Goal: Task Accomplishment & Management: Manage account settings

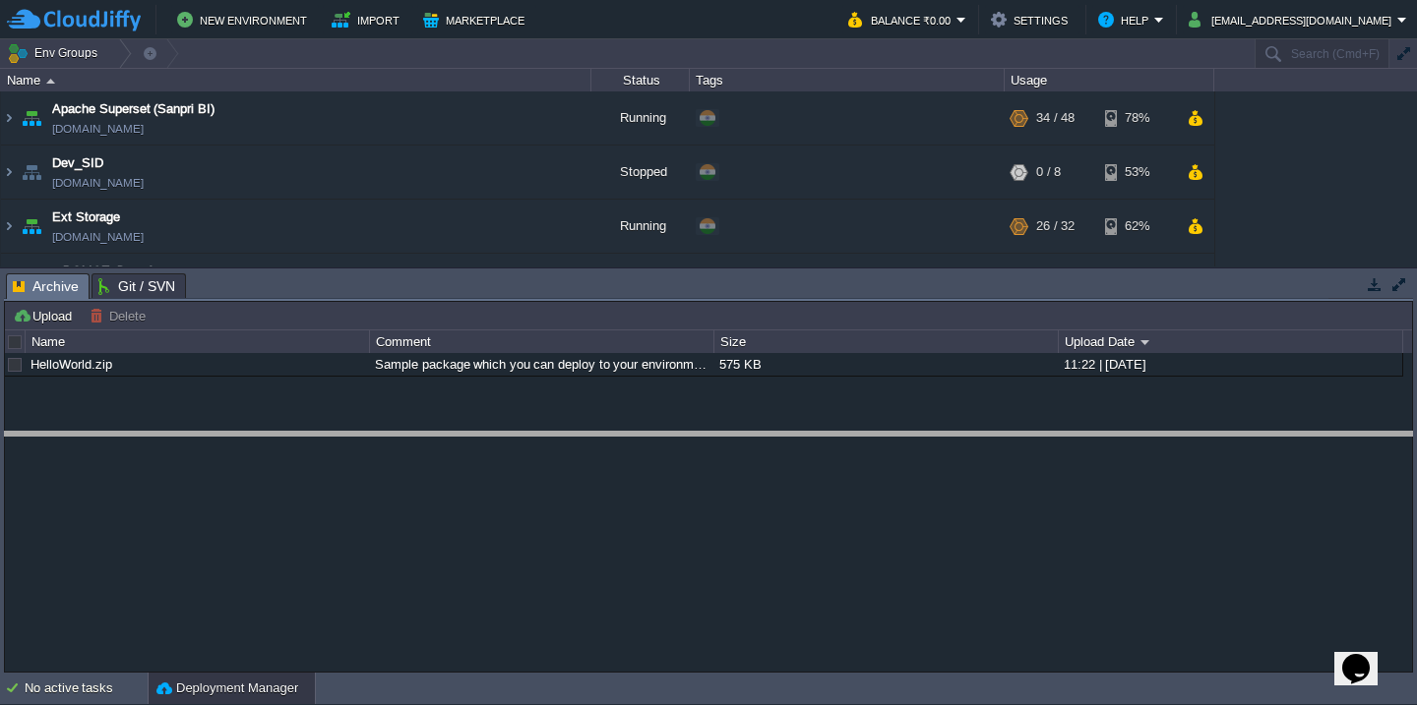
drag, startPoint x: 383, startPoint y: 292, endPoint x: 431, endPoint y: 451, distance: 165.6
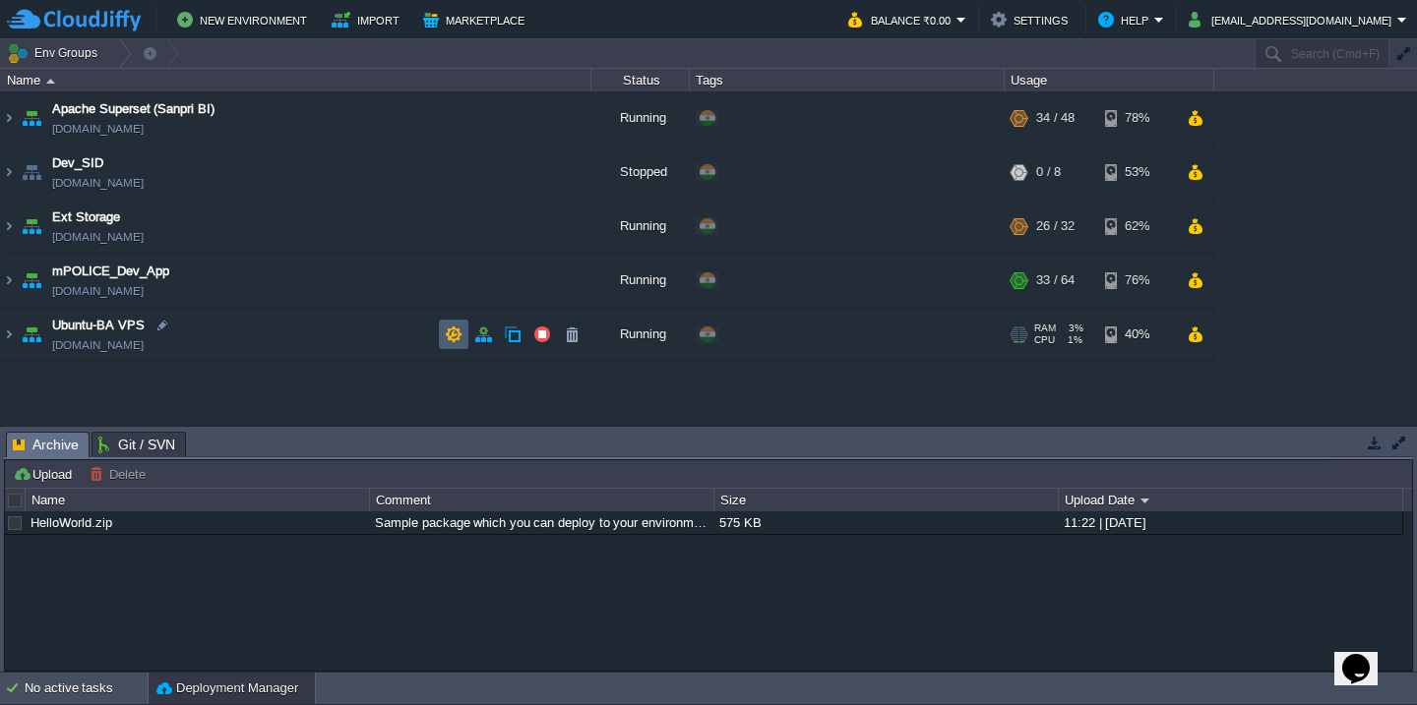
click at [456, 335] on button "button" at bounding box center [454, 335] width 18 height 18
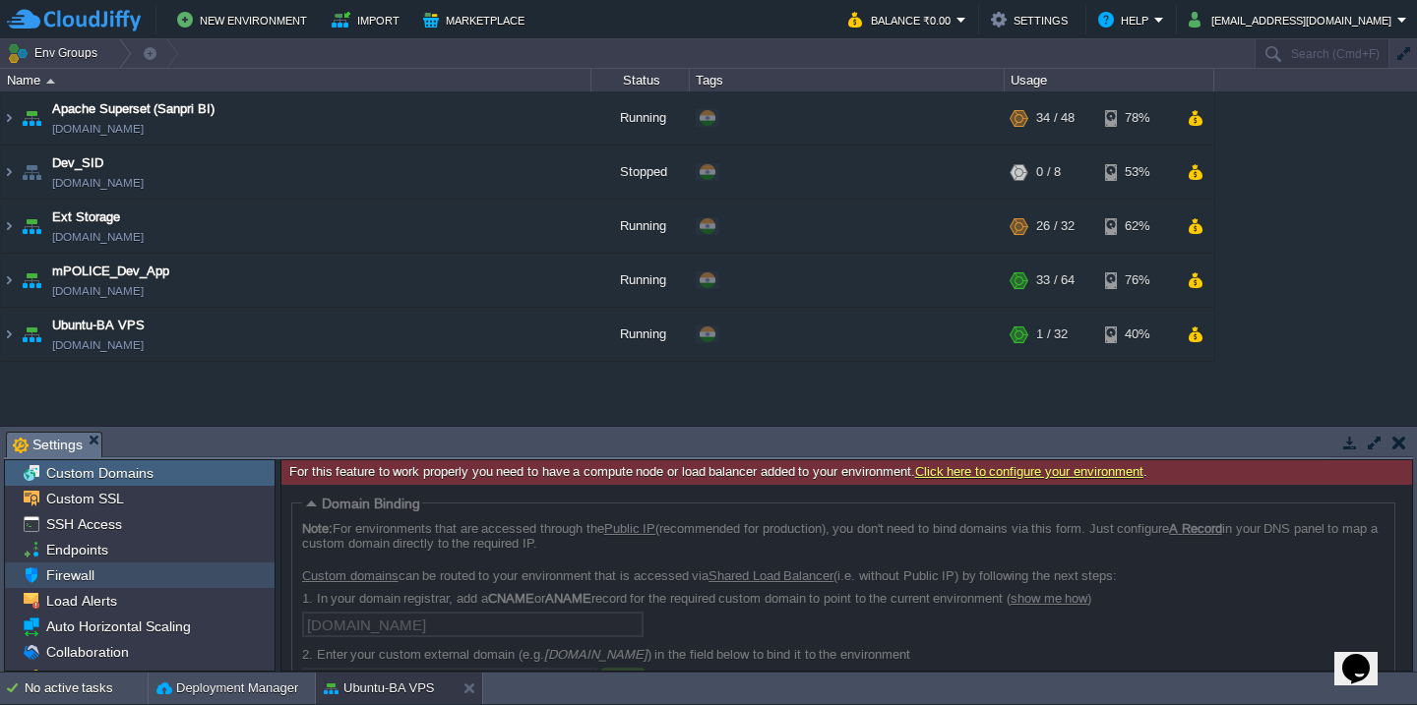
click at [161, 572] on div "Firewall" at bounding box center [140, 576] width 270 height 26
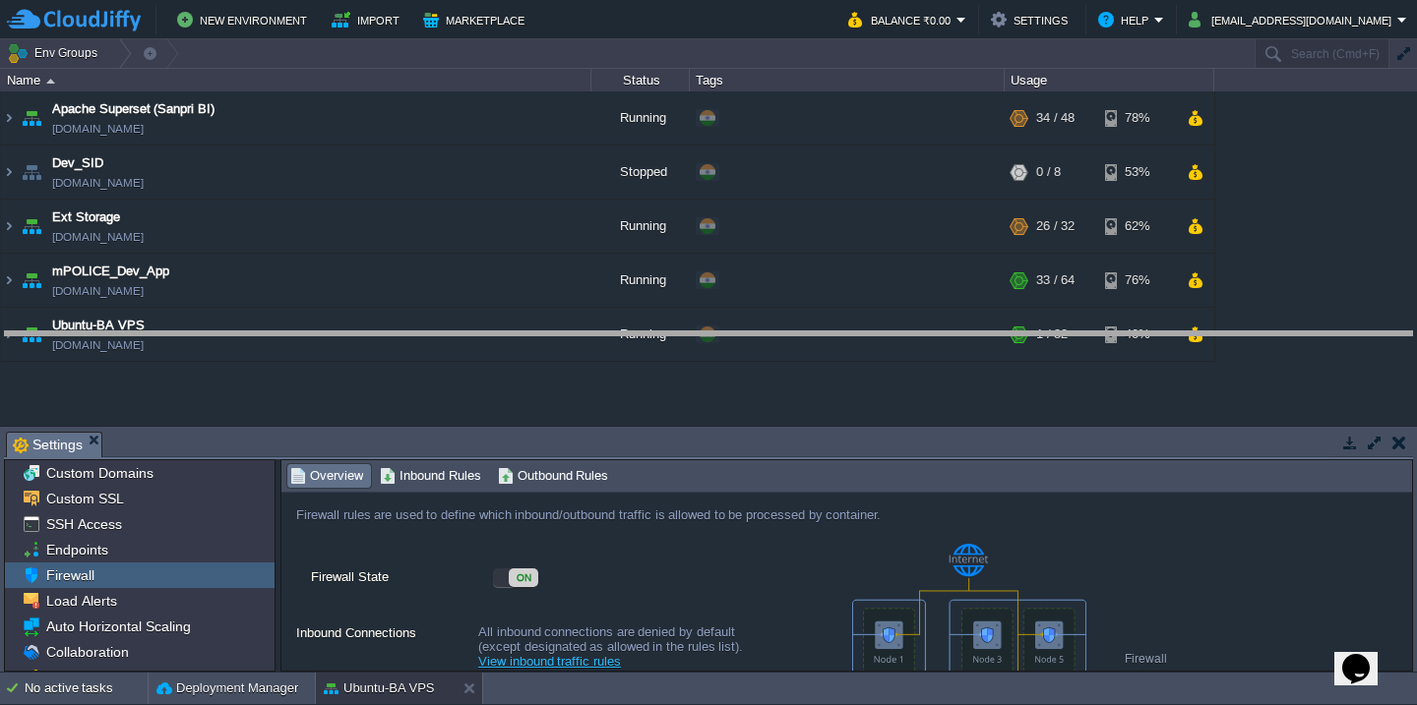
drag, startPoint x: 507, startPoint y: 441, endPoint x: 511, endPoint y: 297, distance: 143.7
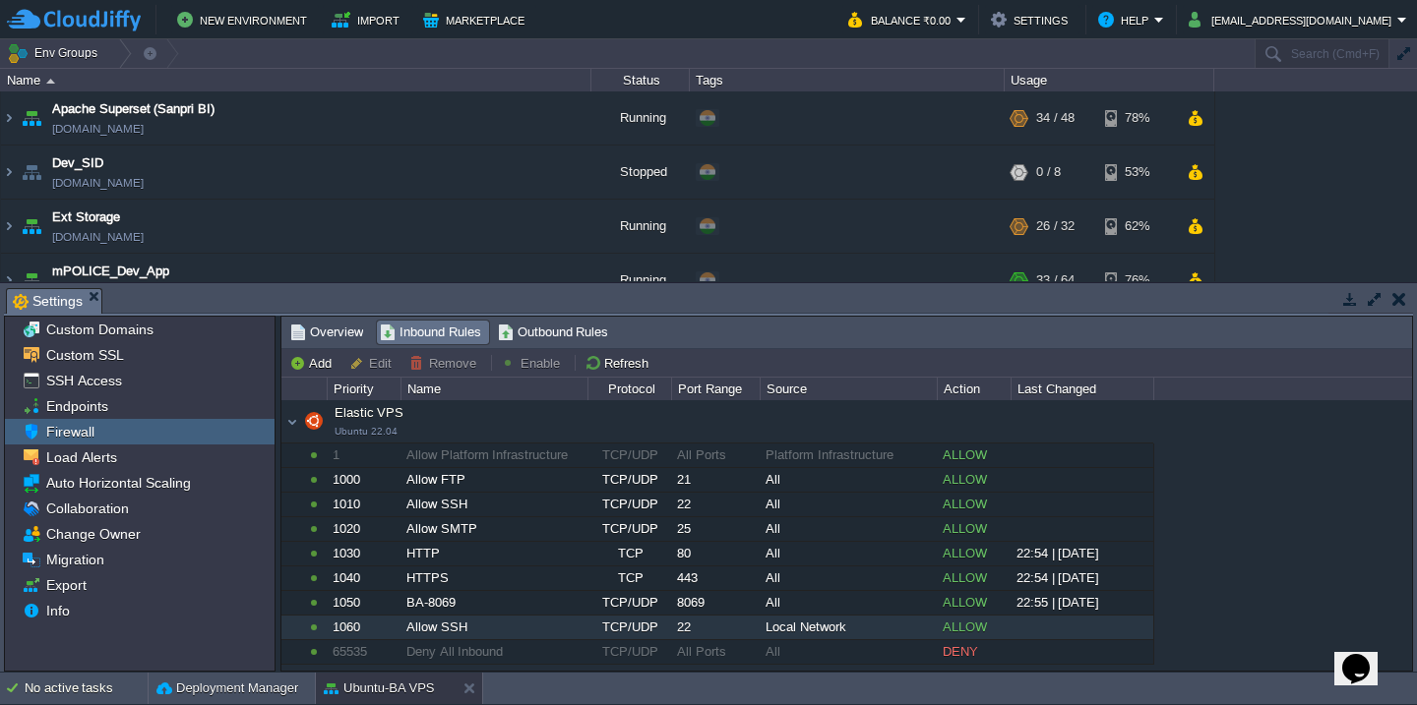
click at [680, 631] on div "22" at bounding box center [715, 628] width 87 height 24
click at [447, 365] on button "Remove" at bounding box center [445, 363] width 73 height 18
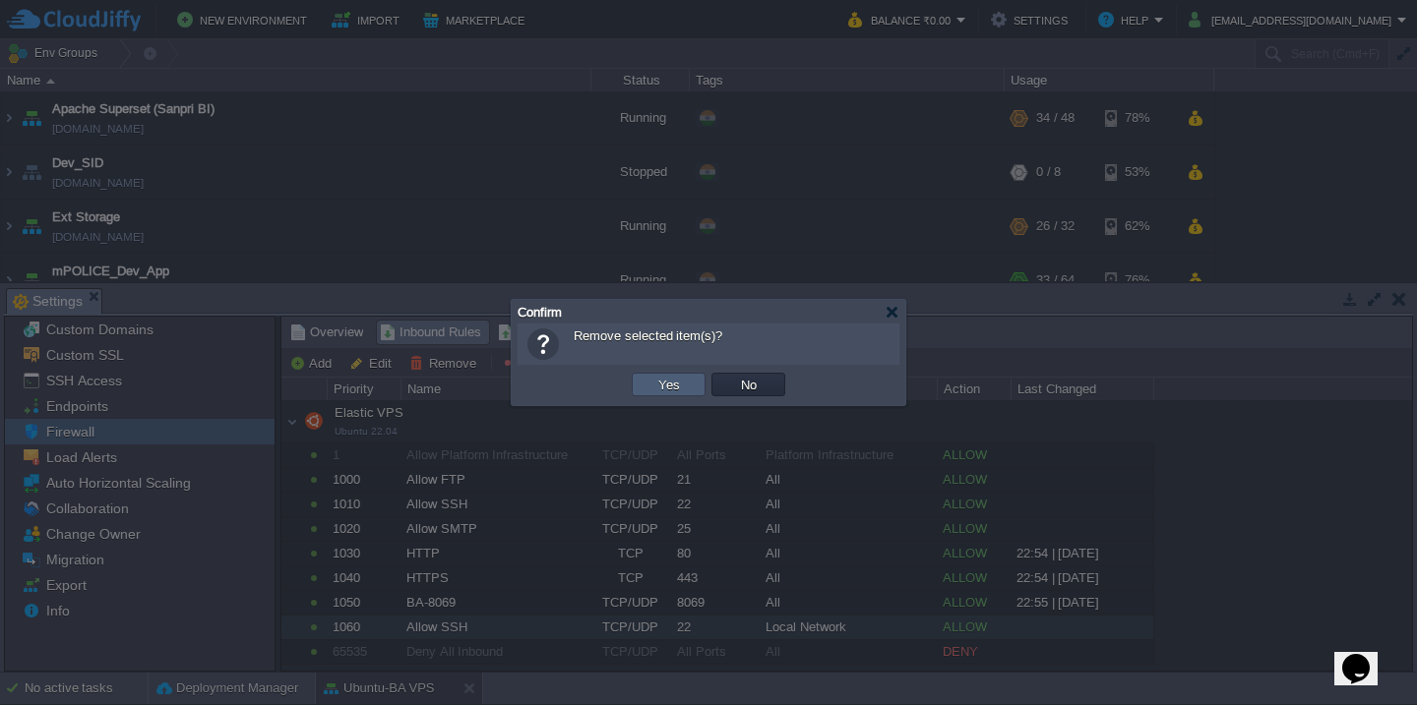
click at [660, 380] on button "Yes" at bounding box center [668, 385] width 33 height 18
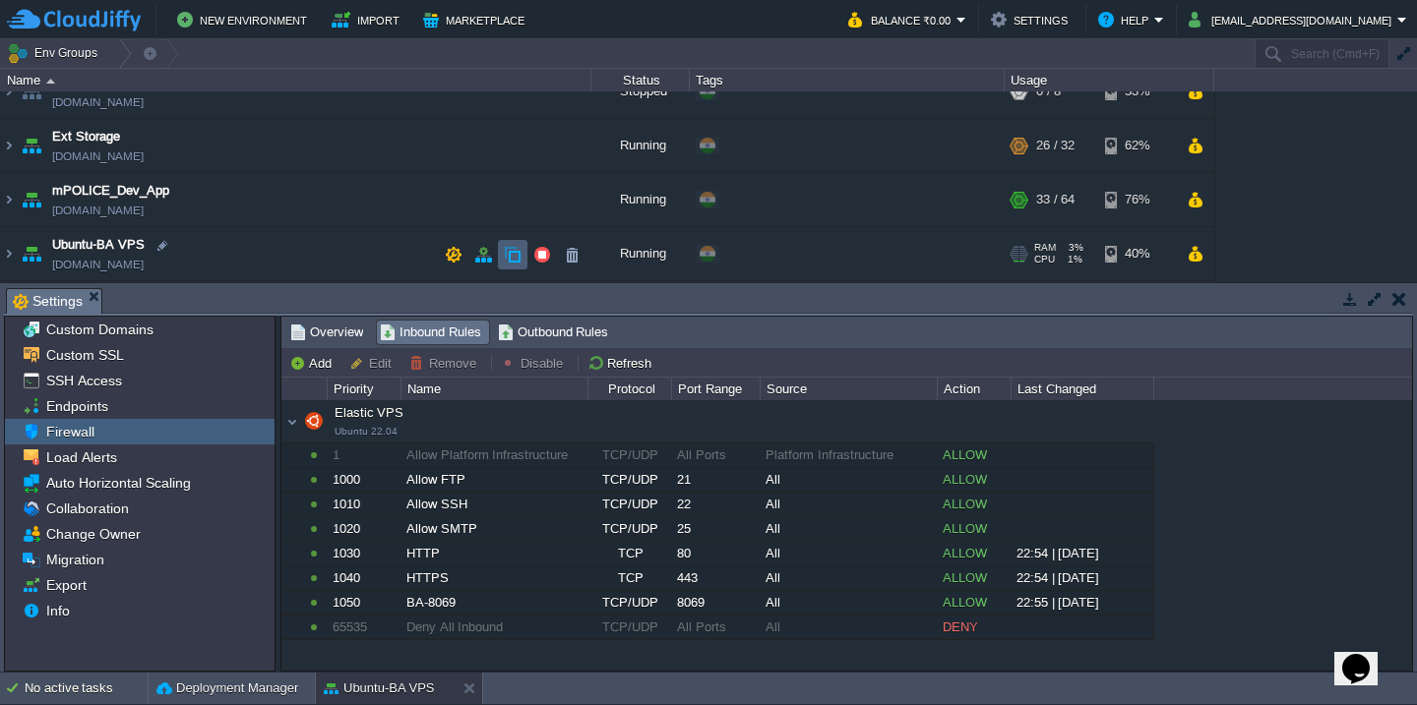
scroll to position [81, 0]
click at [10, 255] on img at bounding box center [9, 253] width 16 height 53
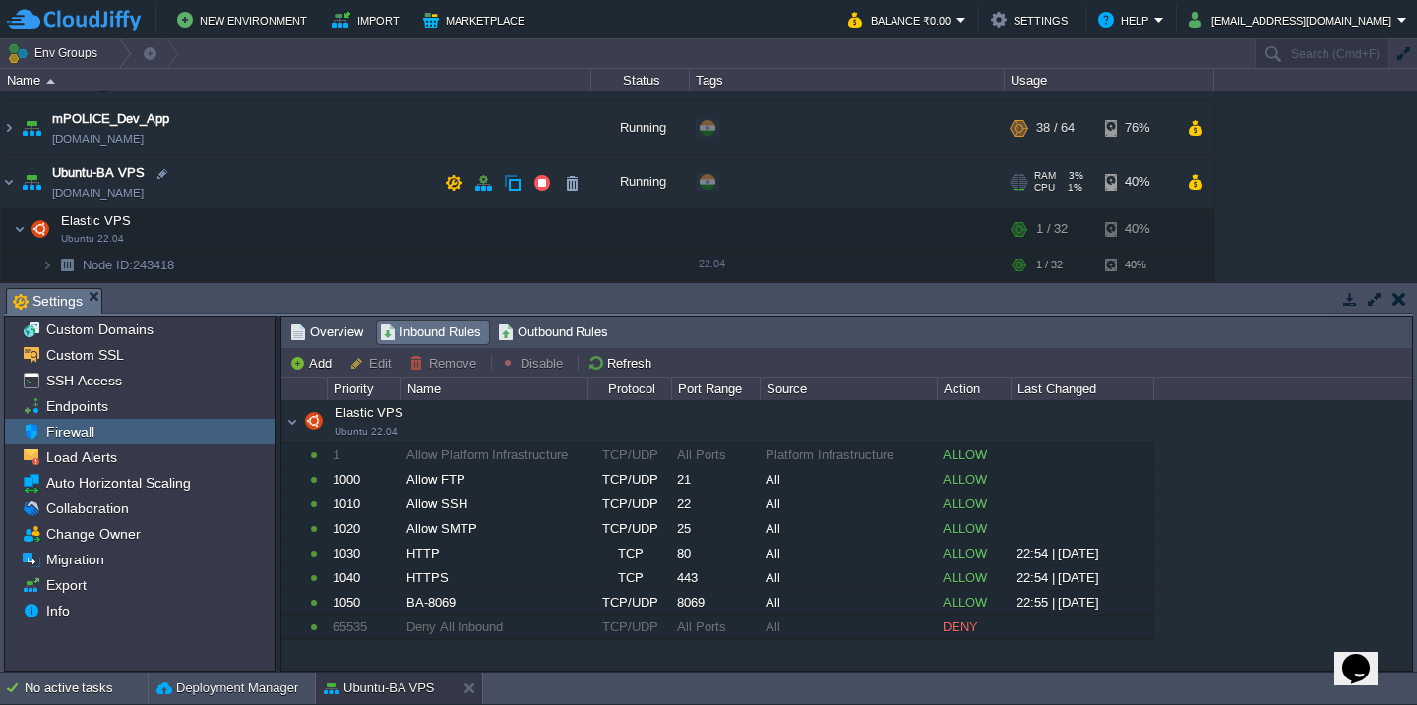
scroll to position [152, 0]
click at [540, 188] on button "button" at bounding box center [542, 182] width 18 height 18
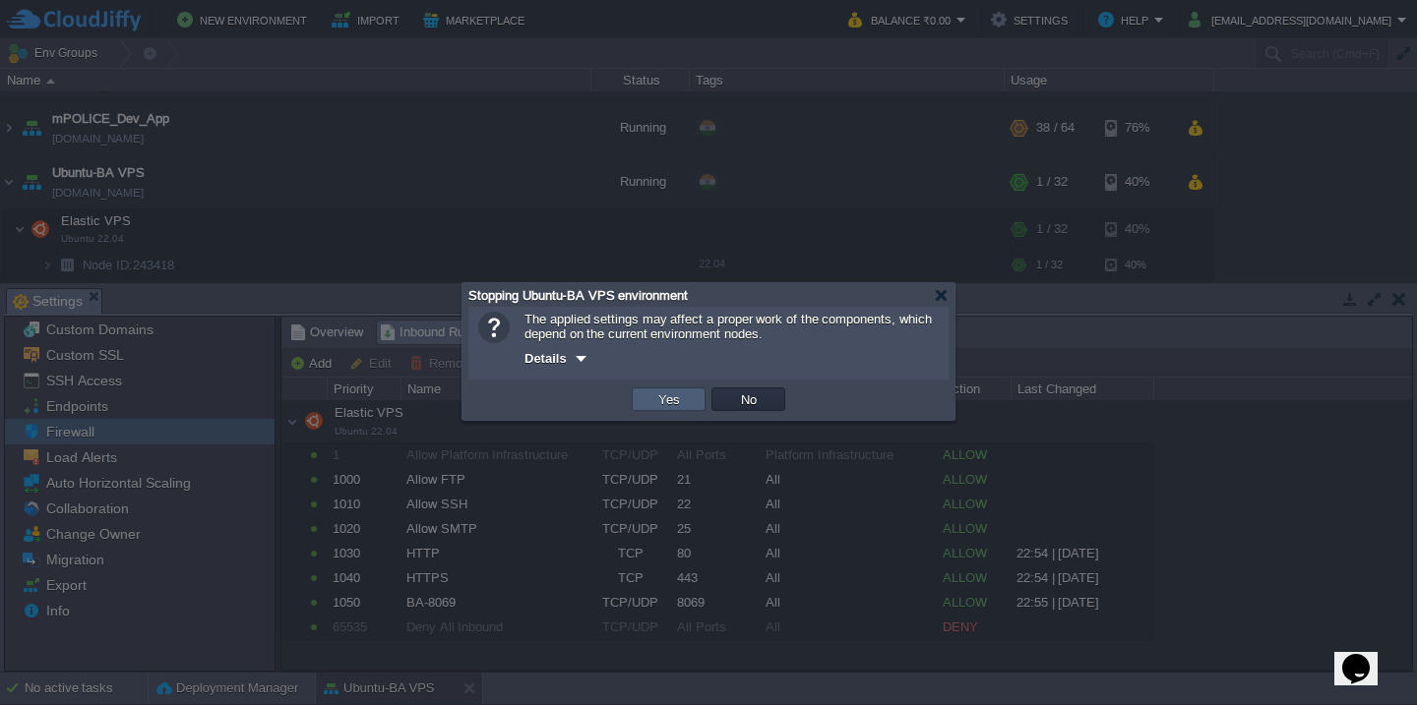
click at [662, 395] on button "Yes" at bounding box center [668, 400] width 33 height 18
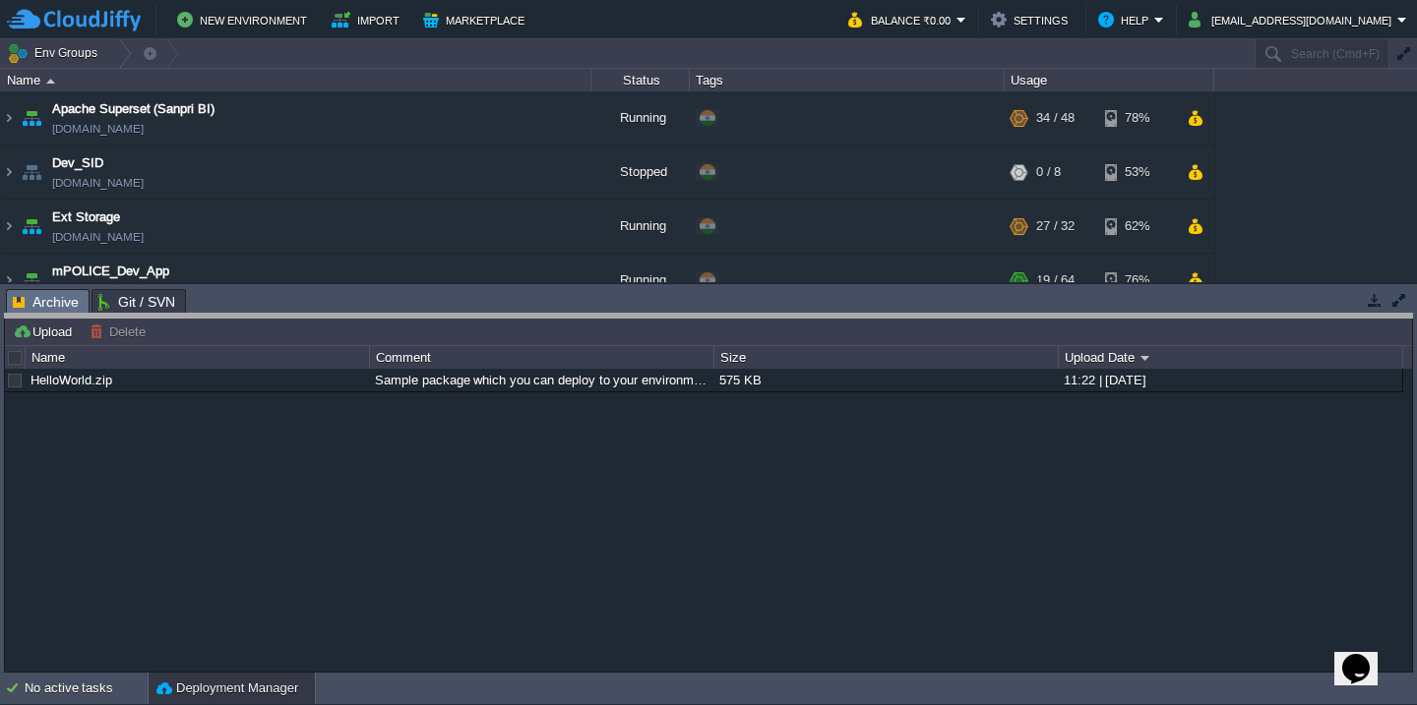
drag, startPoint x: 812, startPoint y: 315, endPoint x: 814, endPoint y: 409, distance: 94.5
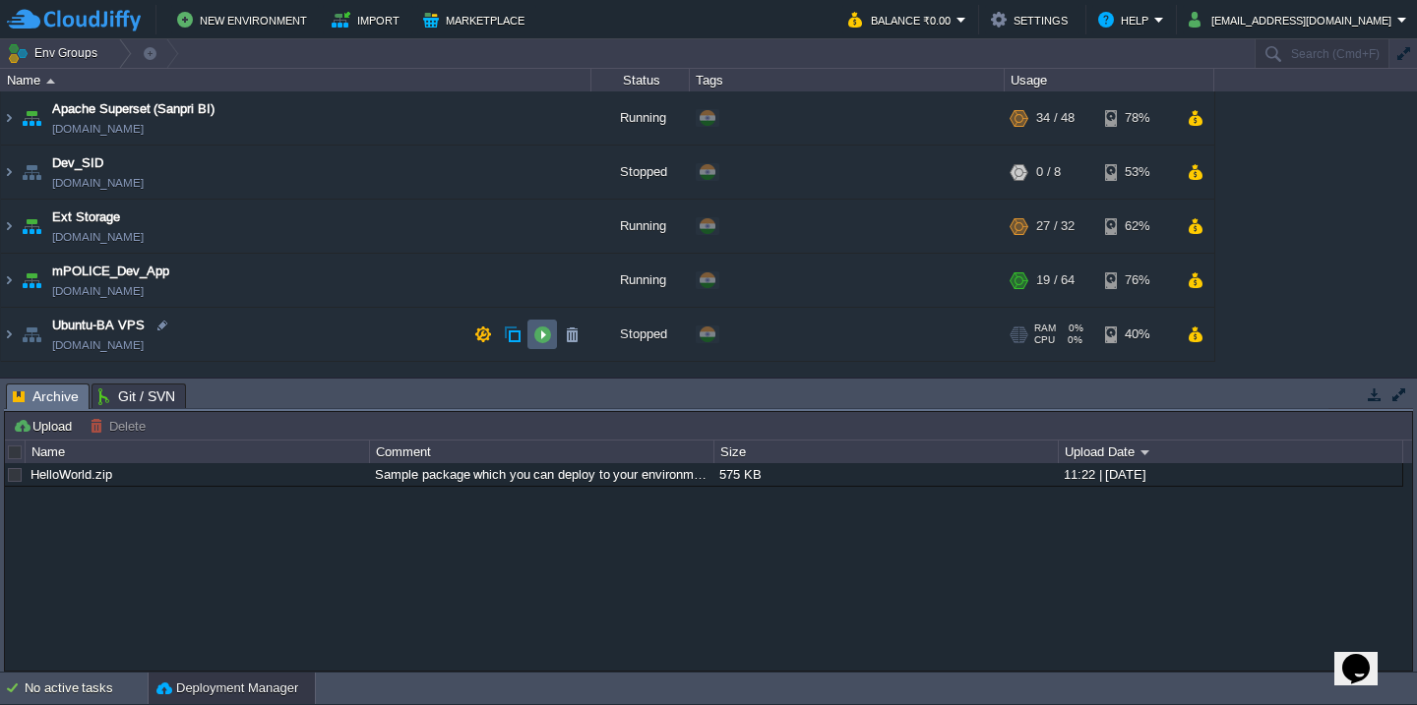
click at [543, 332] on button "button" at bounding box center [542, 335] width 18 height 18
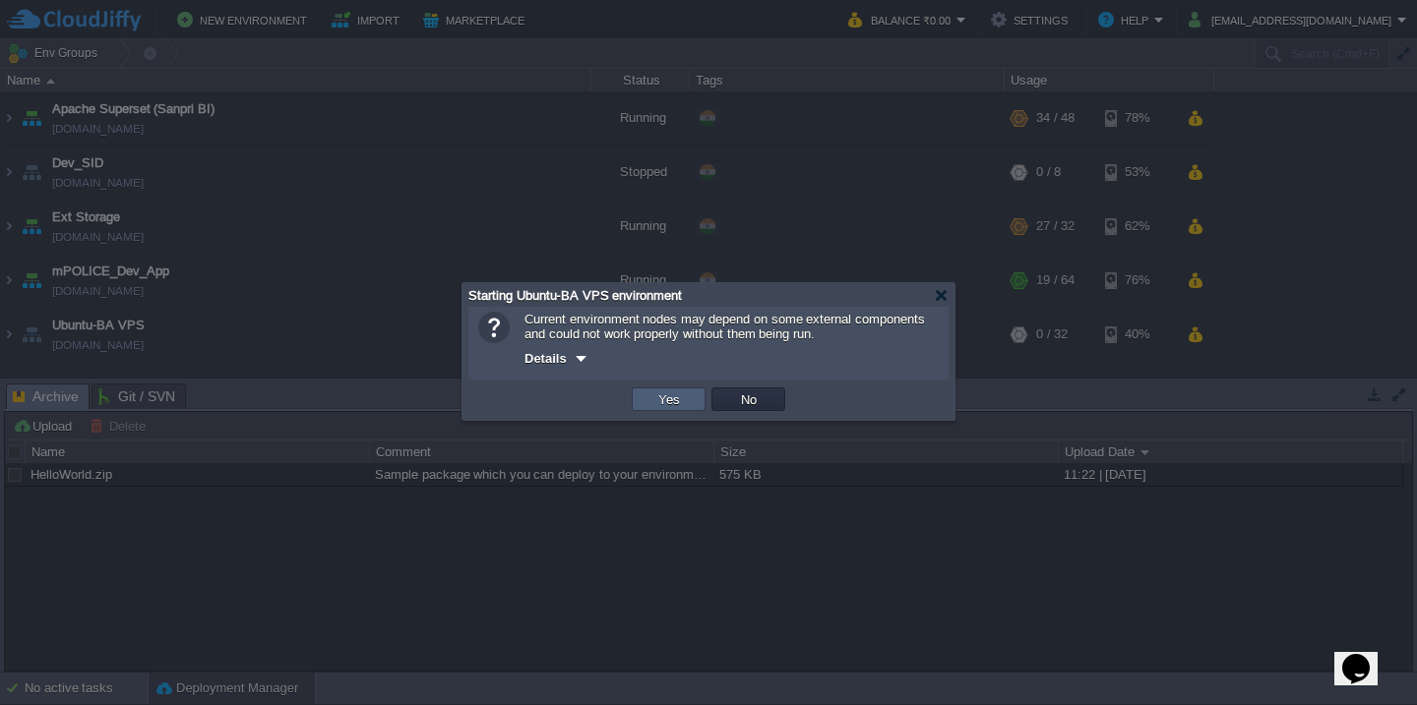
click at [679, 400] on button "Yes" at bounding box center [668, 400] width 33 height 18
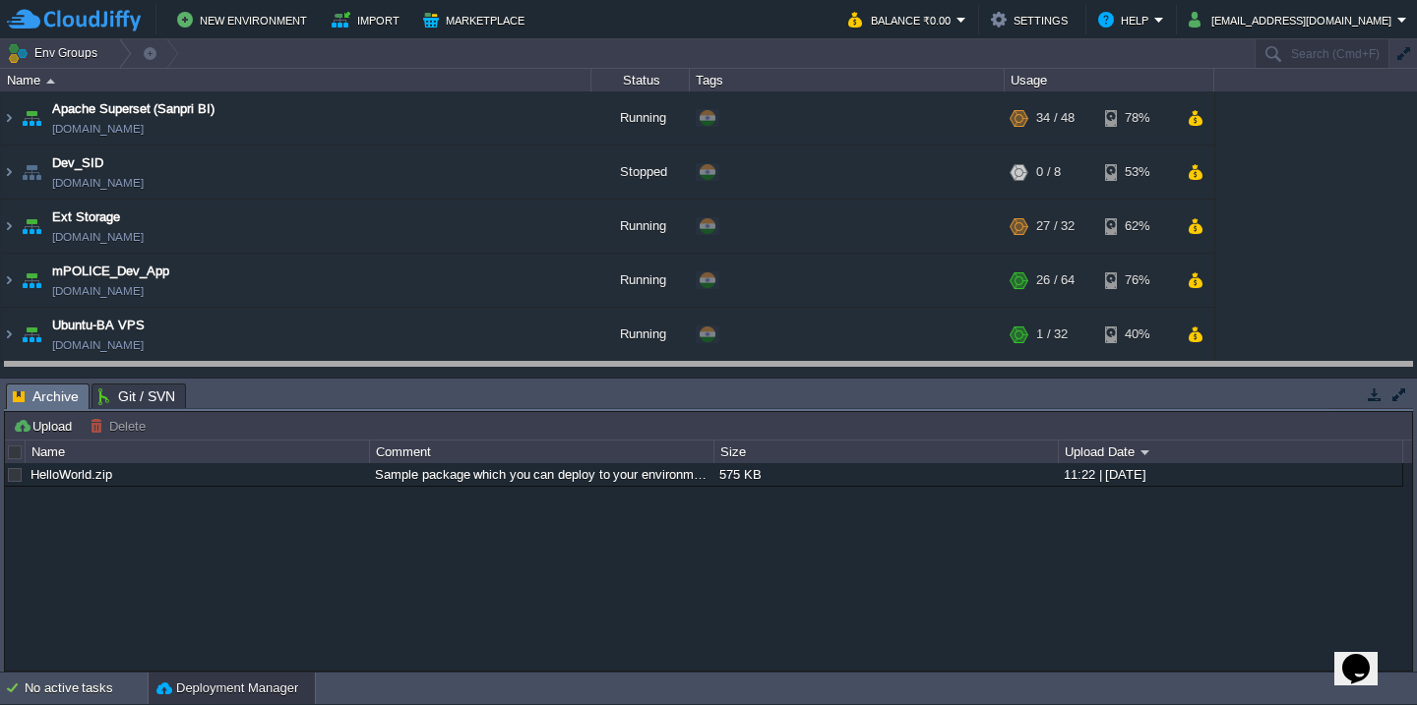
drag, startPoint x: 1017, startPoint y: 405, endPoint x: 1023, endPoint y: 384, distance: 22.4
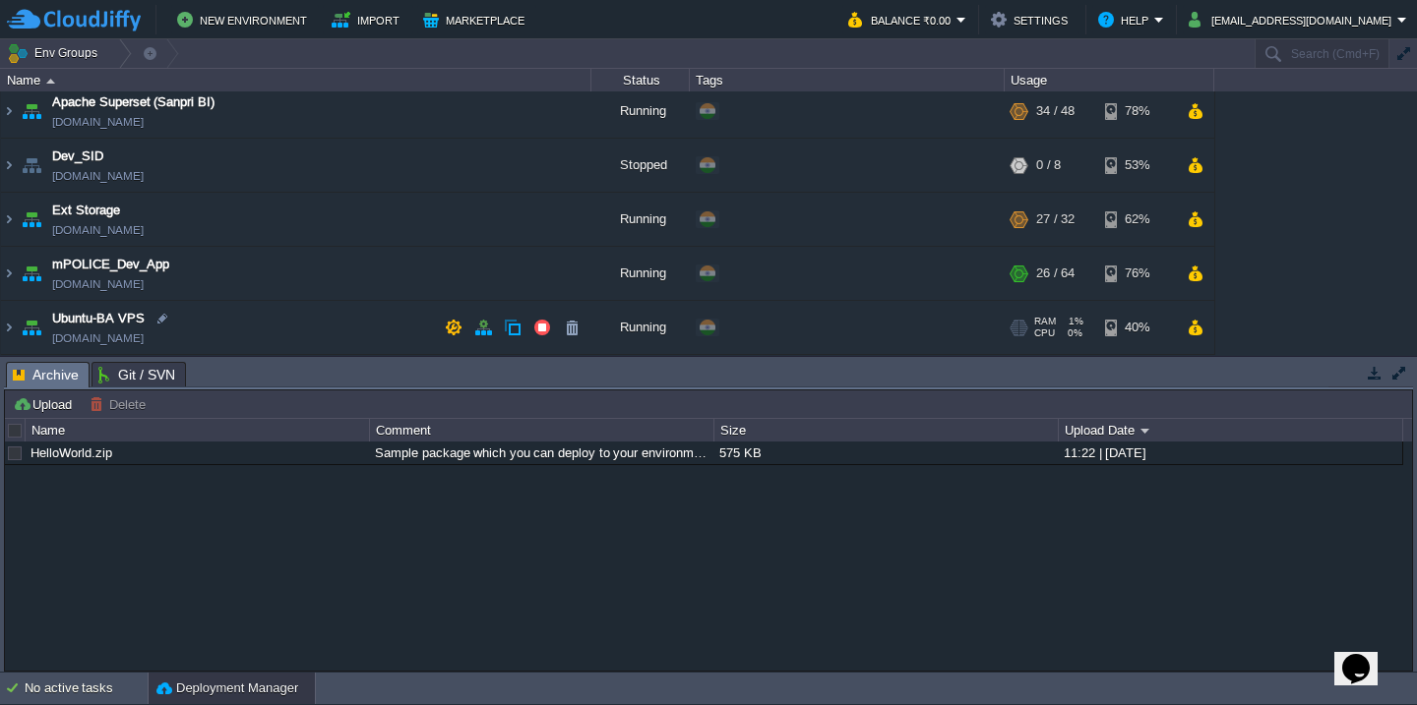
scroll to position [7, 0]
click at [9, 331] on img at bounding box center [9, 327] width 16 height 53
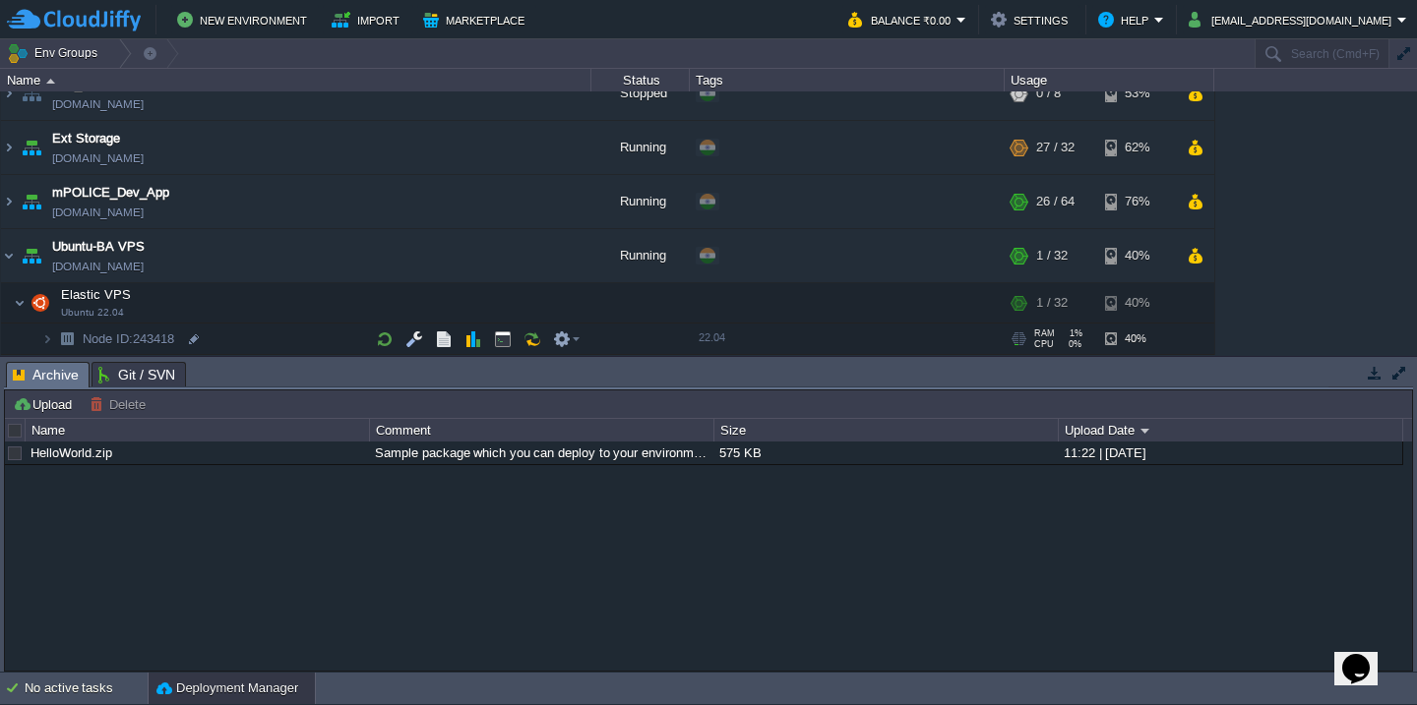
scroll to position [79, 0]
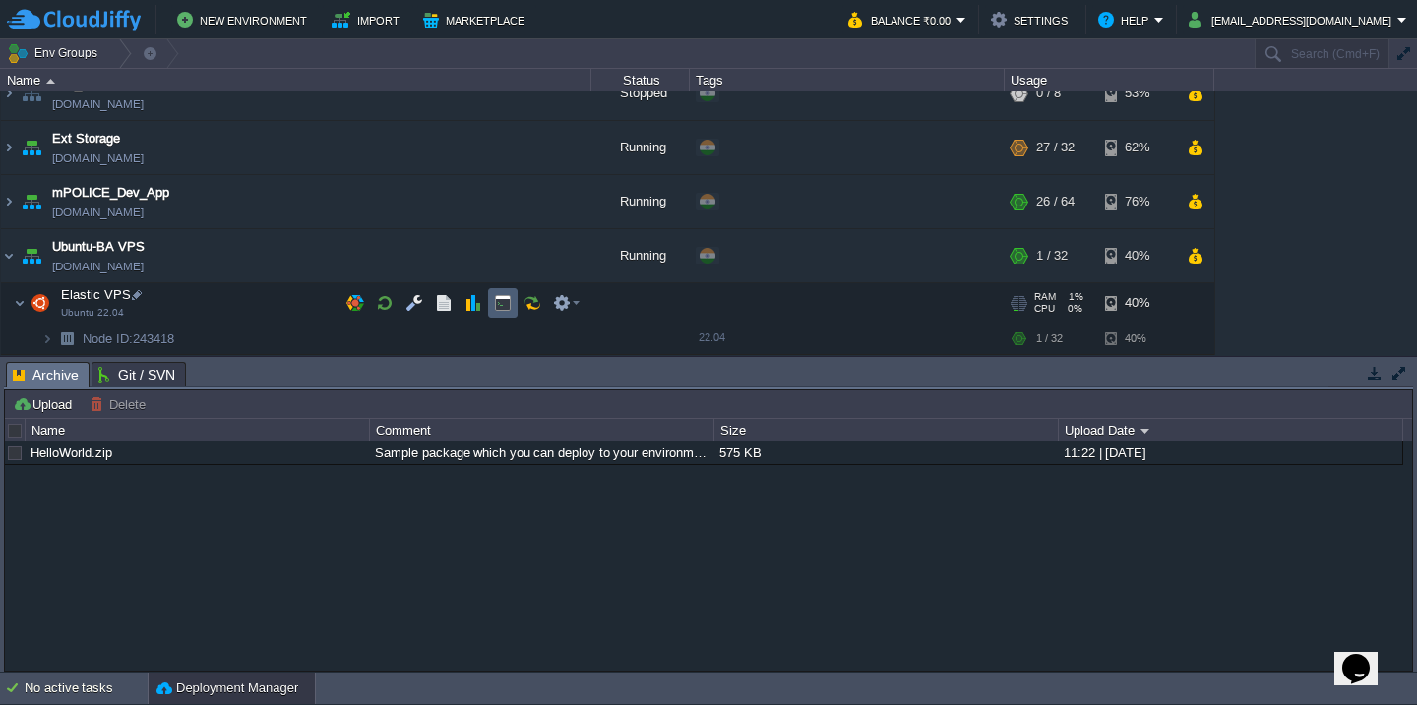
click at [501, 311] on button "button" at bounding box center [503, 303] width 18 height 18
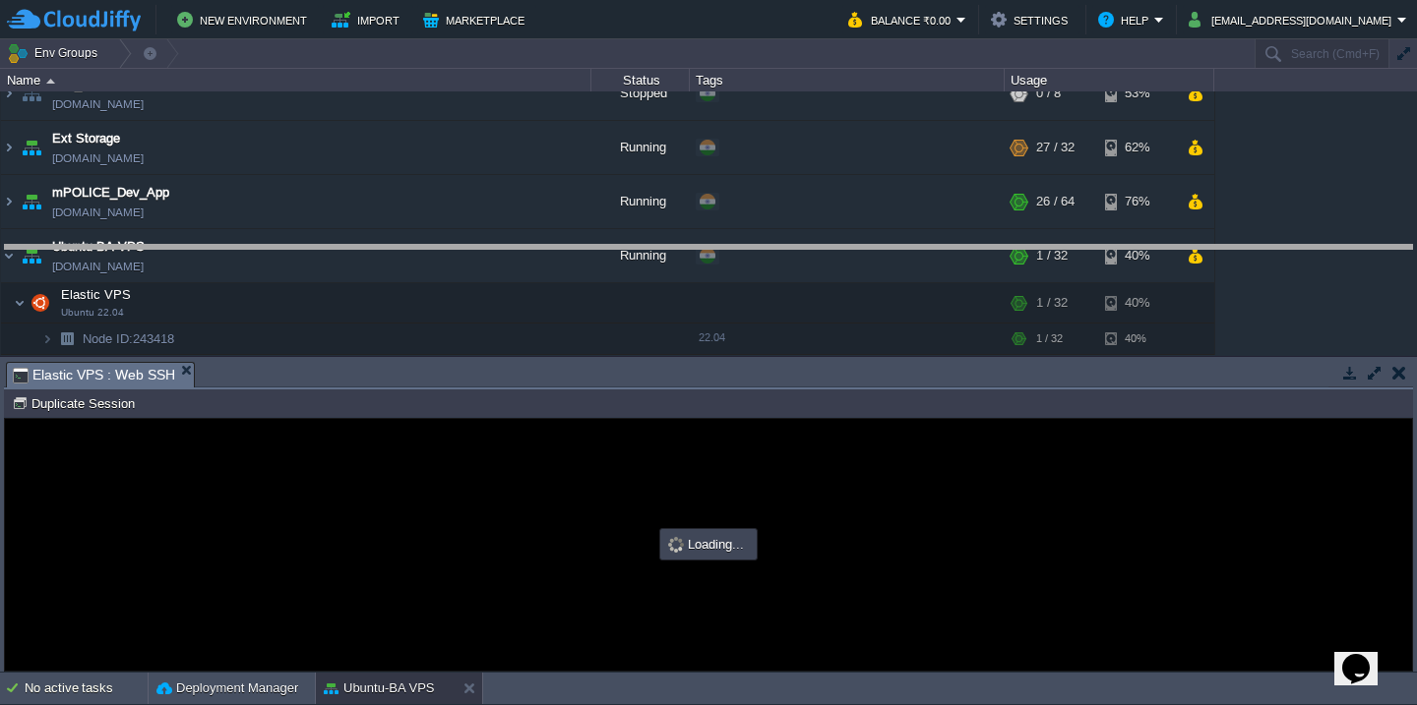
drag, startPoint x: 732, startPoint y: 386, endPoint x: 734, endPoint y: 269, distance: 117.1
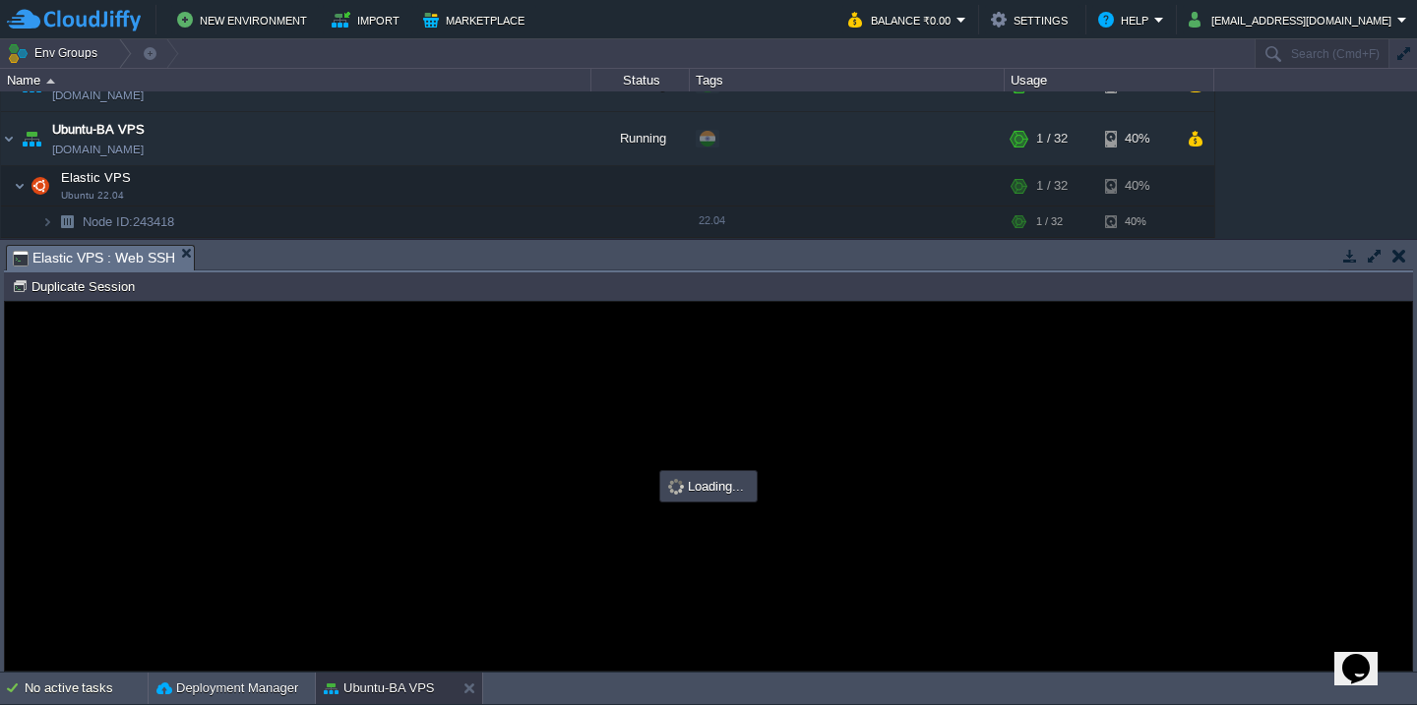
scroll to position [0, 0]
type input "#000000"
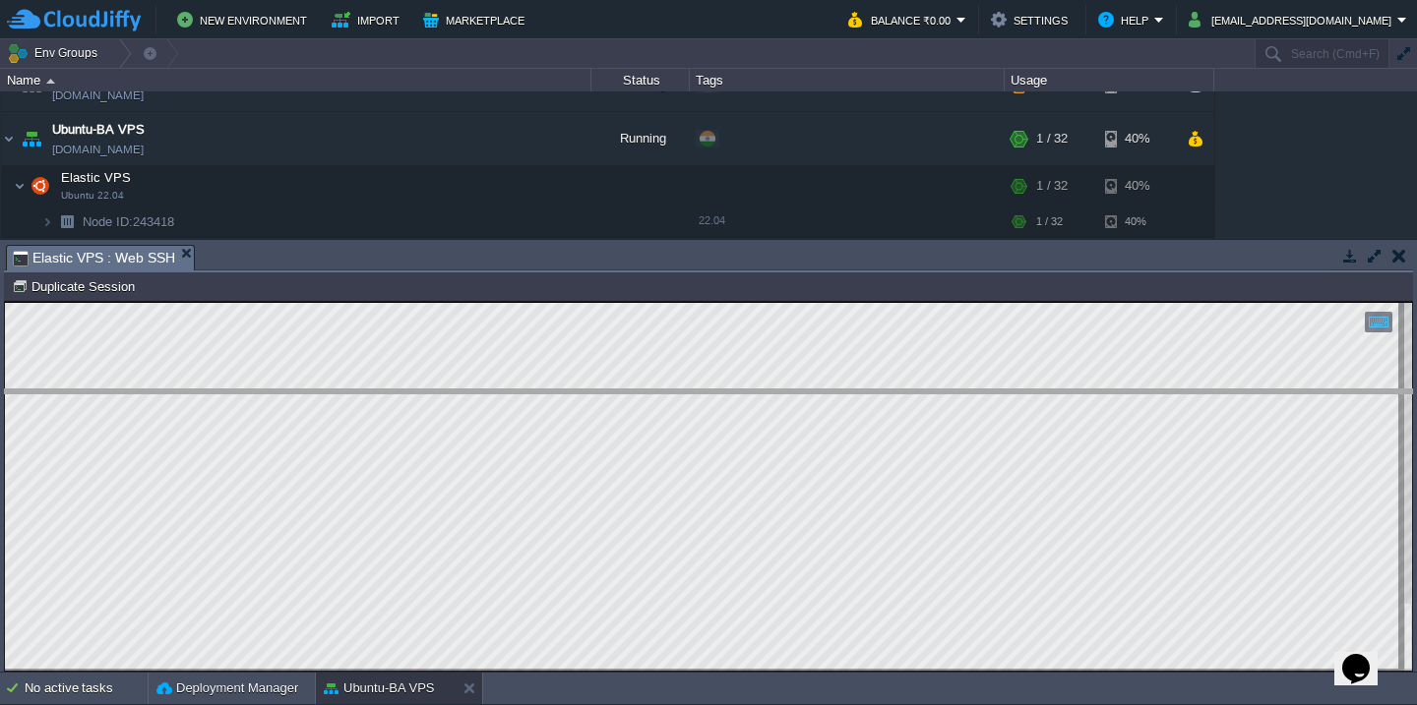
drag, startPoint x: 351, startPoint y: 266, endPoint x: 352, endPoint y: 418, distance: 152.5
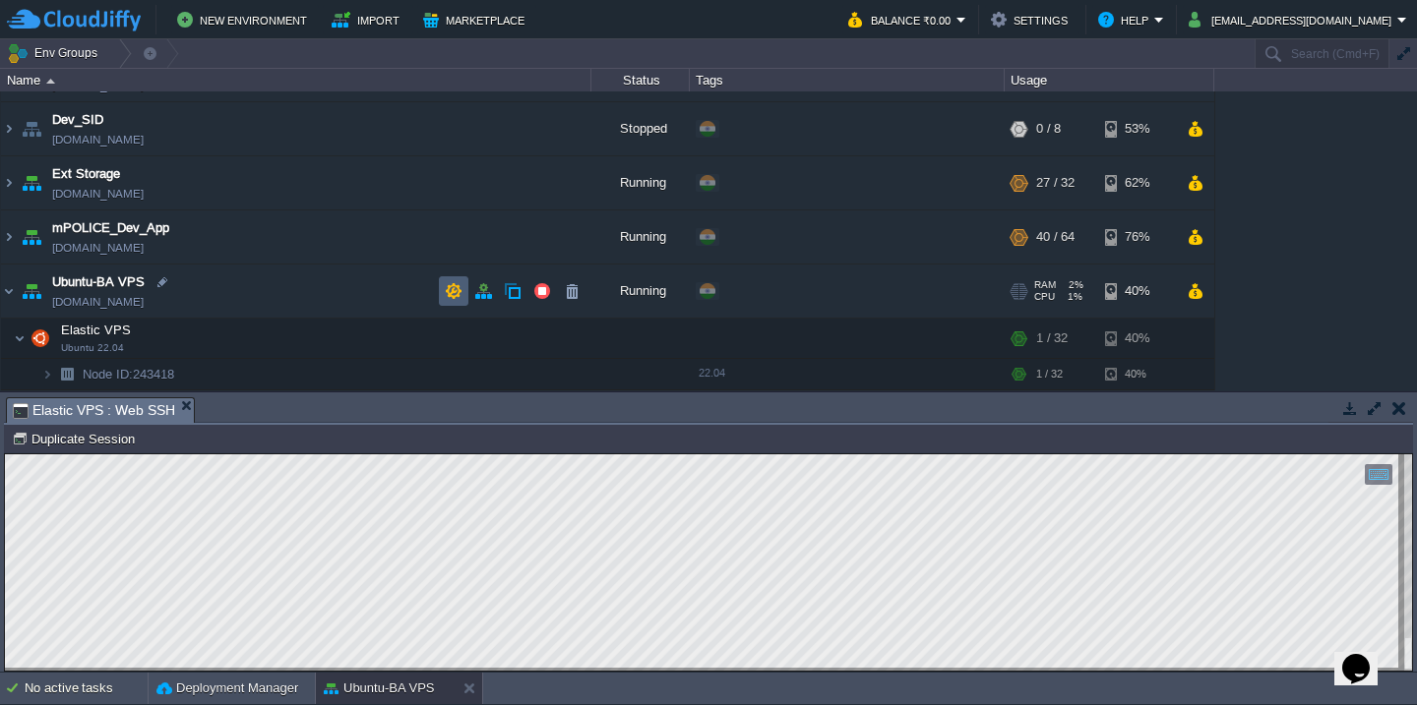
click at [461, 290] on button "button" at bounding box center [454, 291] width 18 height 18
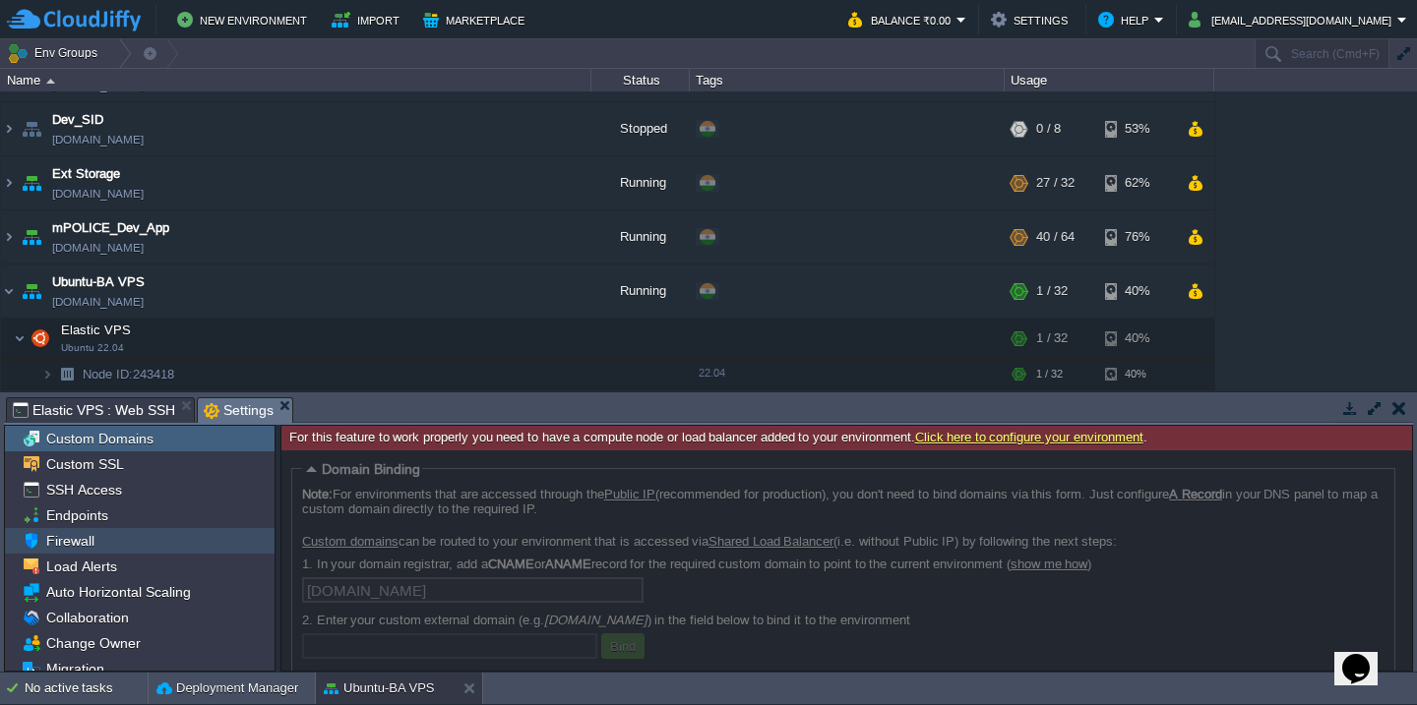
click at [124, 539] on div "Firewall" at bounding box center [140, 541] width 270 height 26
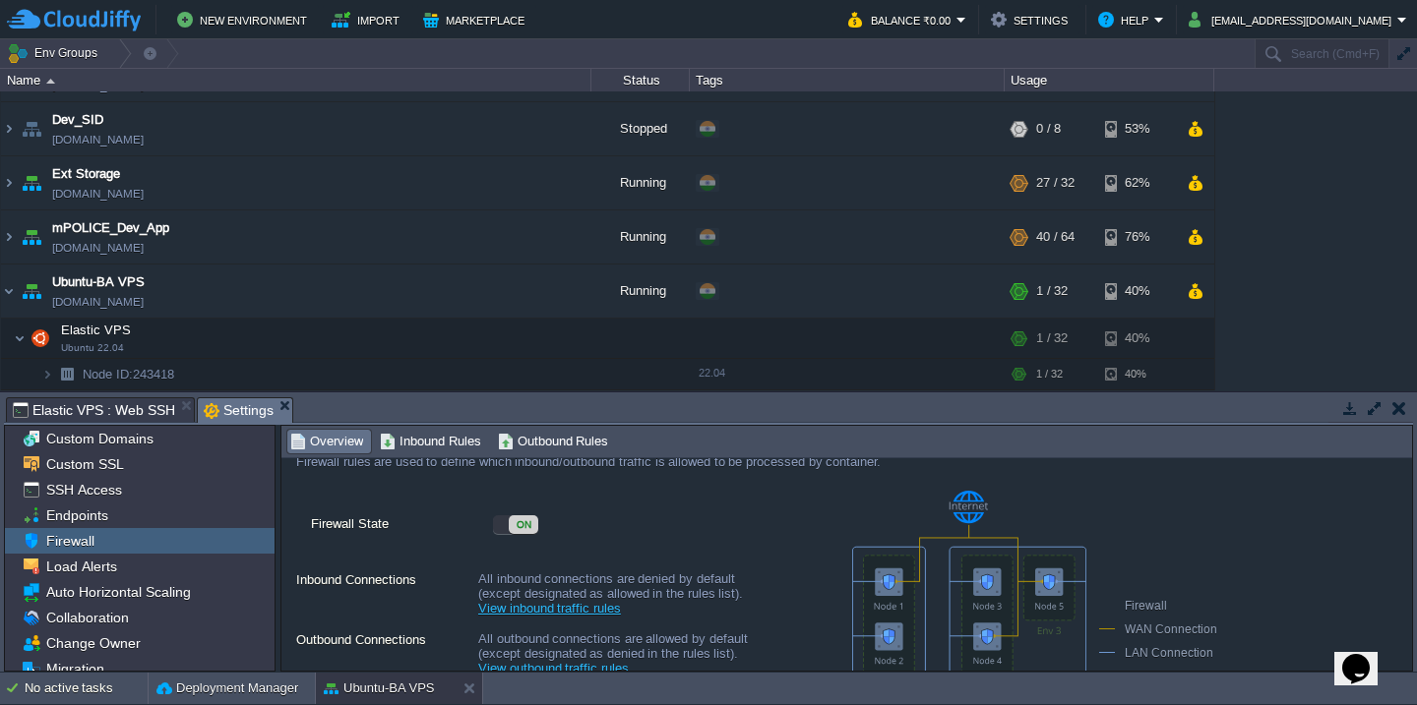
scroll to position [17, 0]
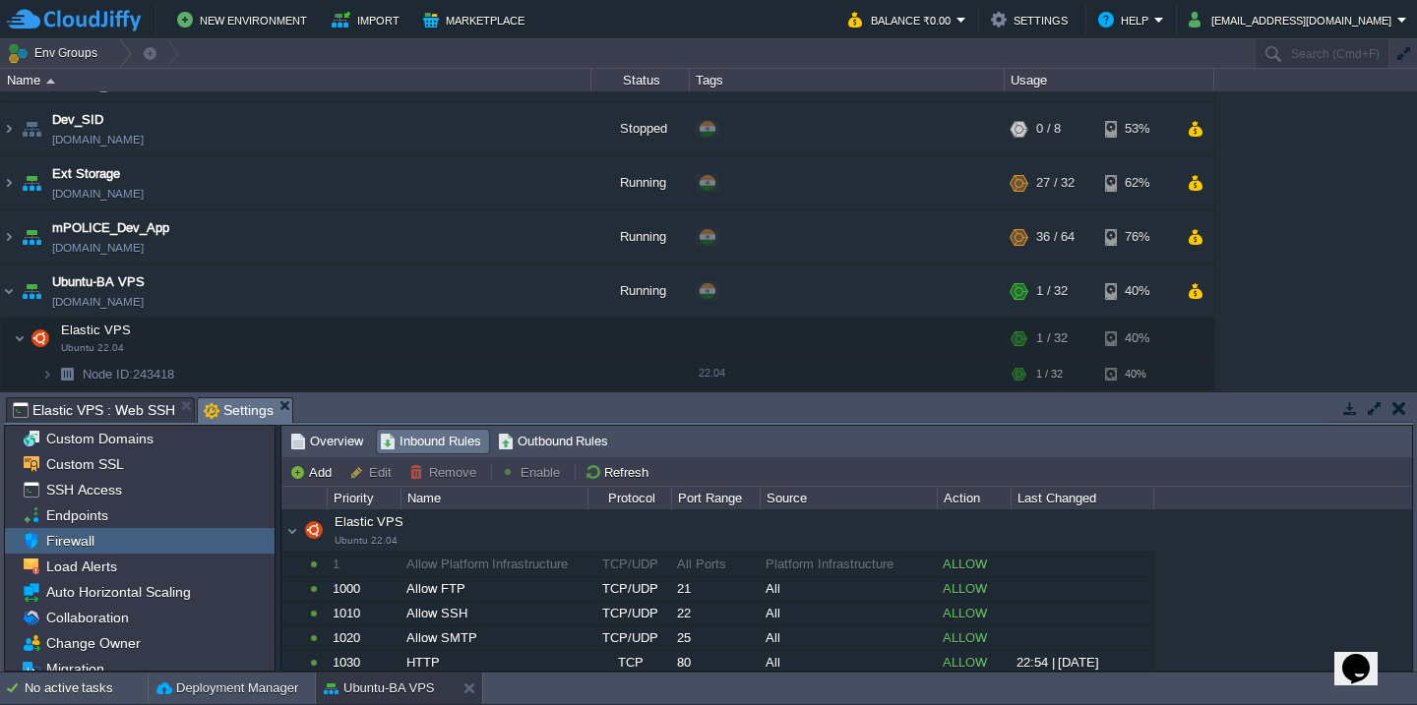
scroll to position [0, 0]
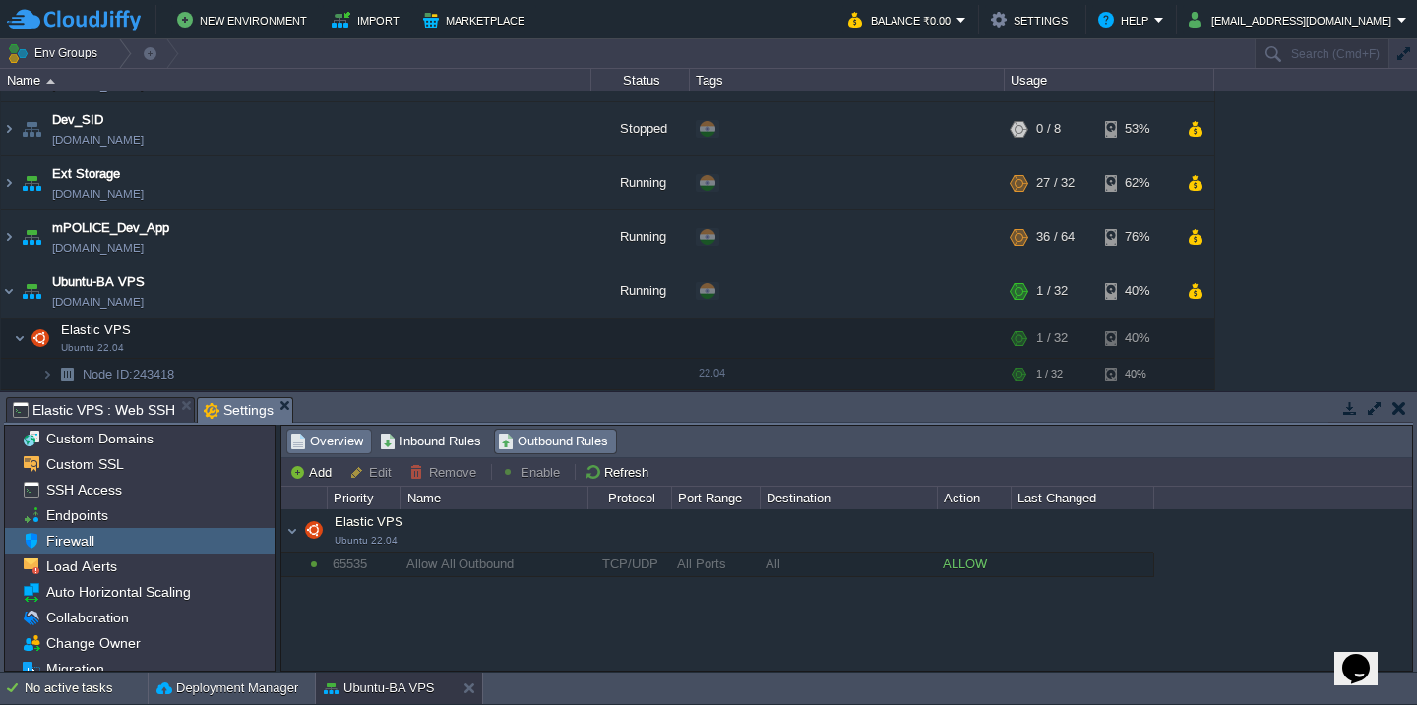
click at [323, 446] on span "Overview" at bounding box center [326, 442] width 73 height 22
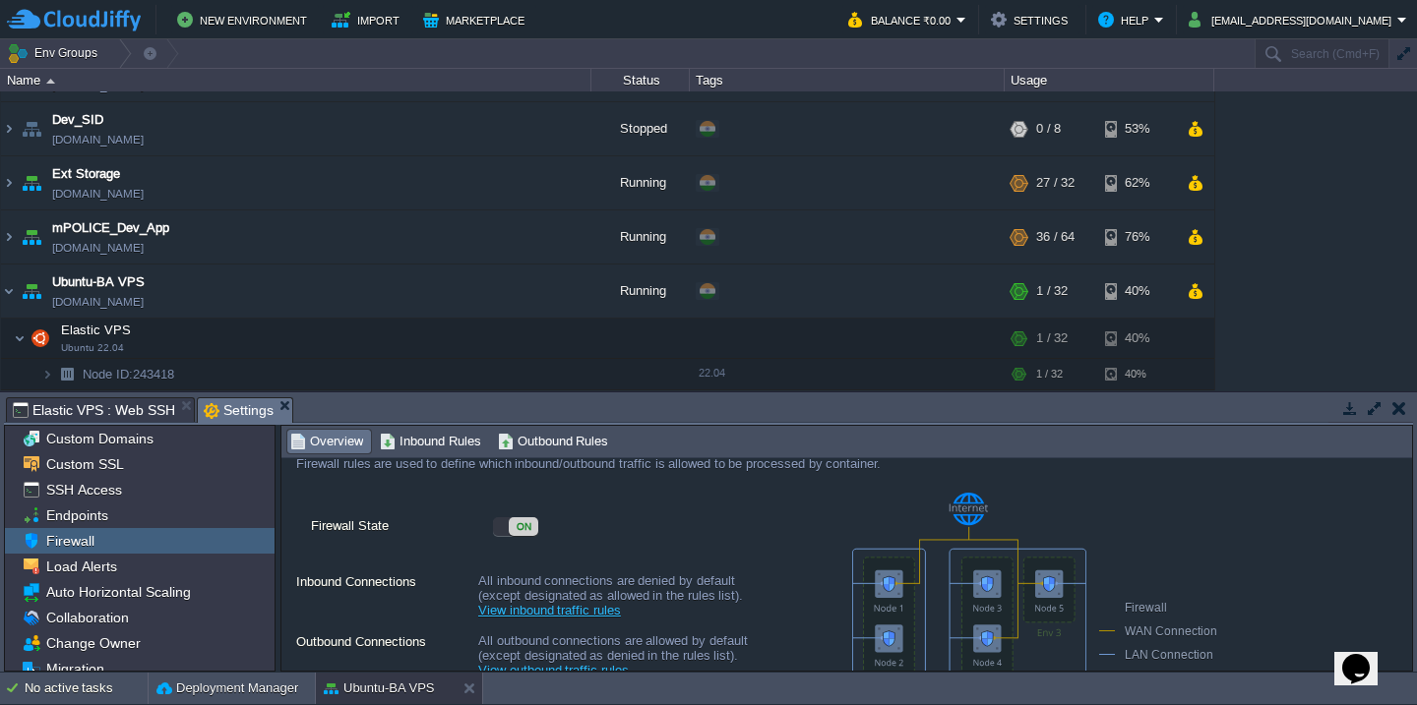
scroll to position [76, 0]
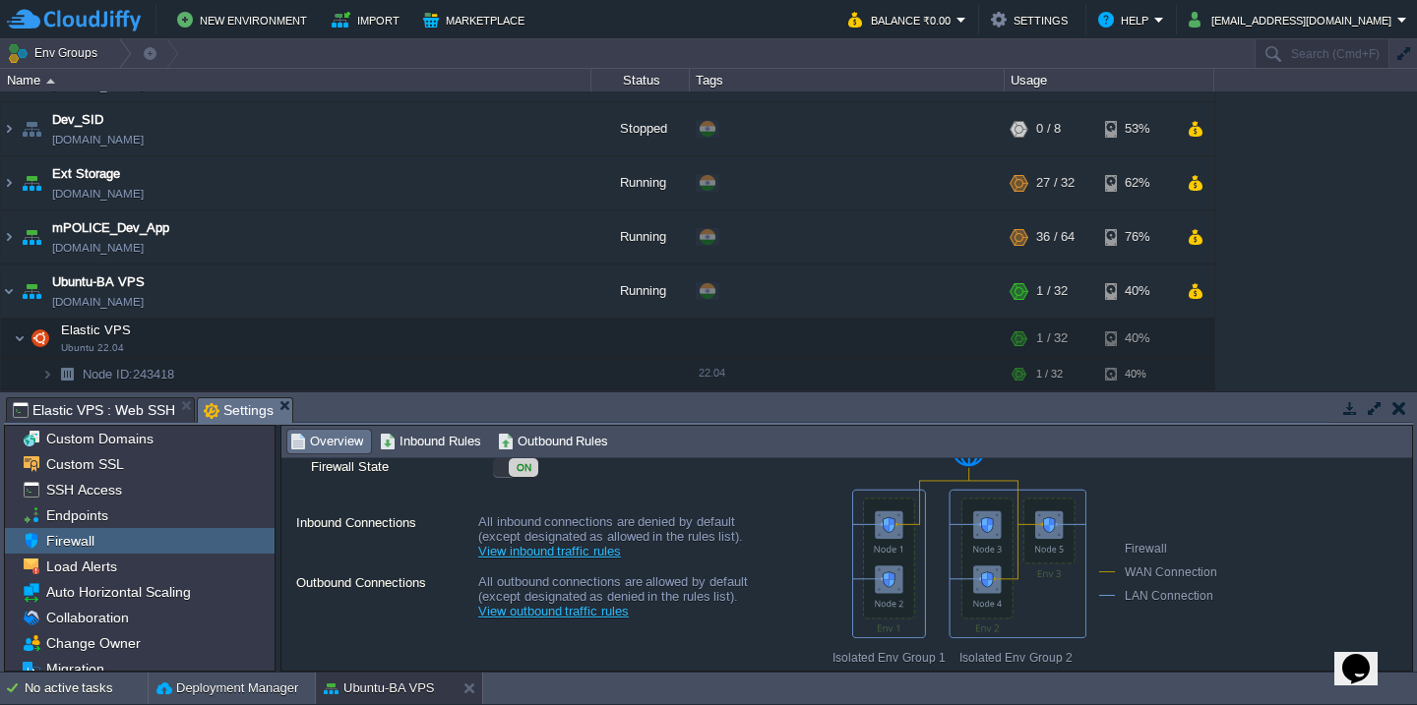
click at [574, 557] on link "View inbound traffic rules" at bounding box center [549, 551] width 143 height 15
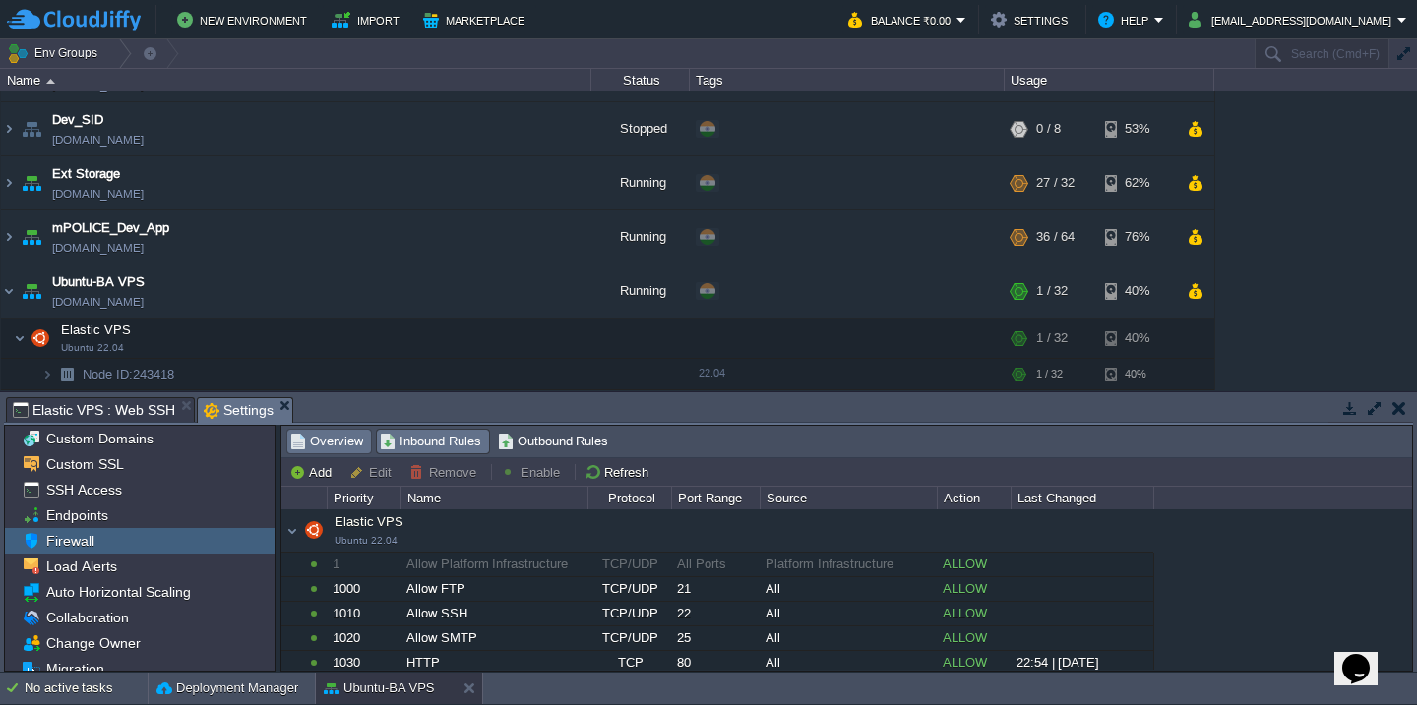
click at [345, 446] on span "Overview" at bounding box center [326, 442] width 73 height 22
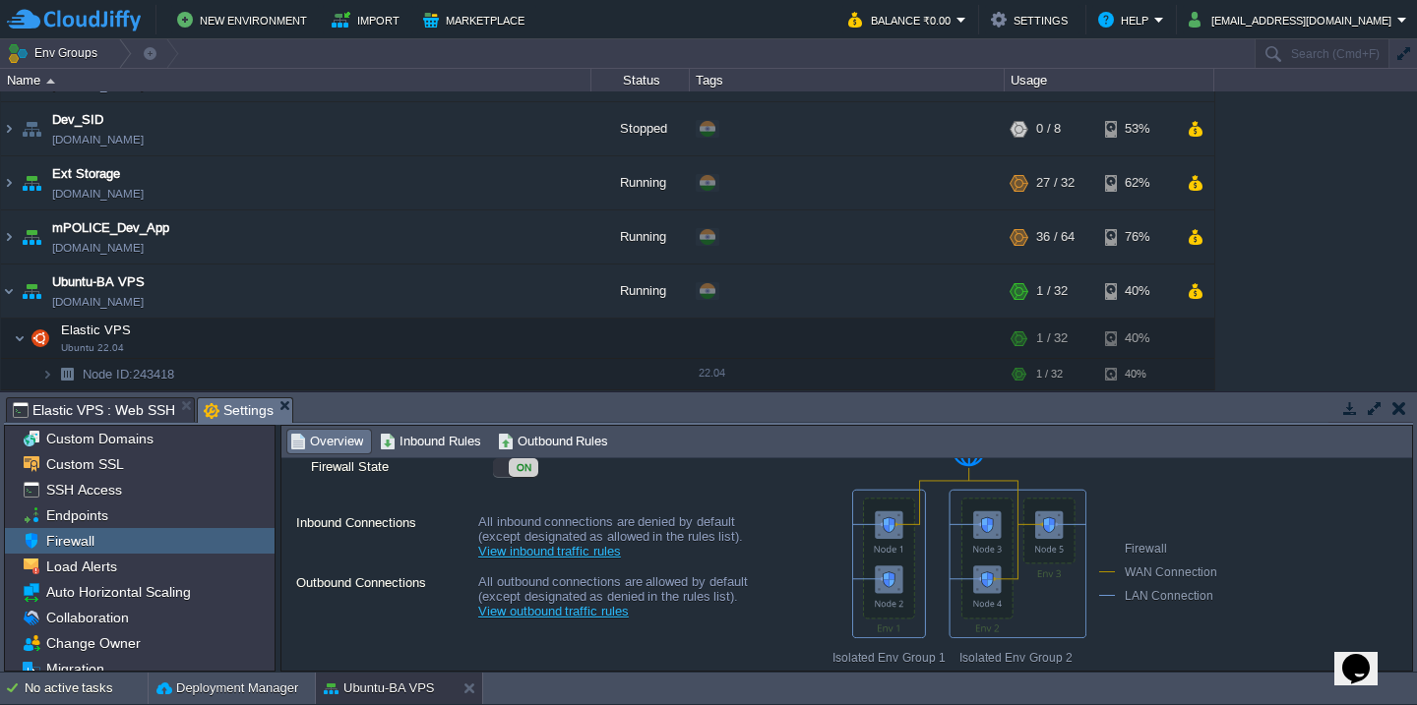
click at [592, 617] on link "View outbound traffic rules" at bounding box center [553, 611] width 151 height 15
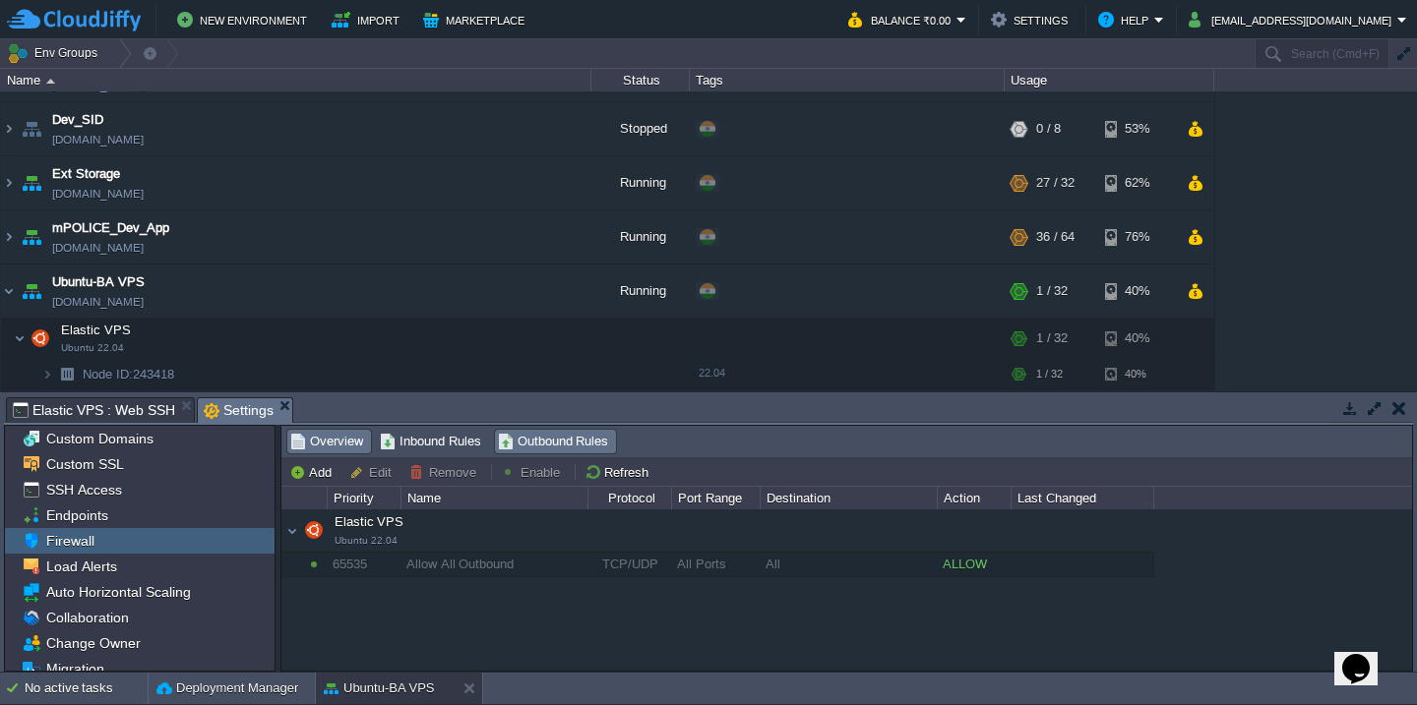
click at [338, 445] on span "Overview" at bounding box center [326, 442] width 73 height 22
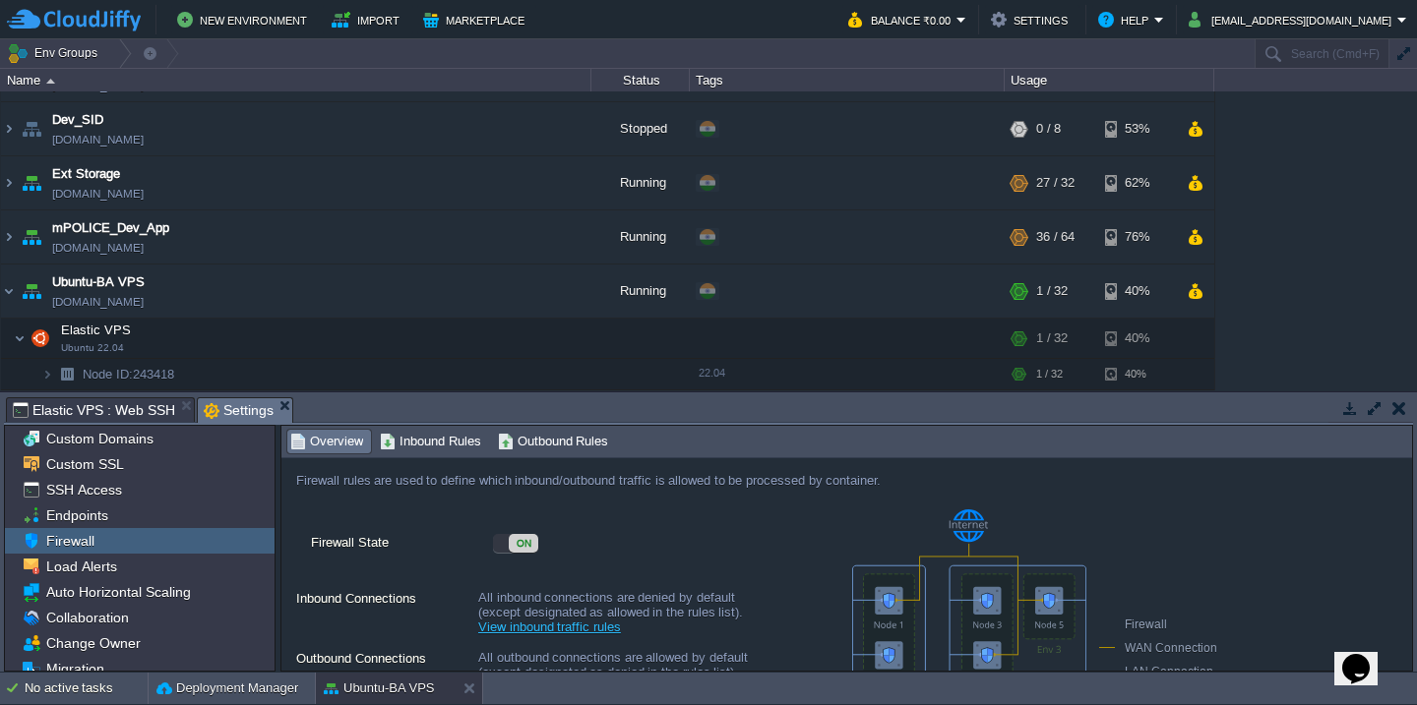
scroll to position [0, 0]
click at [84, 475] on div "Custom SSL" at bounding box center [140, 465] width 270 height 26
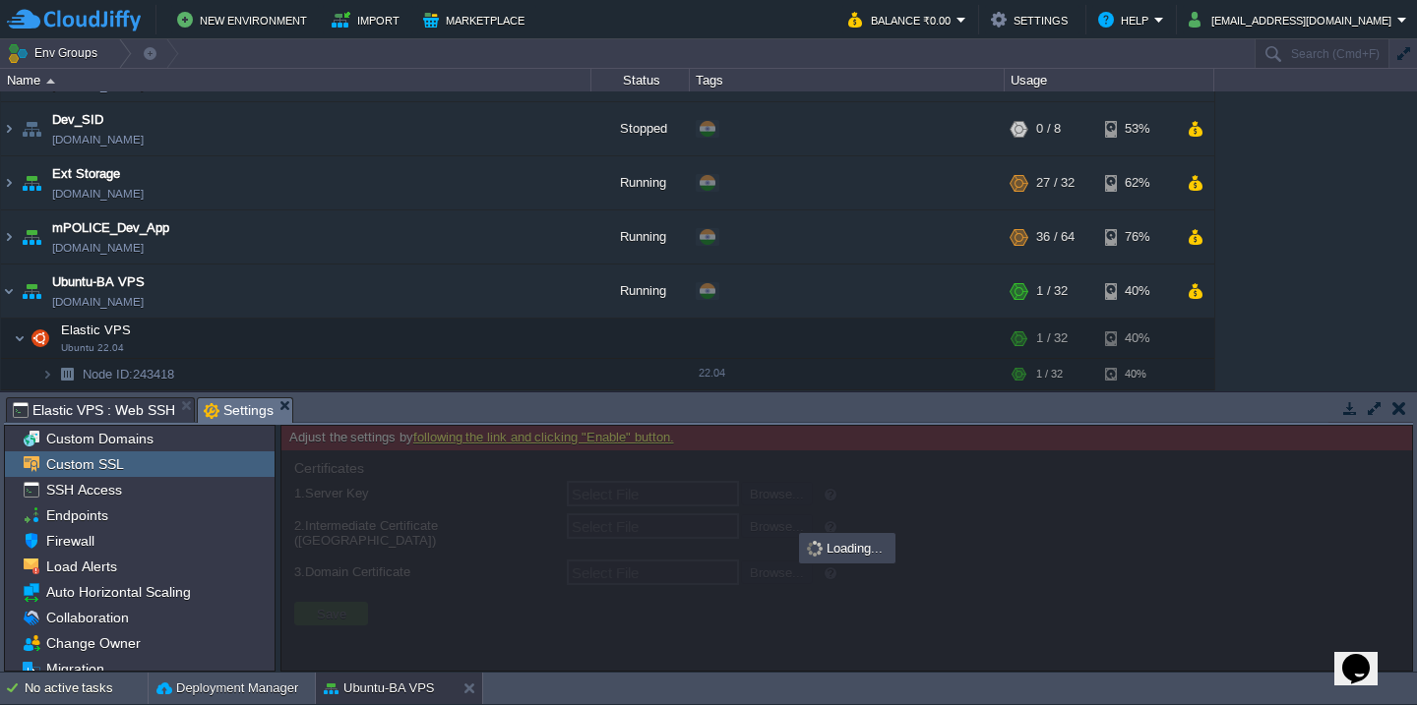
type input "Select File"
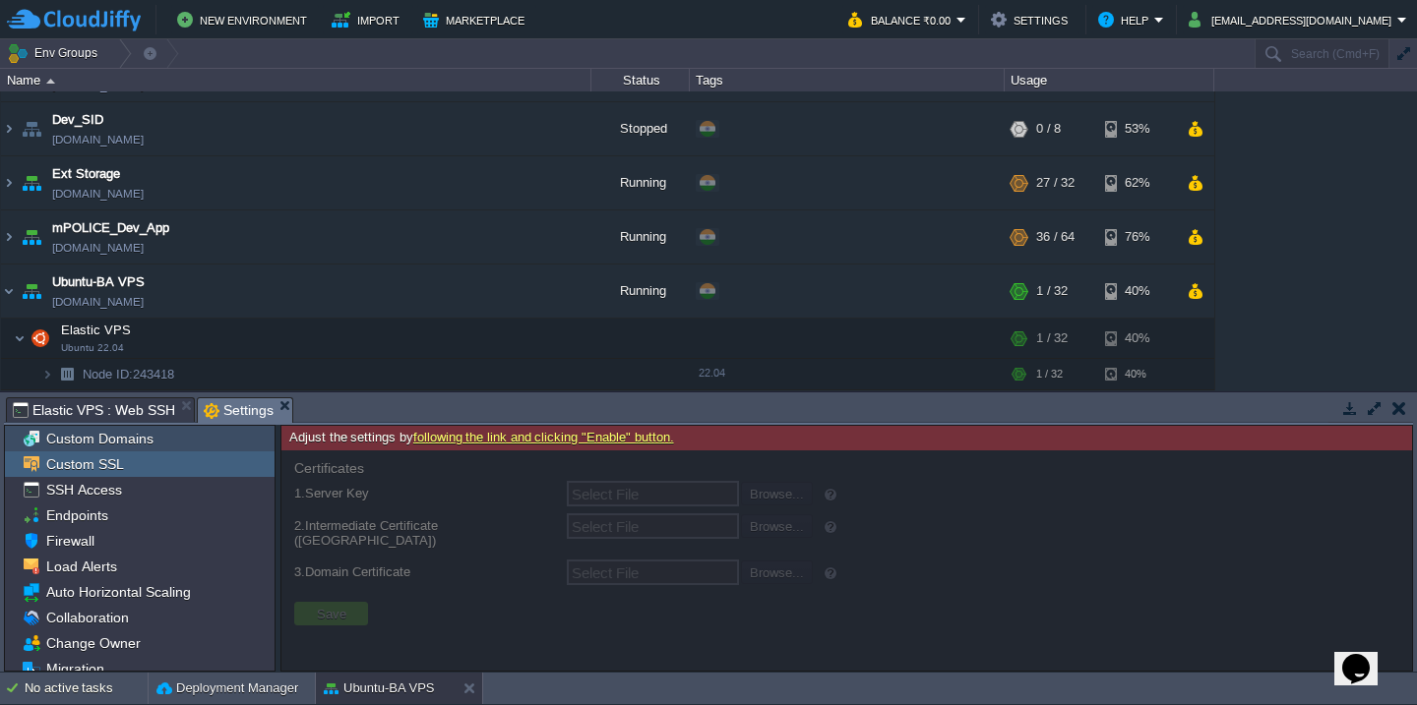
click at [105, 445] on span "Custom Domains" at bounding box center [99, 439] width 114 height 18
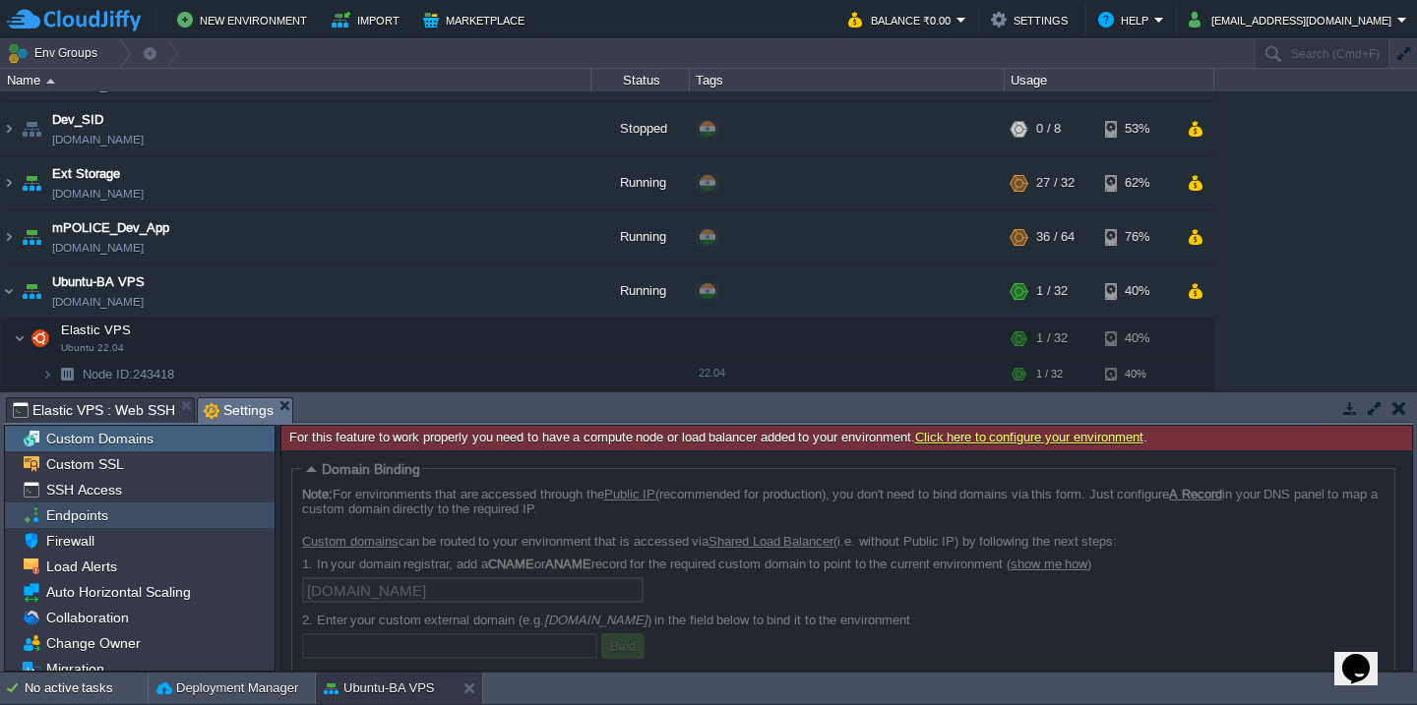
click at [87, 517] on span "Endpoints" at bounding box center [76, 516] width 69 height 18
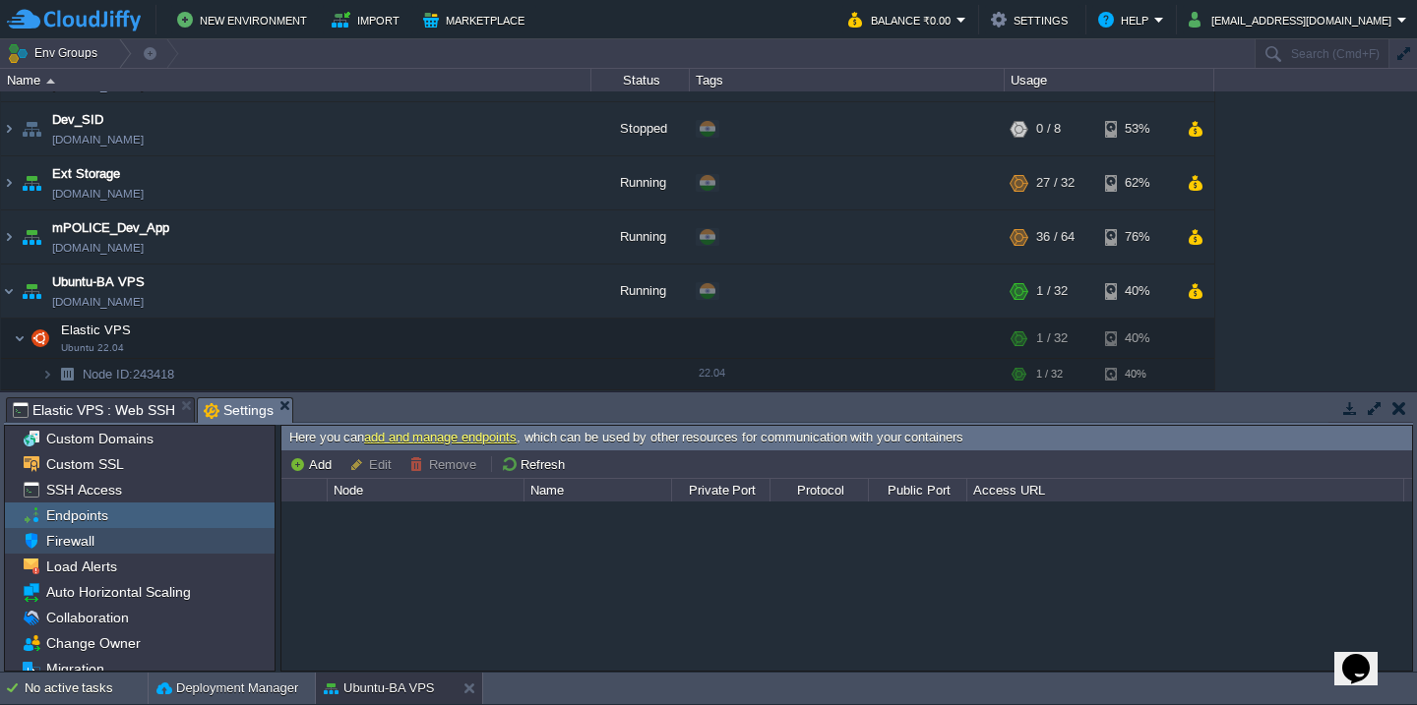
click at [91, 542] on span "Firewall" at bounding box center [69, 541] width 55 height 18
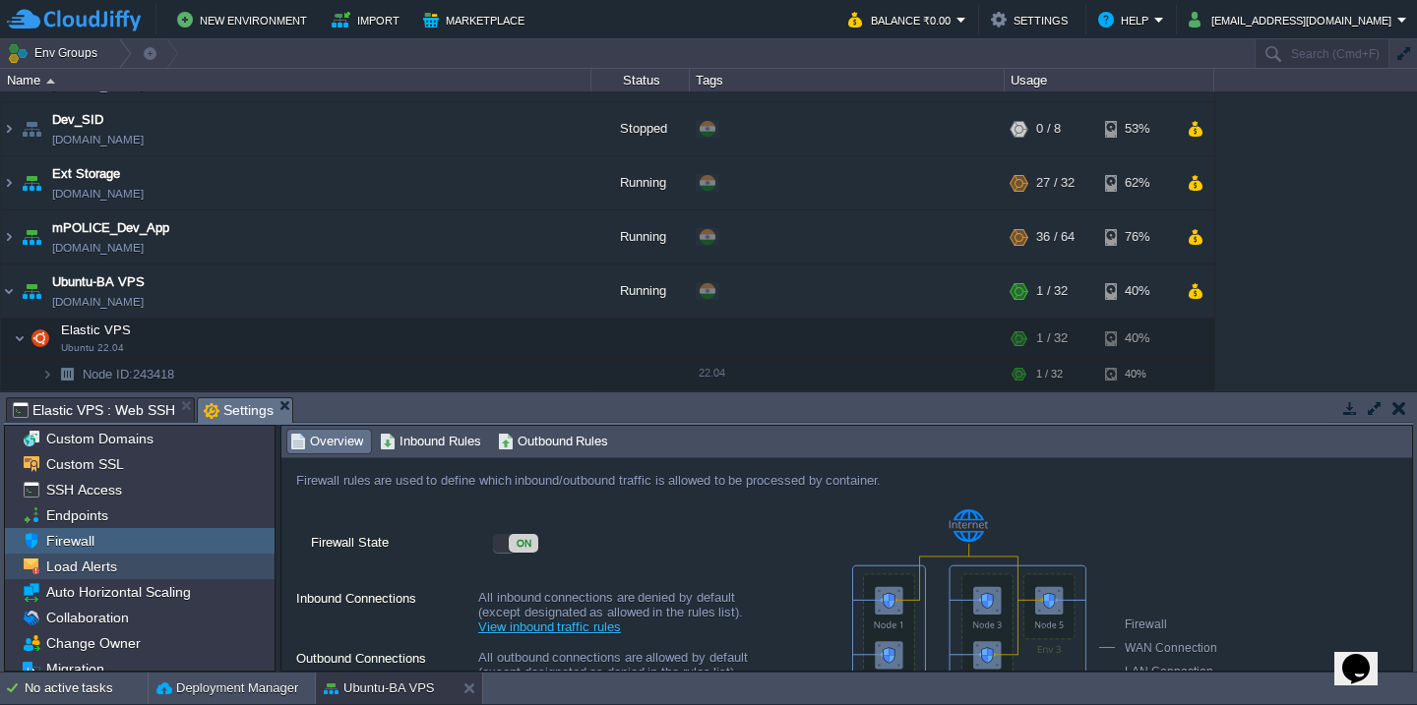
click at [157, 572] on div "Load Alerts" at bounding box center [140, 567] width 270 height 26
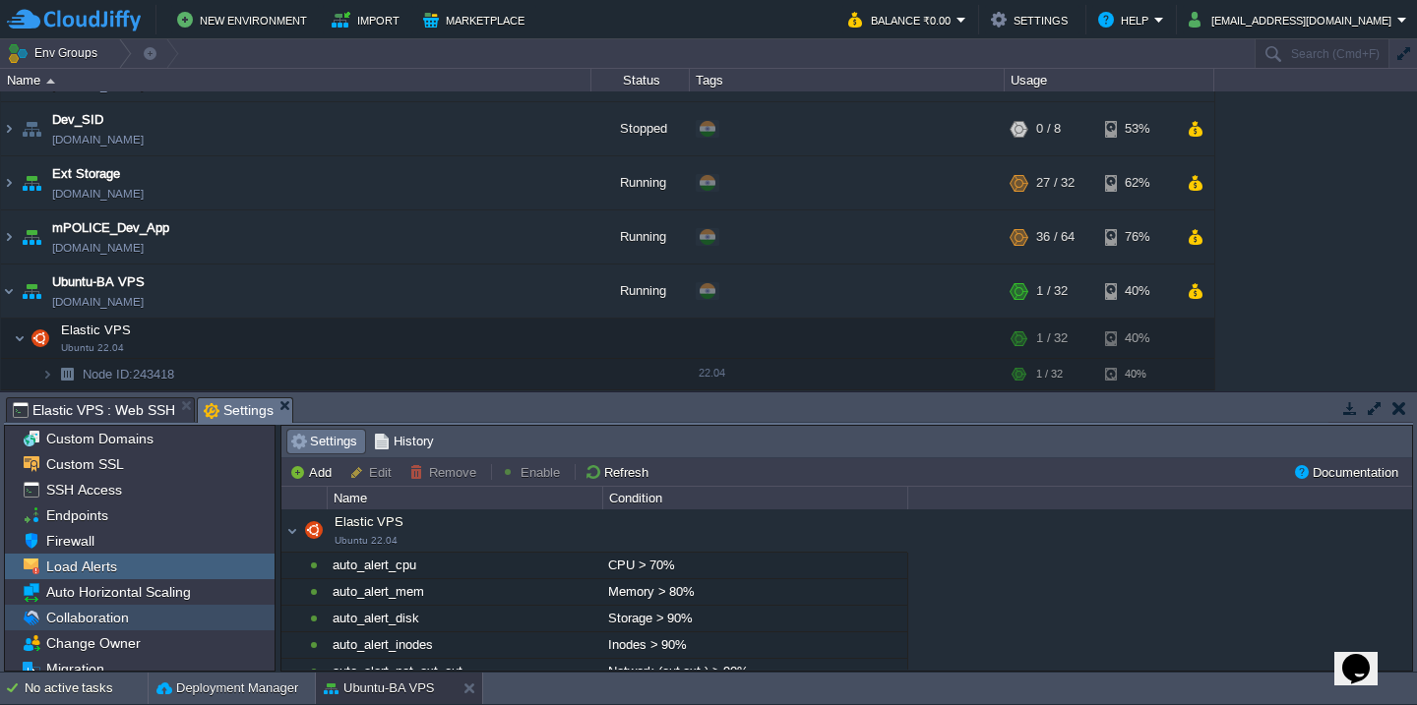
click at [169, 618] on div "Collaboration" at bounding box center [140, 618] width 270 height 26
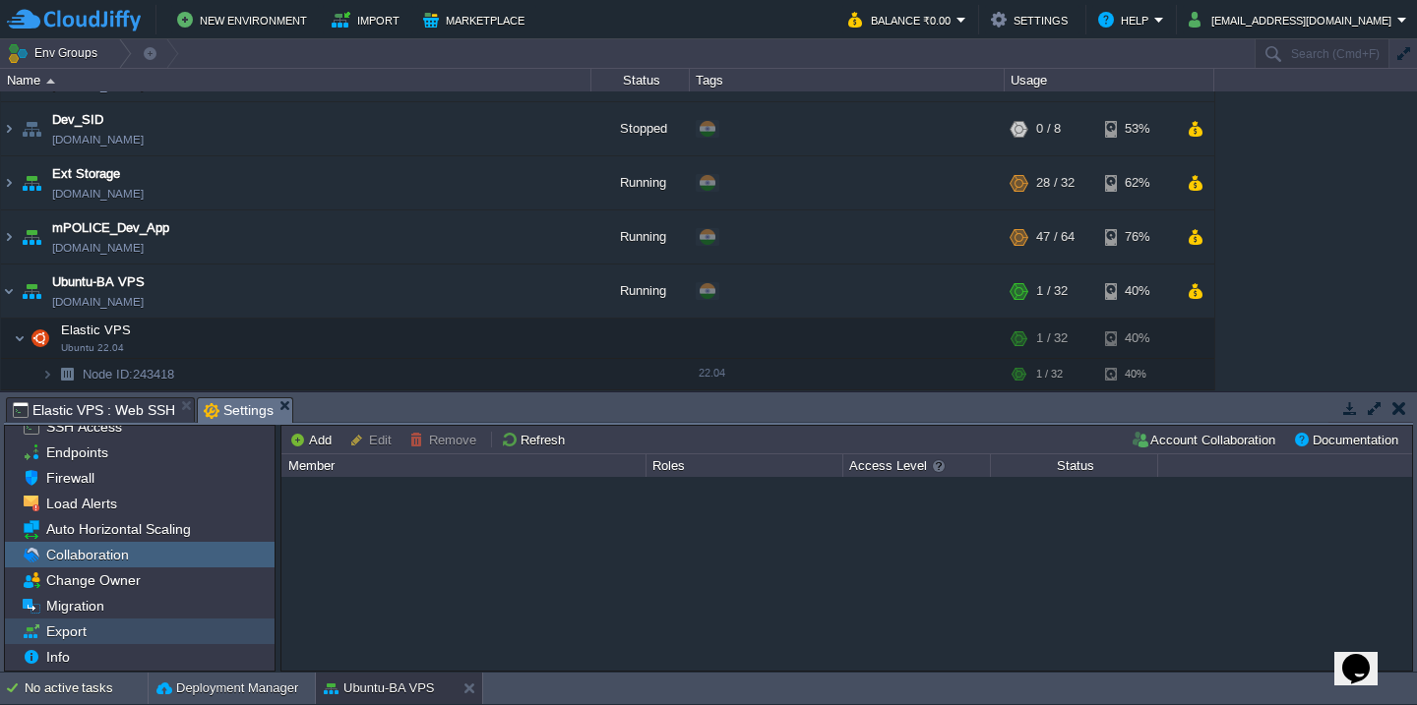
scroll to position [63, 0]
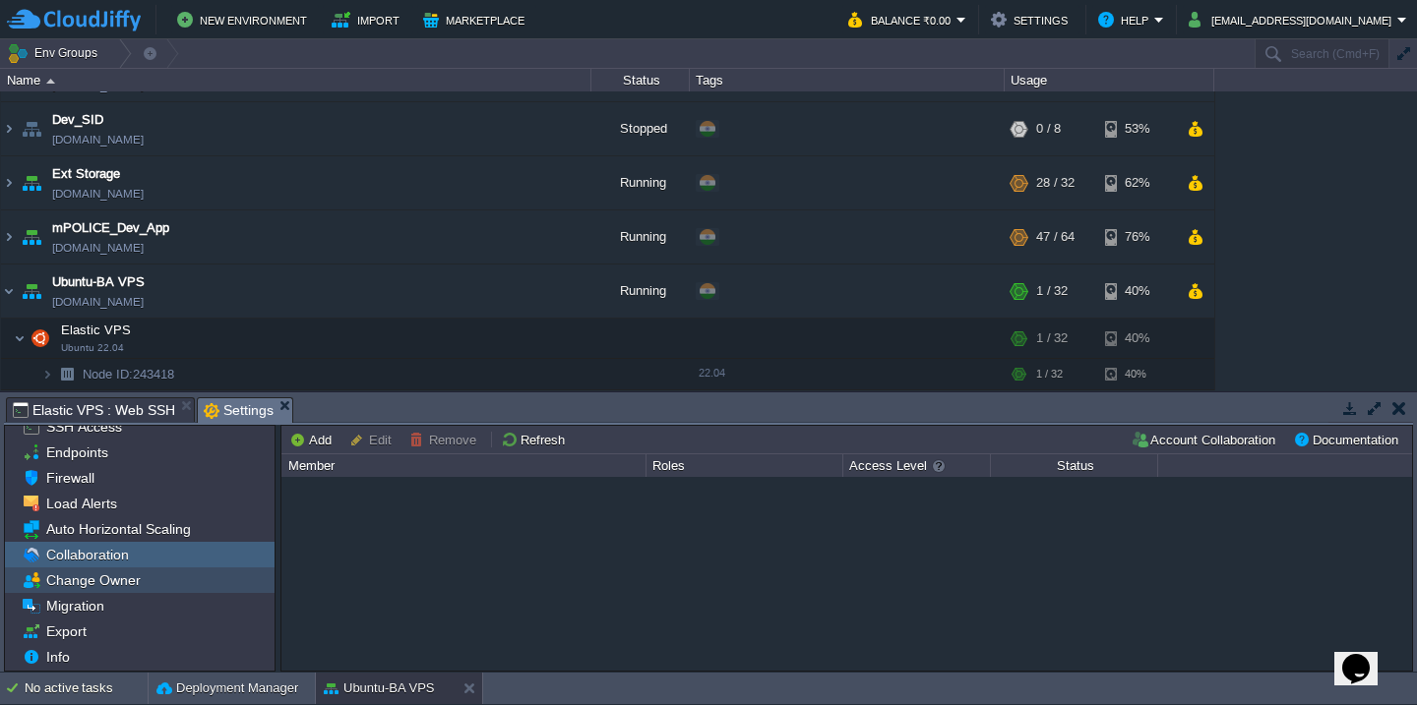
click at [134, 582] on span "Change Owner" at bounding box center [92, 581] width 101 height 18
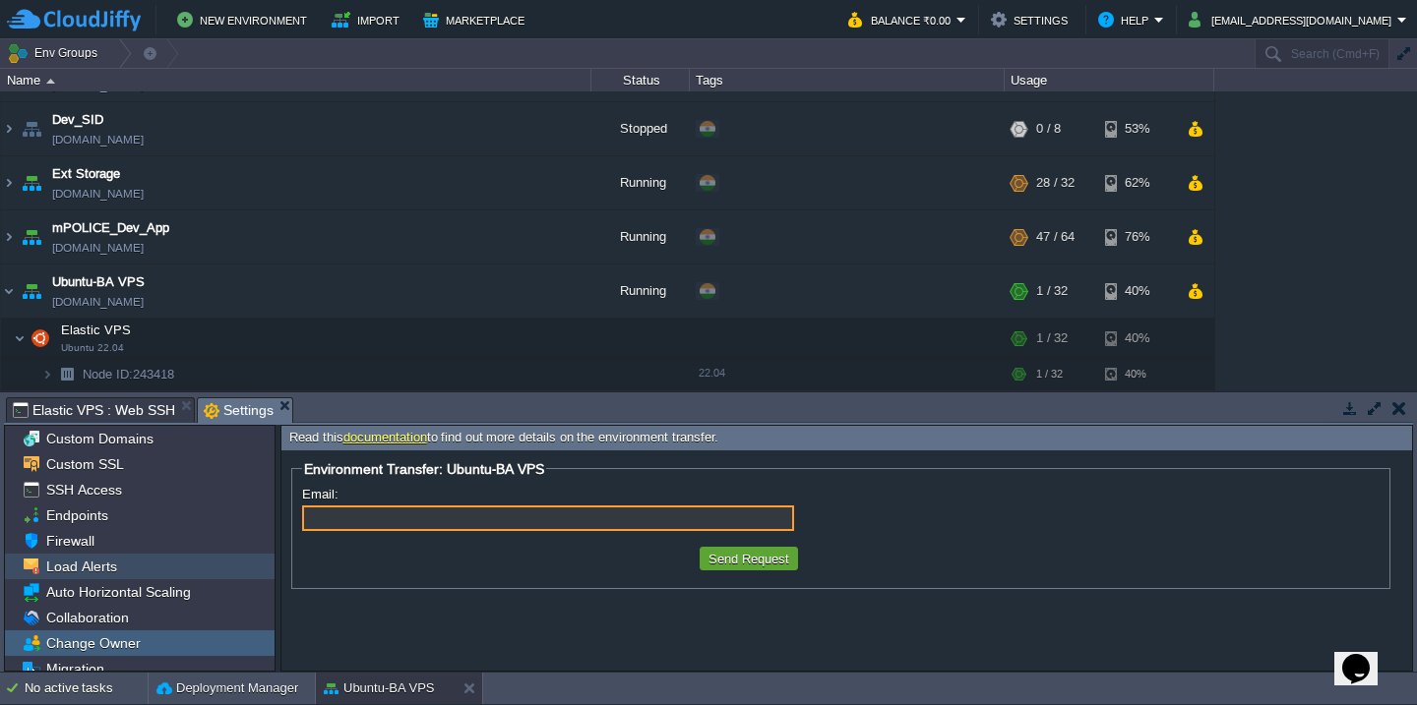
scroll to position [0, 0]
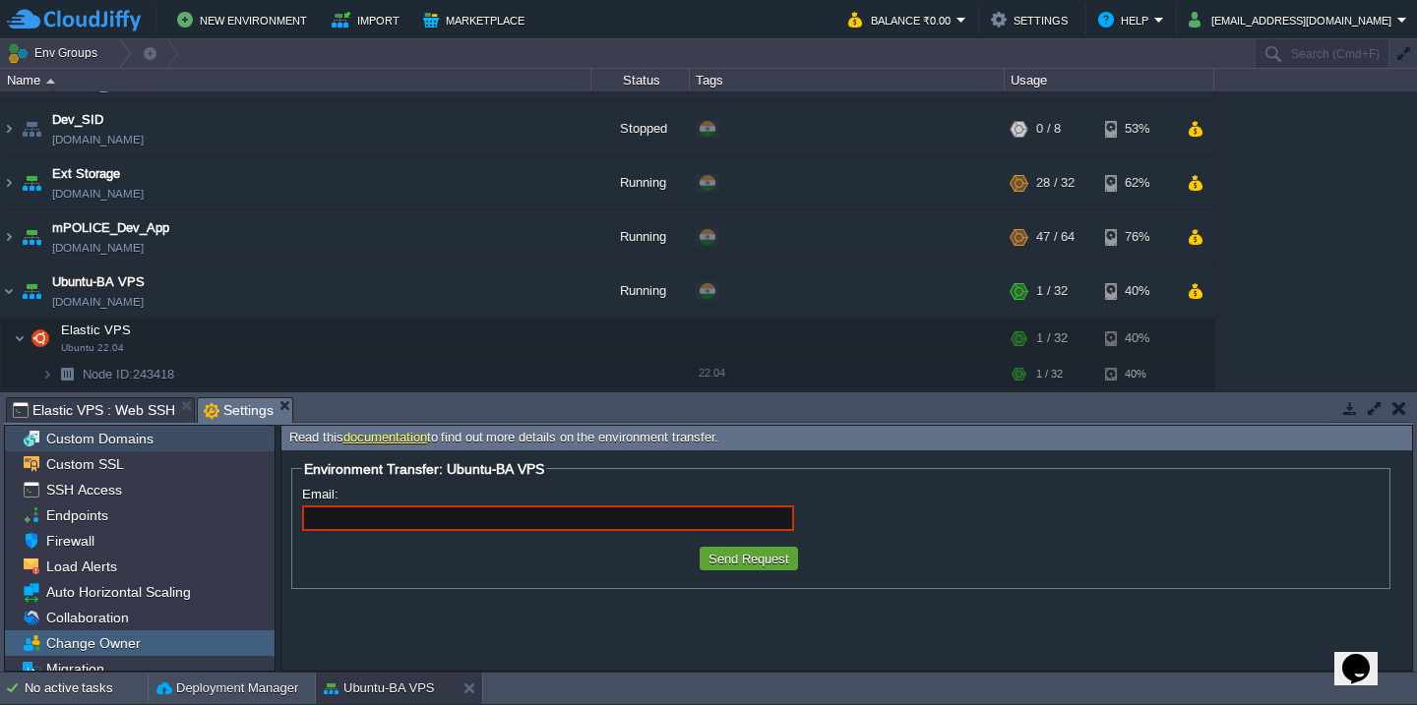
click at [112, 441] on span "Custom Domains" at bounding box center [99, 439] width 114 height 18
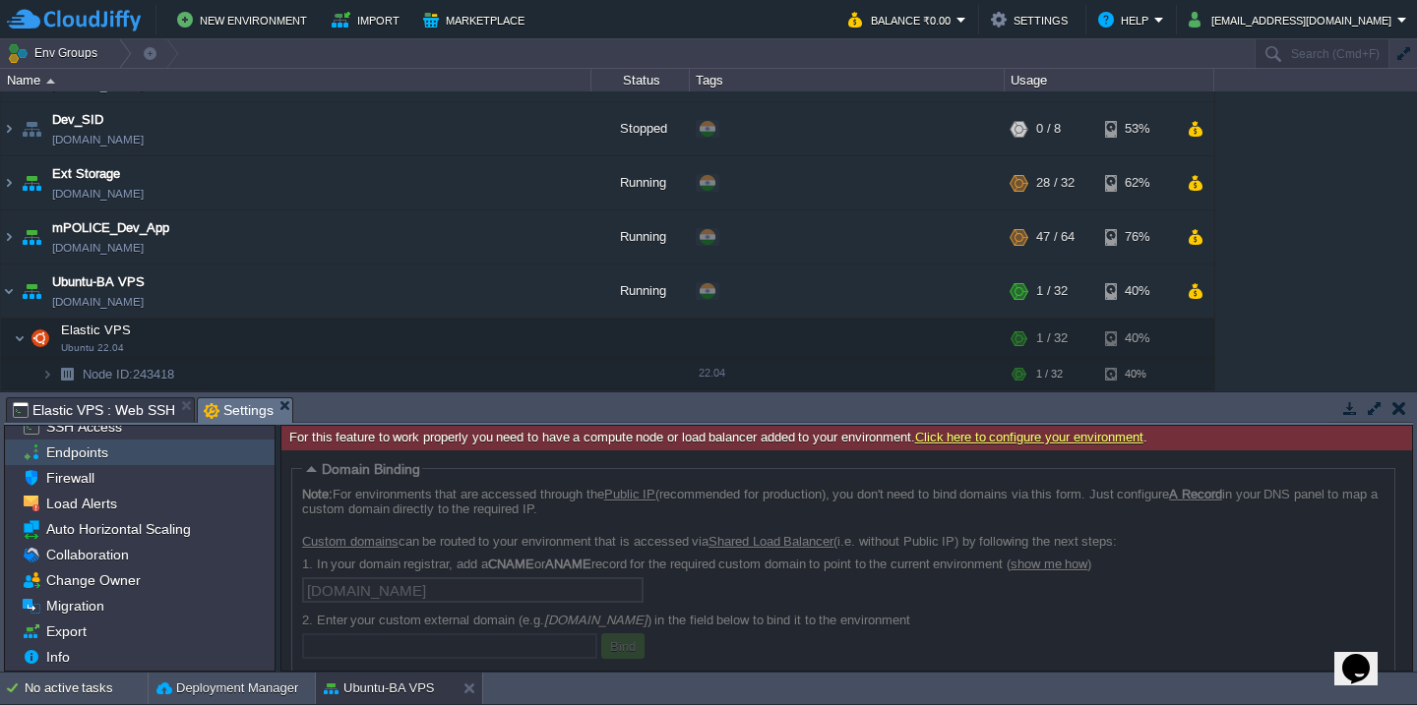
scroll to position [63, 0]
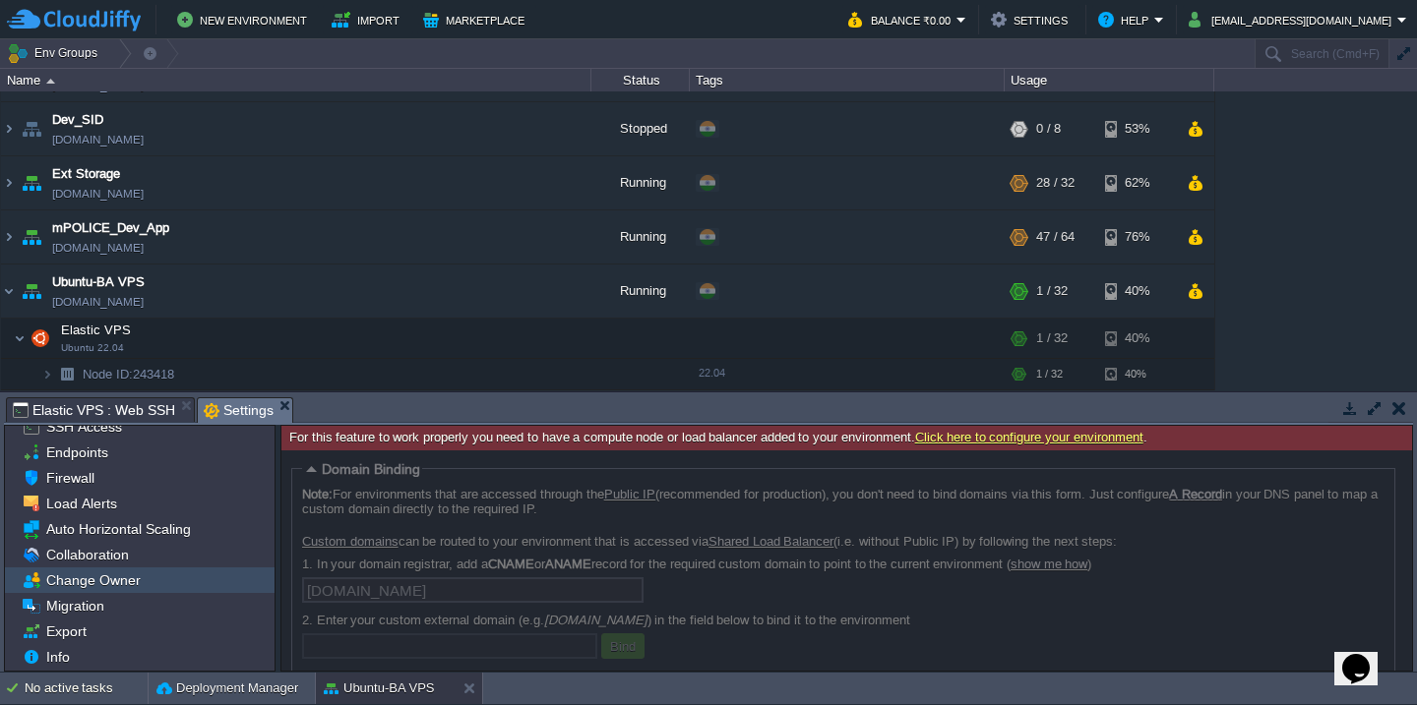
click at [151, 585] on div "Change Owner" at bounding box center [140, 581] width 270 height 26
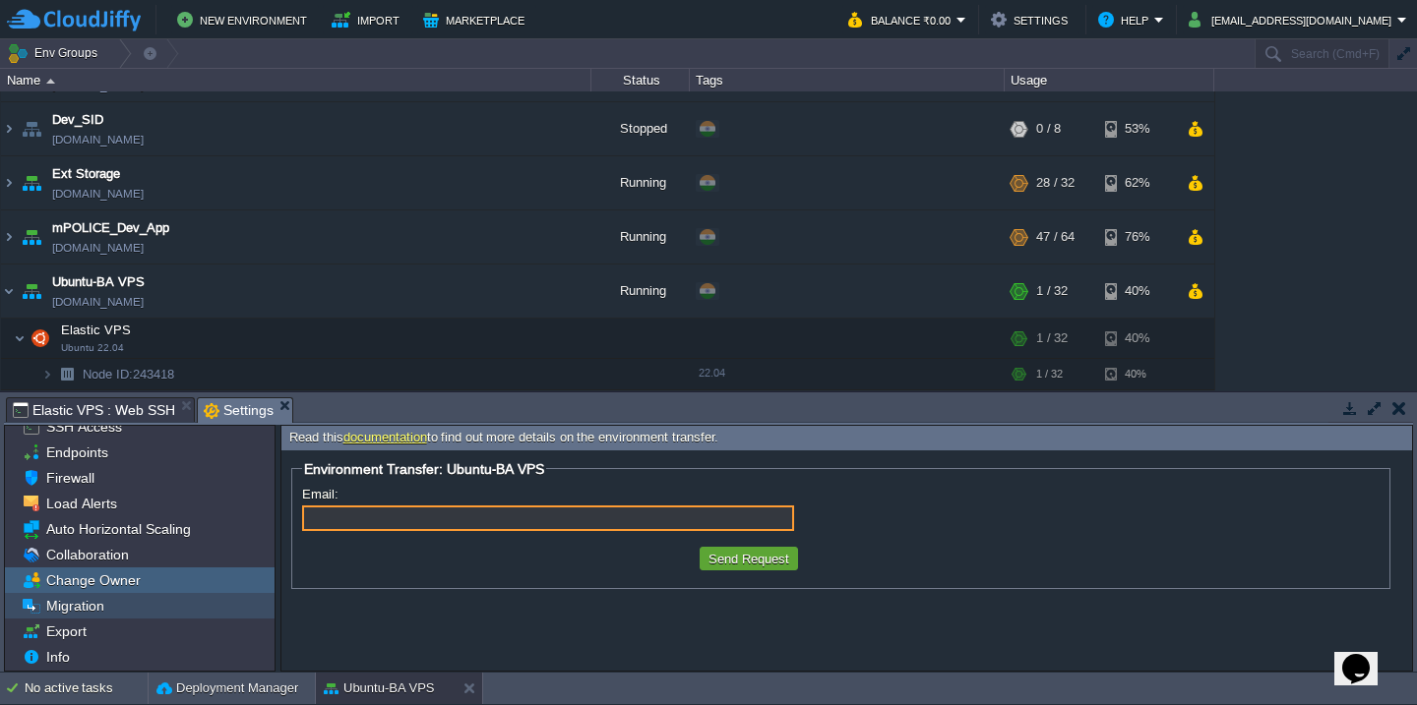
click at [123, 605] on div "Migration" at bounding box center [140, 606] width 270 height 26
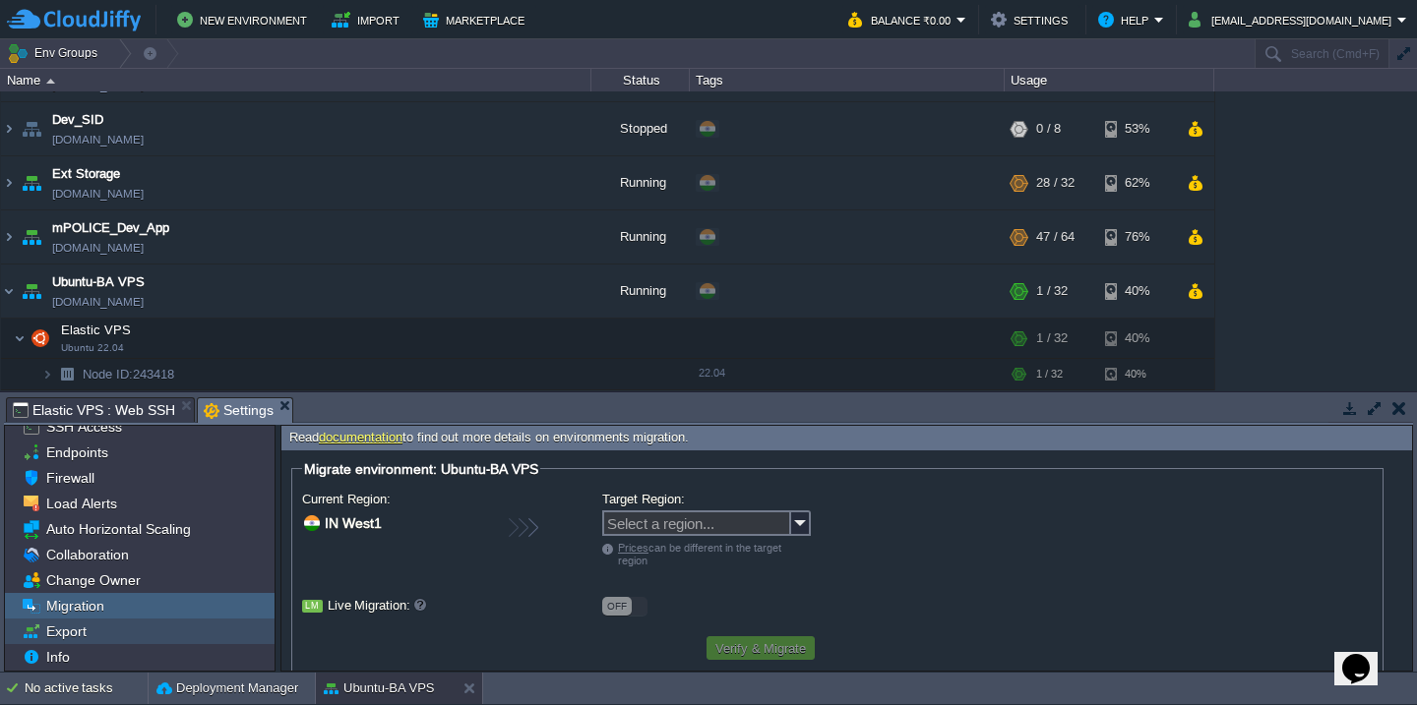
click at [119, 639] on div "Export" at bounding box center [140, 632] width 270 height 26
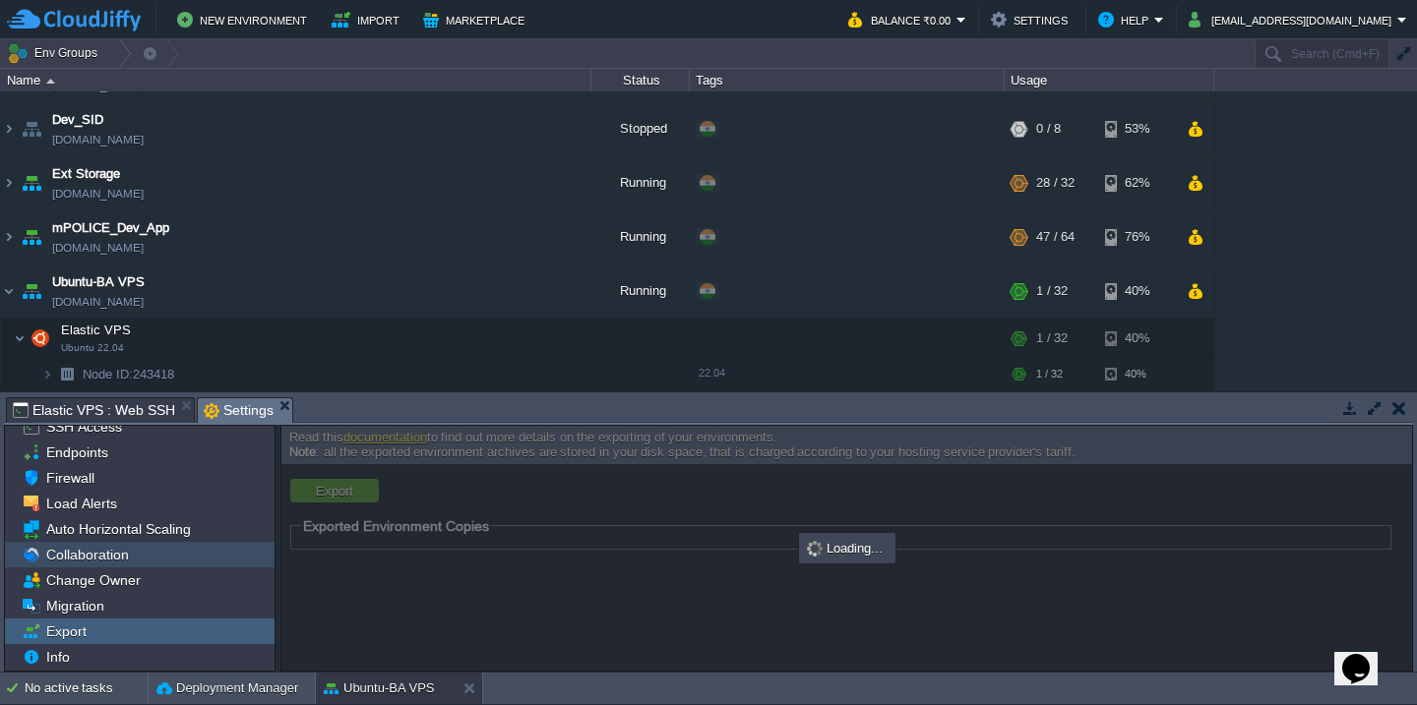
click at [120, 559] on span "Collaboration" at bounding box center [87, 555] width 90 height 18
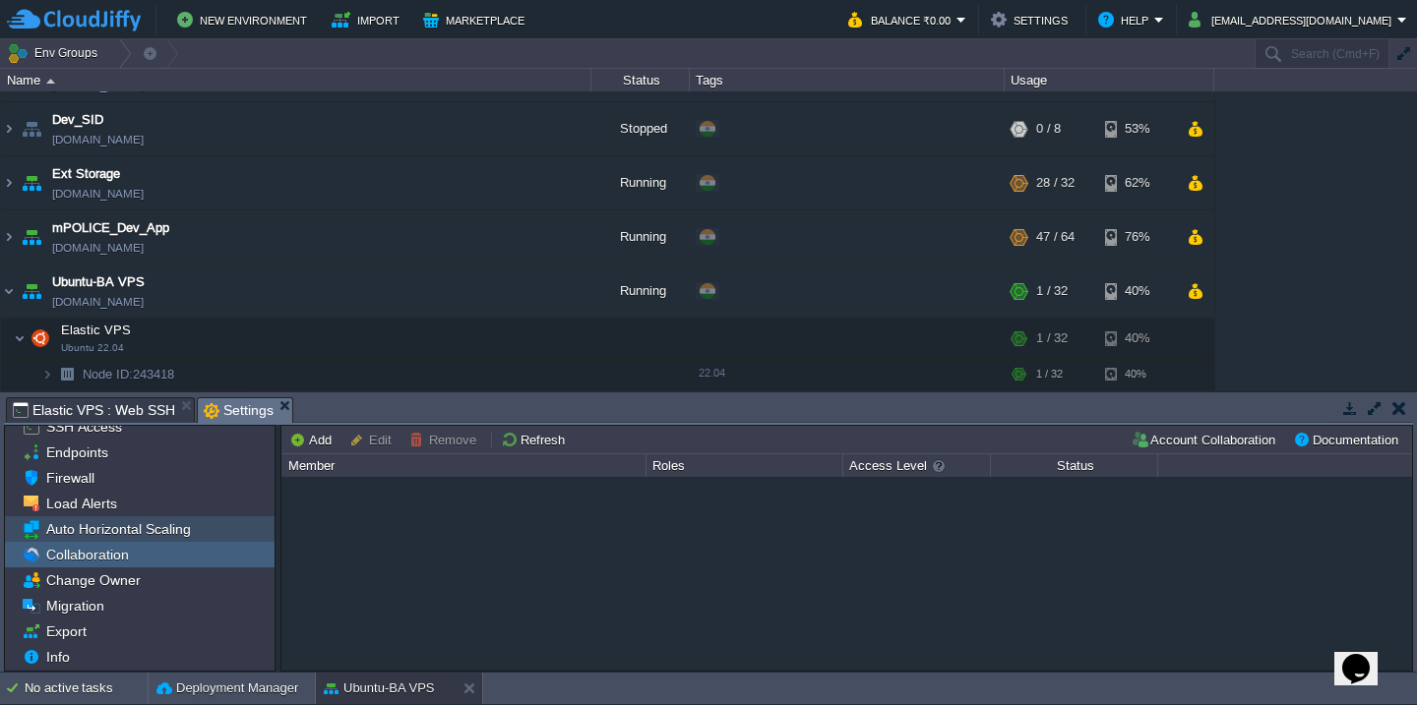
click at [129, 528] on span "Auto Horizontal Scaling" at bounding box center [117, 529] width 151 height 18
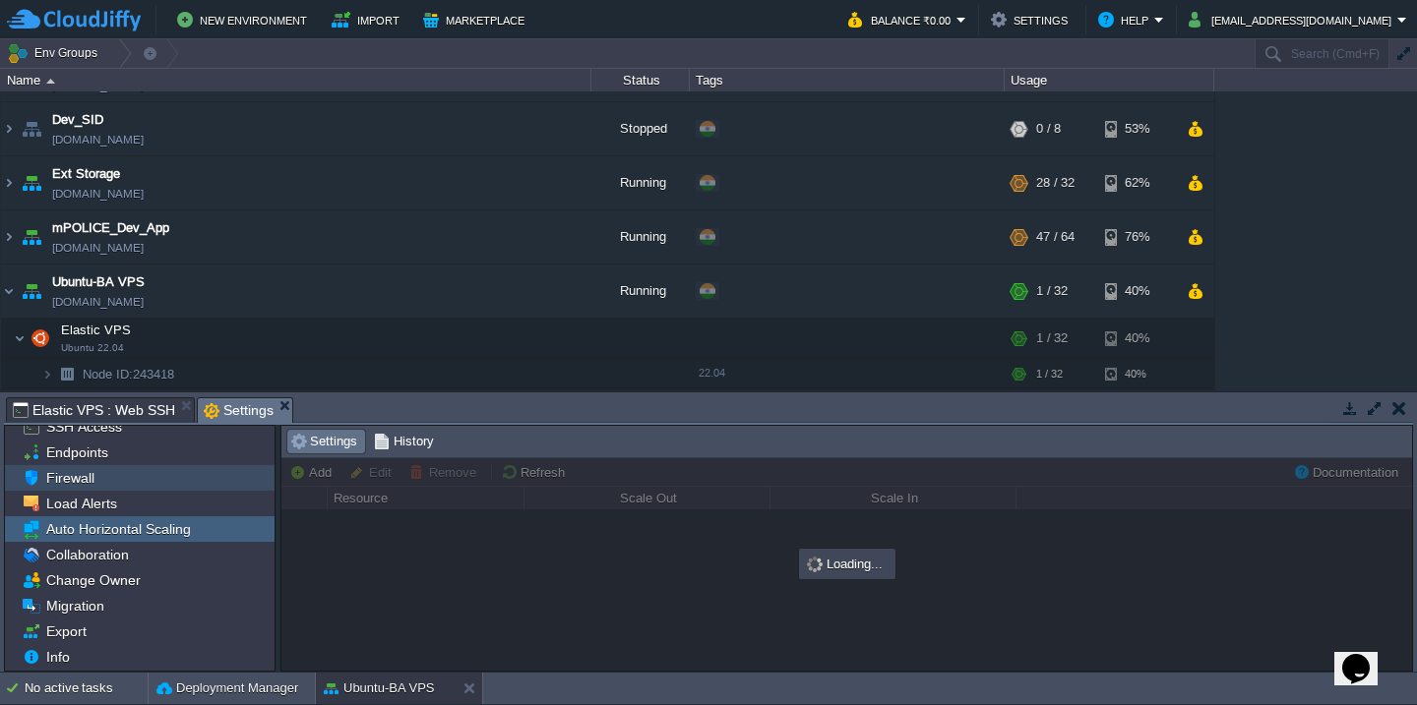
click at [89, 481] on span "Firewall" at bounding box center [69, 478] width 55 height 18
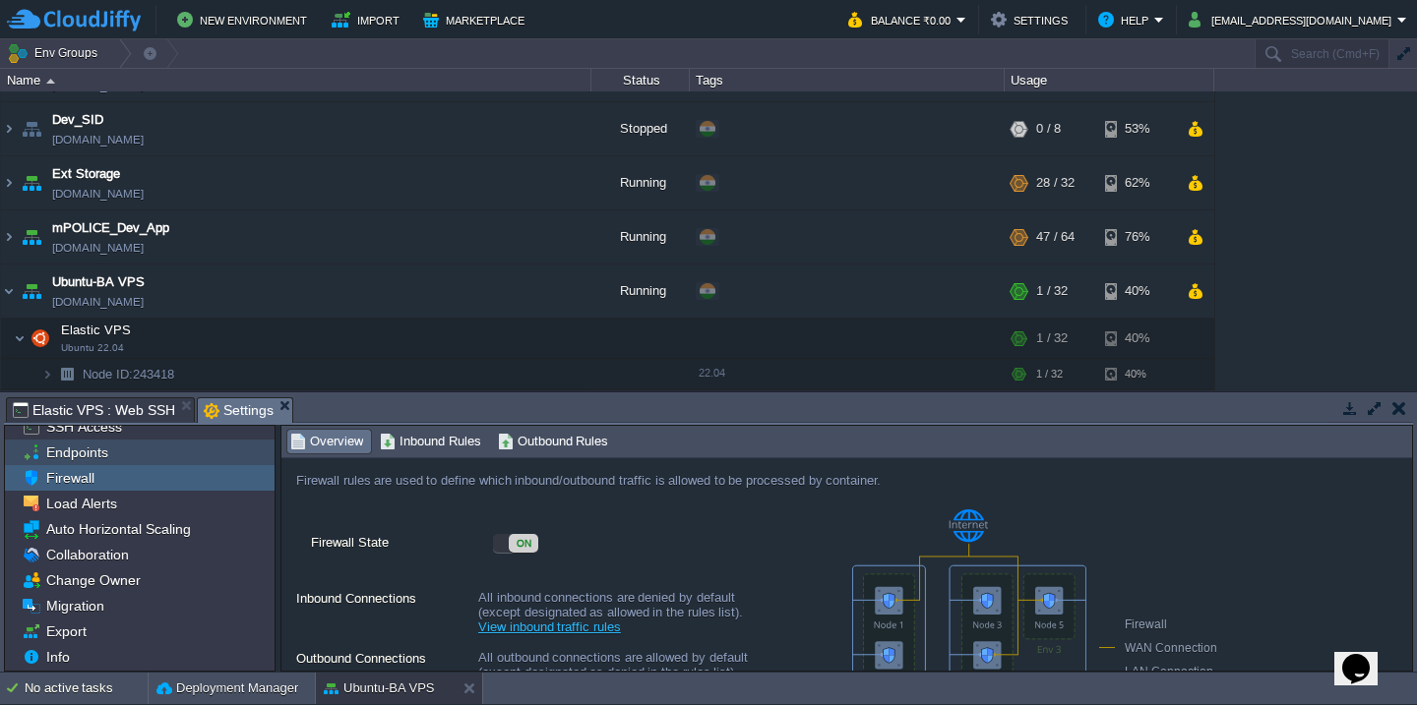
click at [156, 459] on div "Endpoints" at bounding box center [140, 453] width 270 height 26
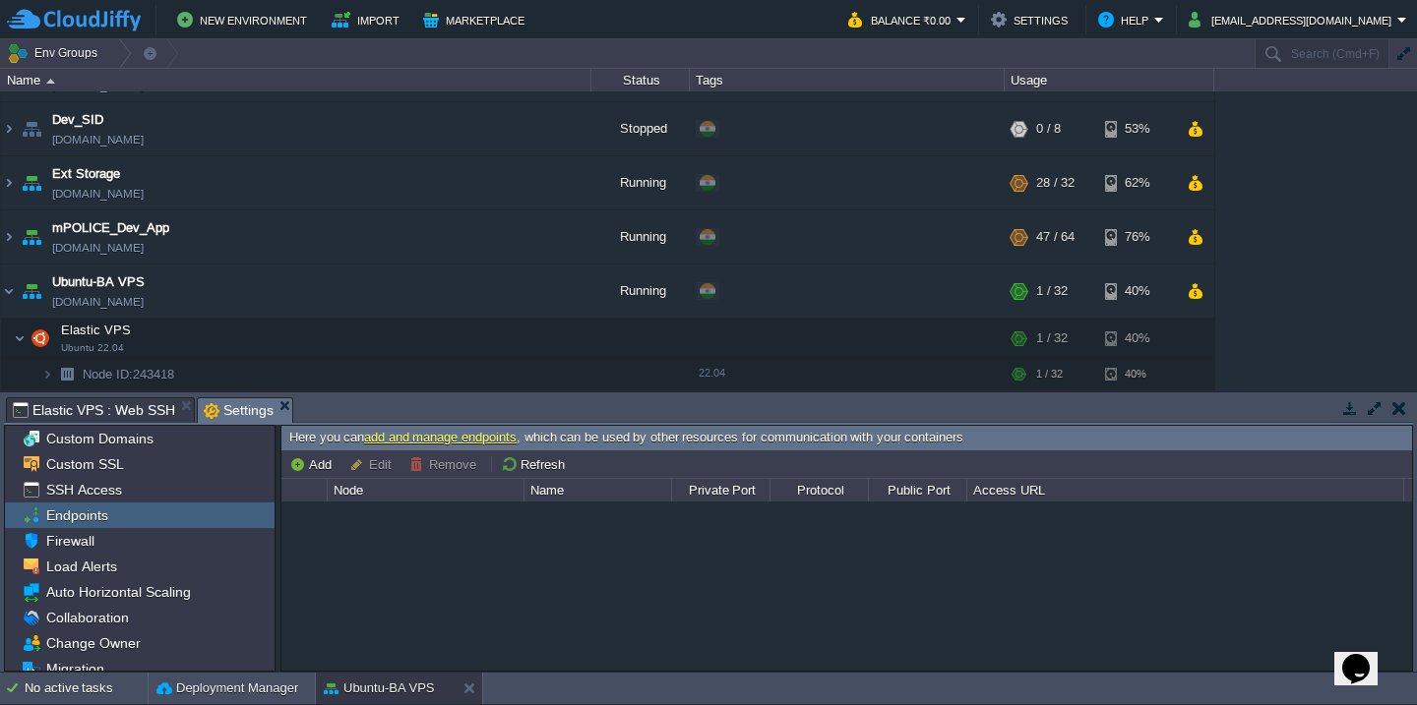
scroll to position [0, 0]
click at [144, 446] on span "Custom Domains" at bounding box center [99, 439] width 114 height 18
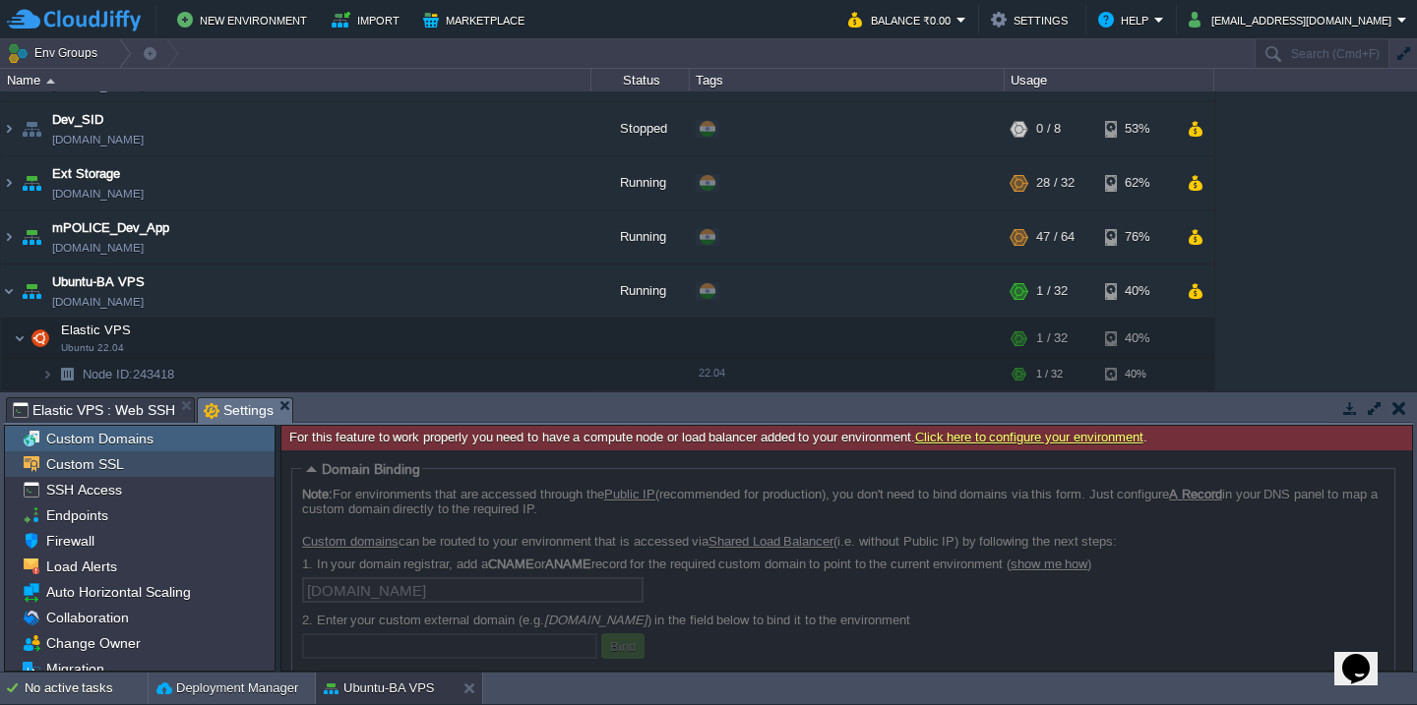
click at [153, 464] on div "Custom SSL" at bounding box center [140, 465] width 270 height 26
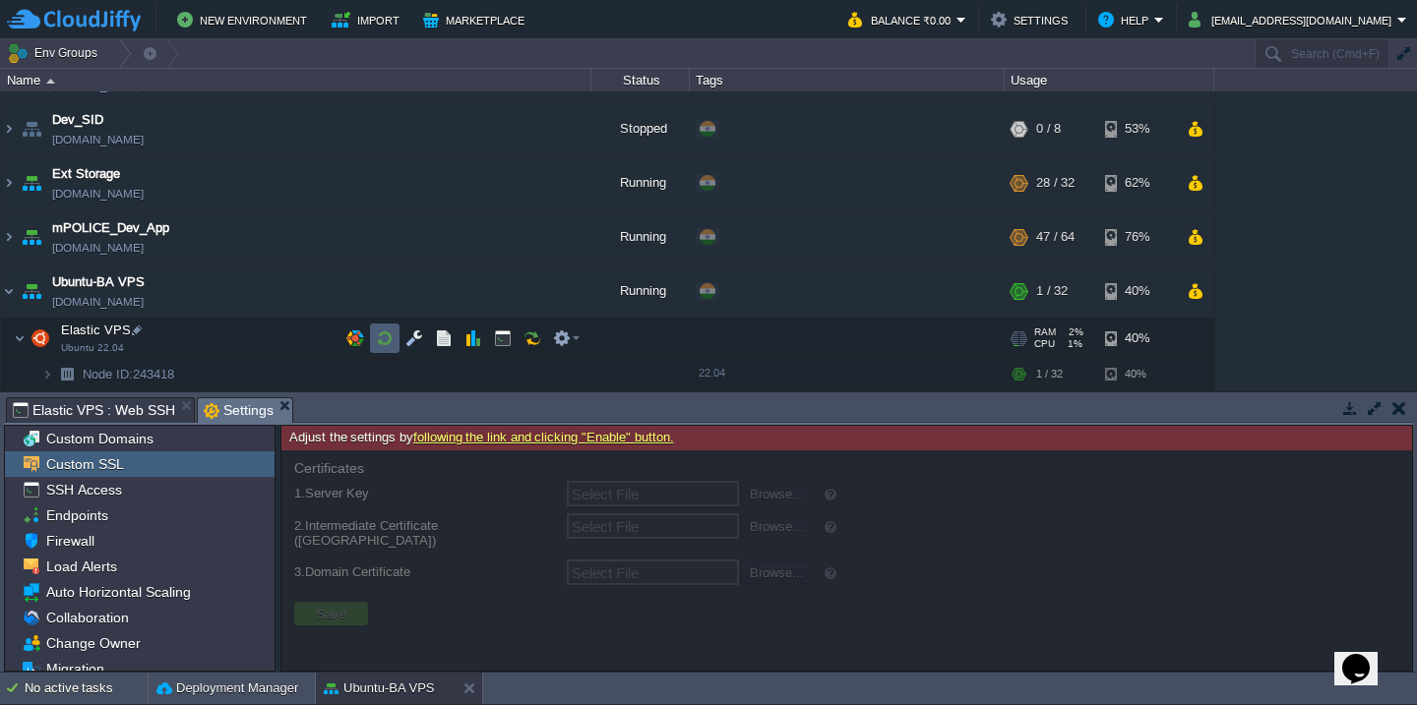
click at [384, 342] on button "button" at bounding box center [385, 339] width 18 height 18
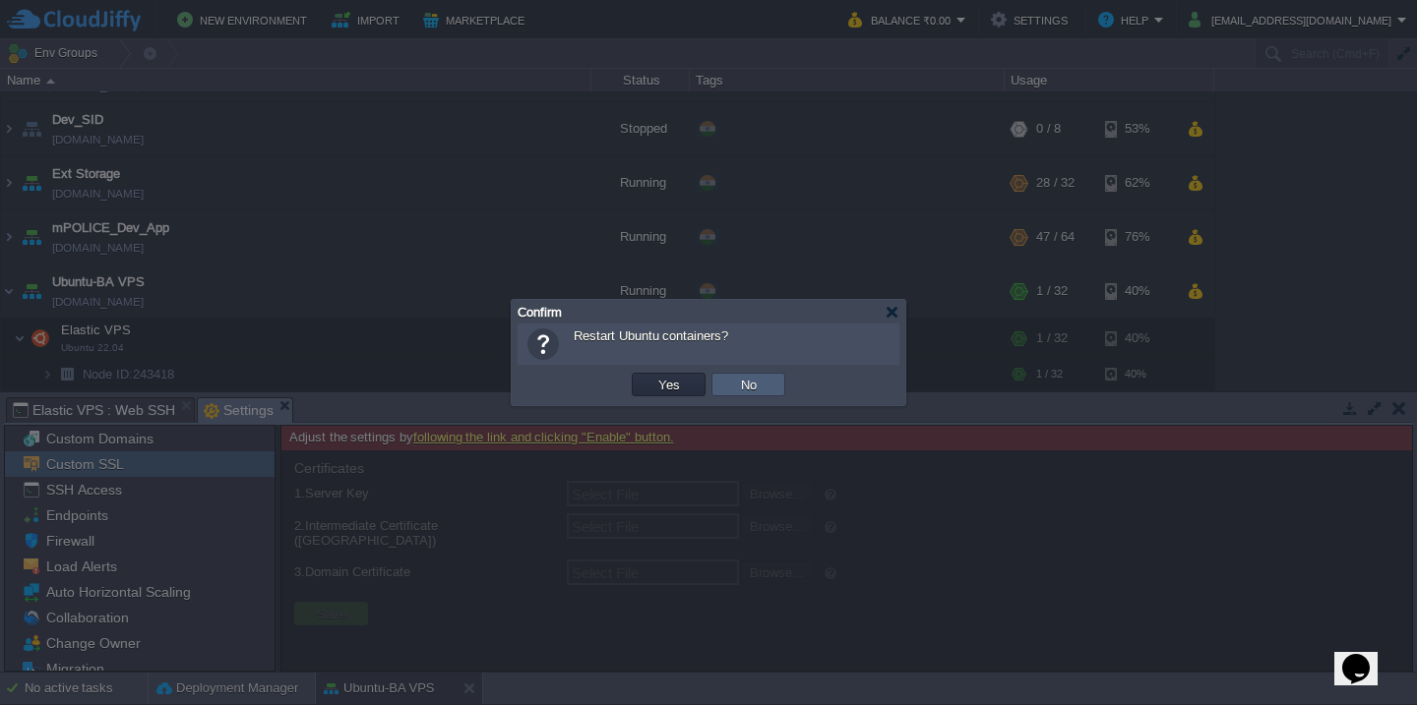
click at [762, 375] on td "No" at bounding box center [748, 385] width 74 height 24
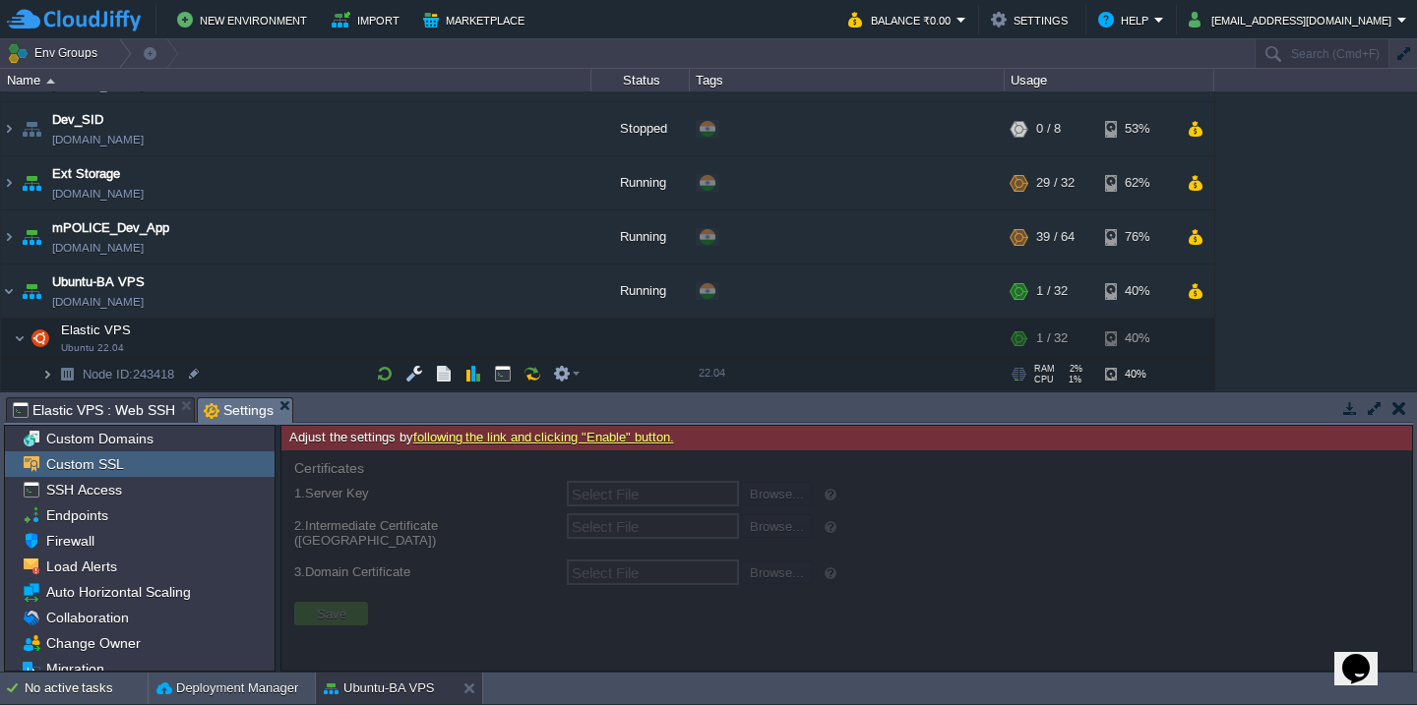
click at [46, 379] on img at bounding box center [47, 374] width 12 height 30
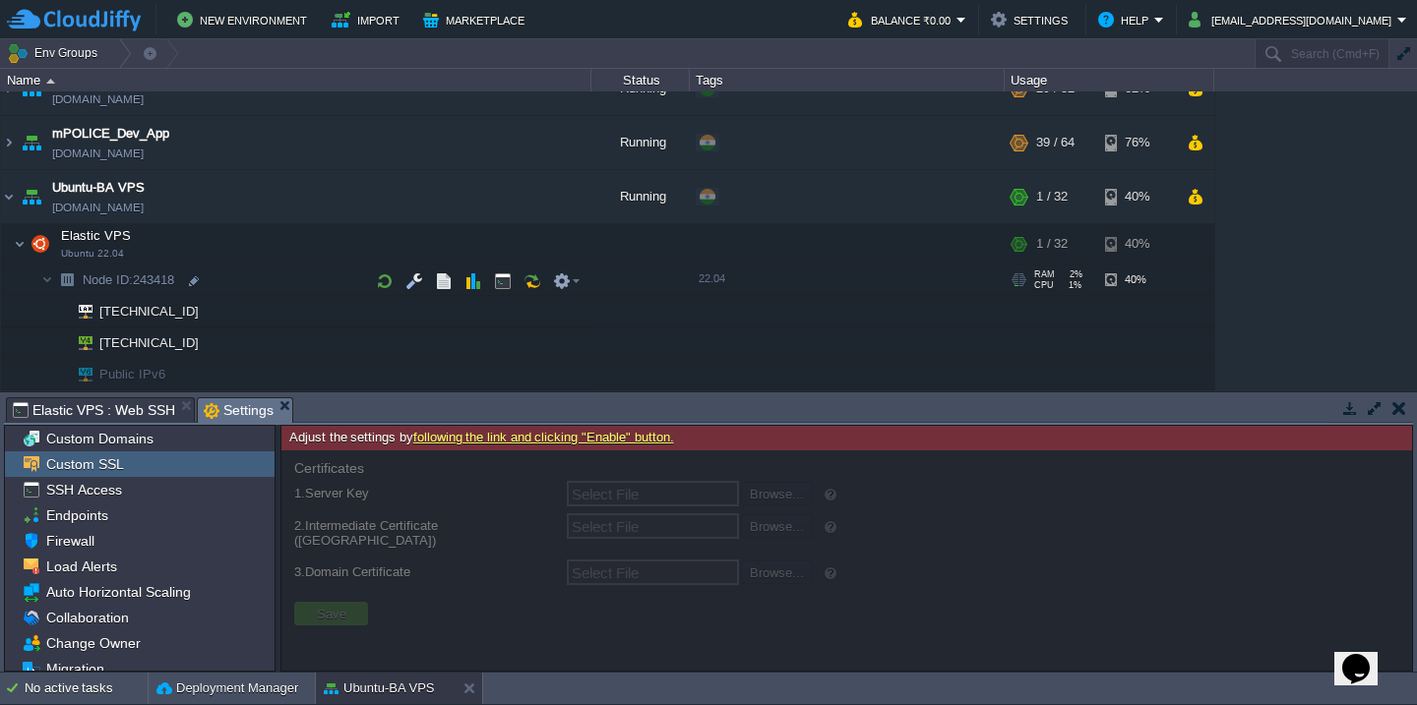
scroll to position [138, 0]
click at [212, 345] on div at bounding box center [208, 343] width 18 height 18
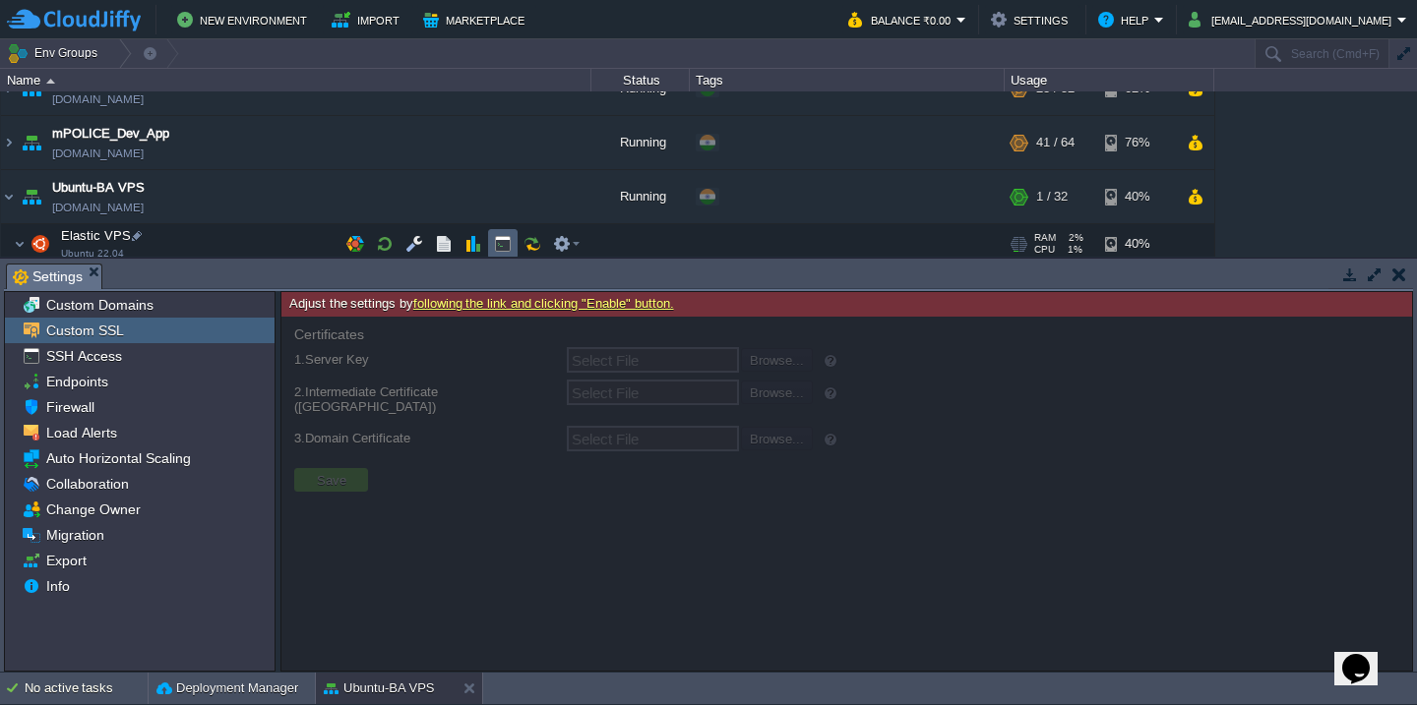
click at [505, 241] on button "button" at bounding box center [503, 244] width 18 height 18
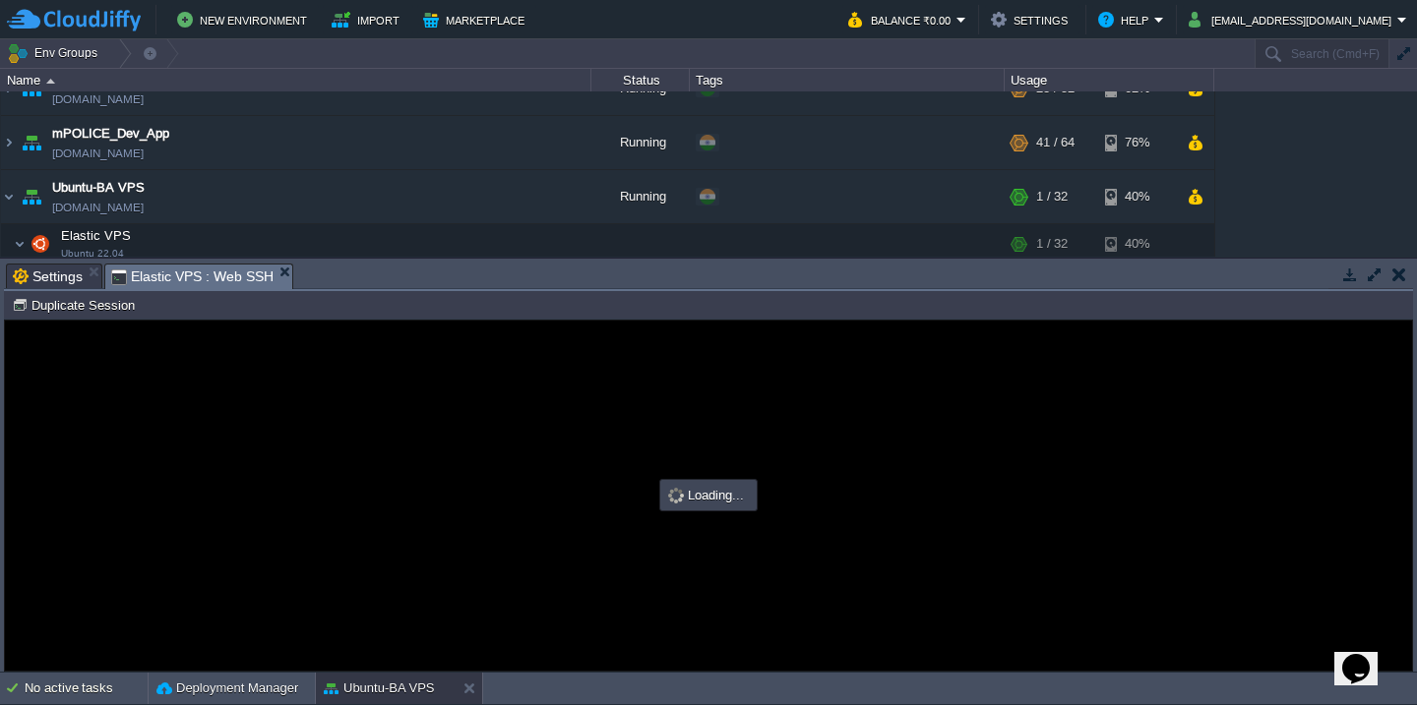
scroll to position [0, 0]
type input "#000000"
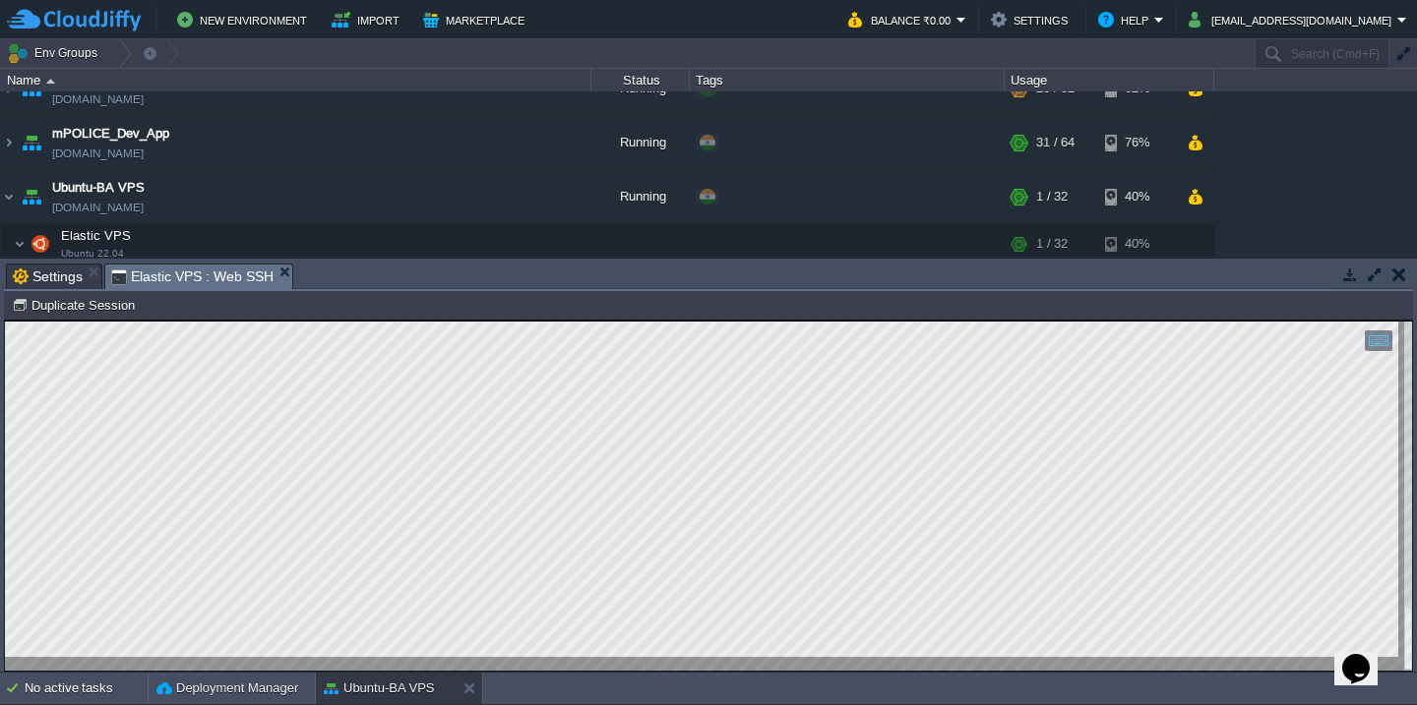
click at [46, 278] on span "Settings" at bounding box center [48, 277] width 70 height 24
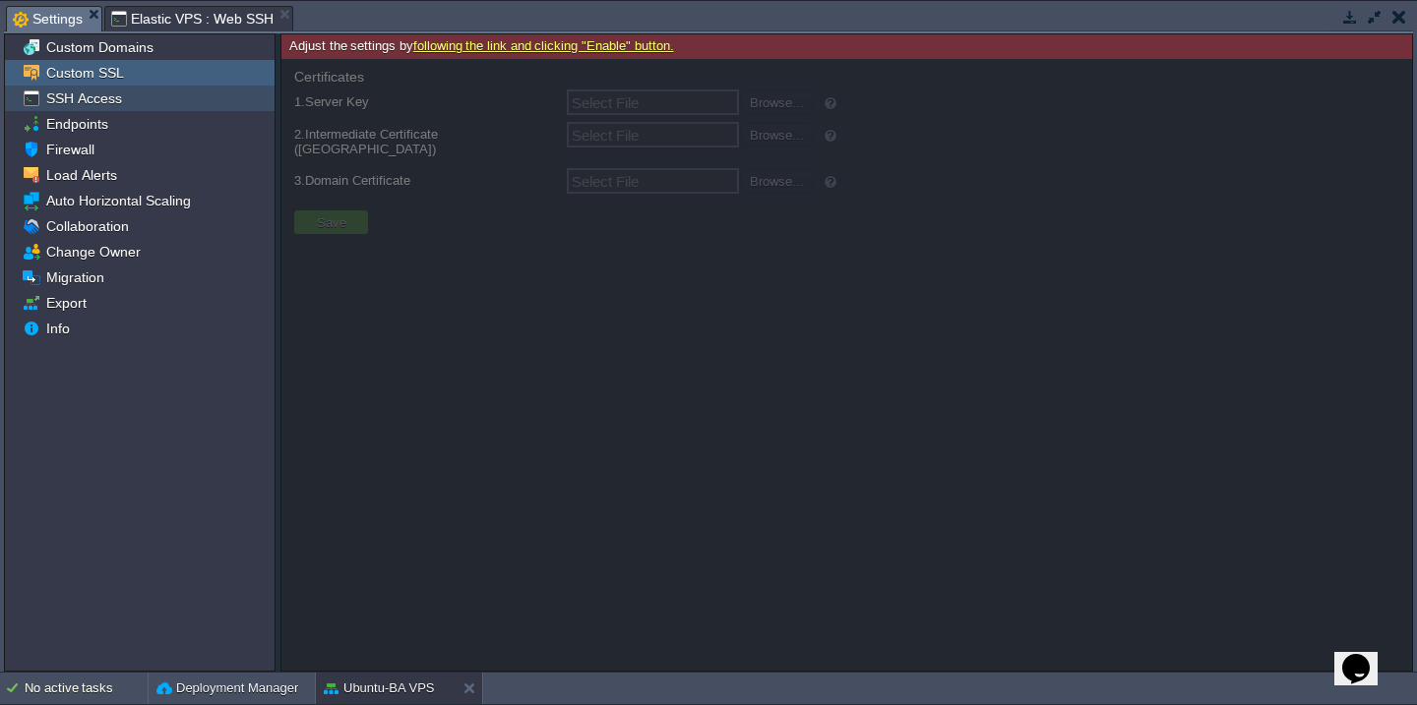
click at [107, 107] on span "SSH Access" at bounding box center [83, 99] width 83 height 18
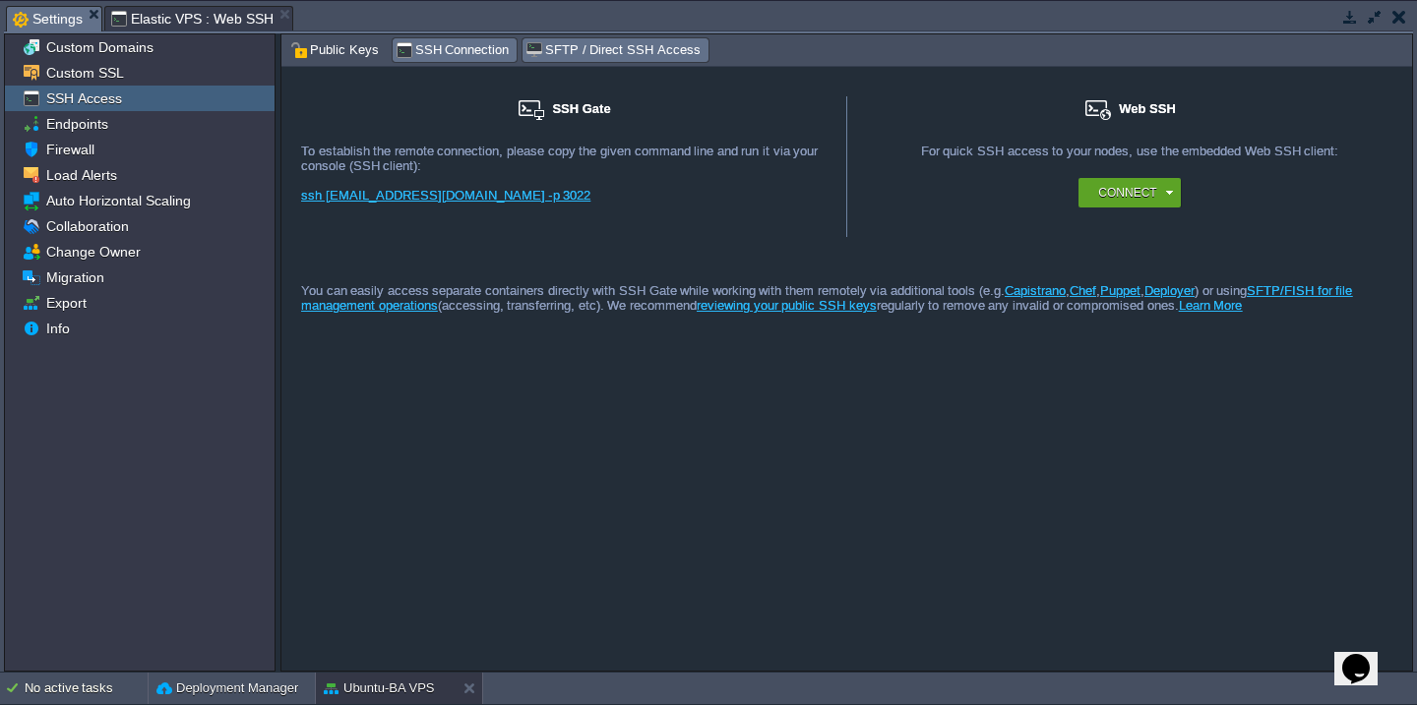
click at [608, 60] on span "SFTP / Direct SSH Access" at bounding box center [612, 50] width 174 height 22
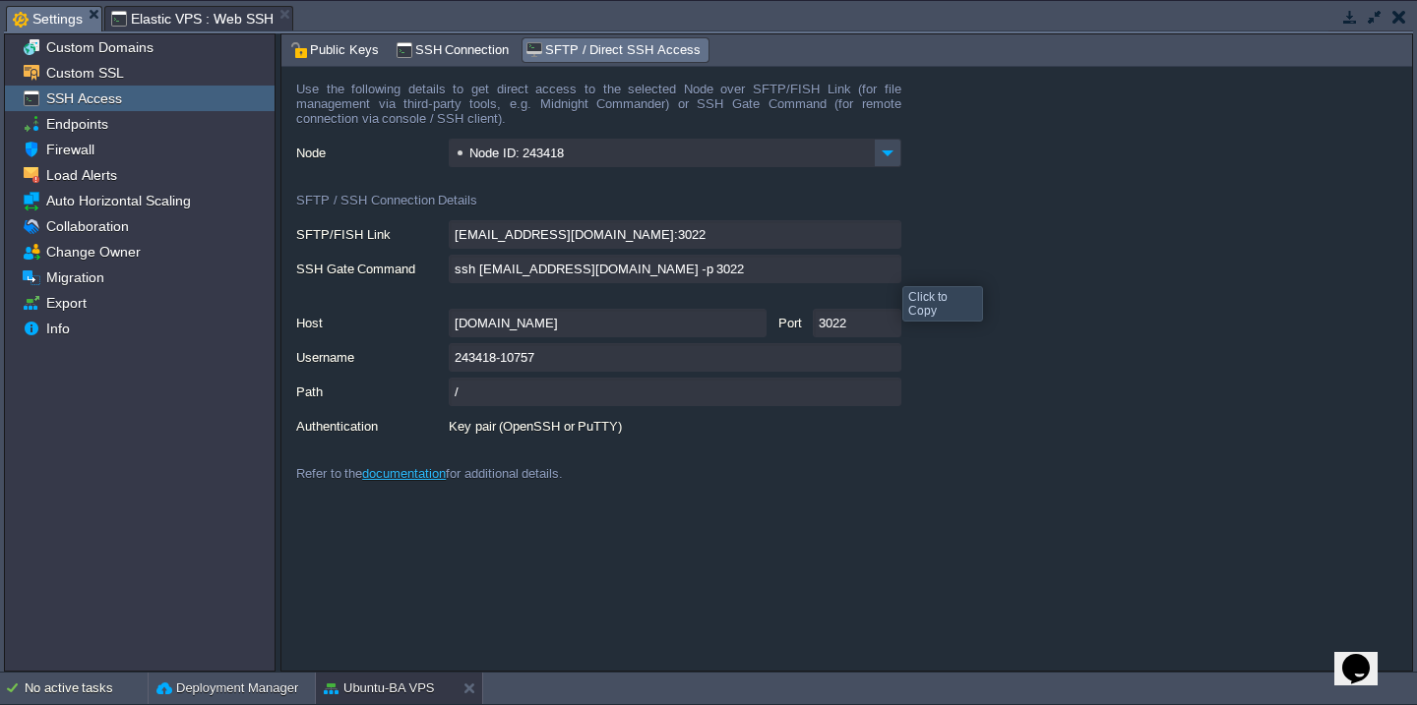
click at [886, 269] on input "ssh 243418-10757@gate.cloudjiffy.com -p 3022" at bounding box center [675, 269] width 453 height 29
click at [1404, 18] on button "button" at bounding box center [1399, 17] width 14 height 18
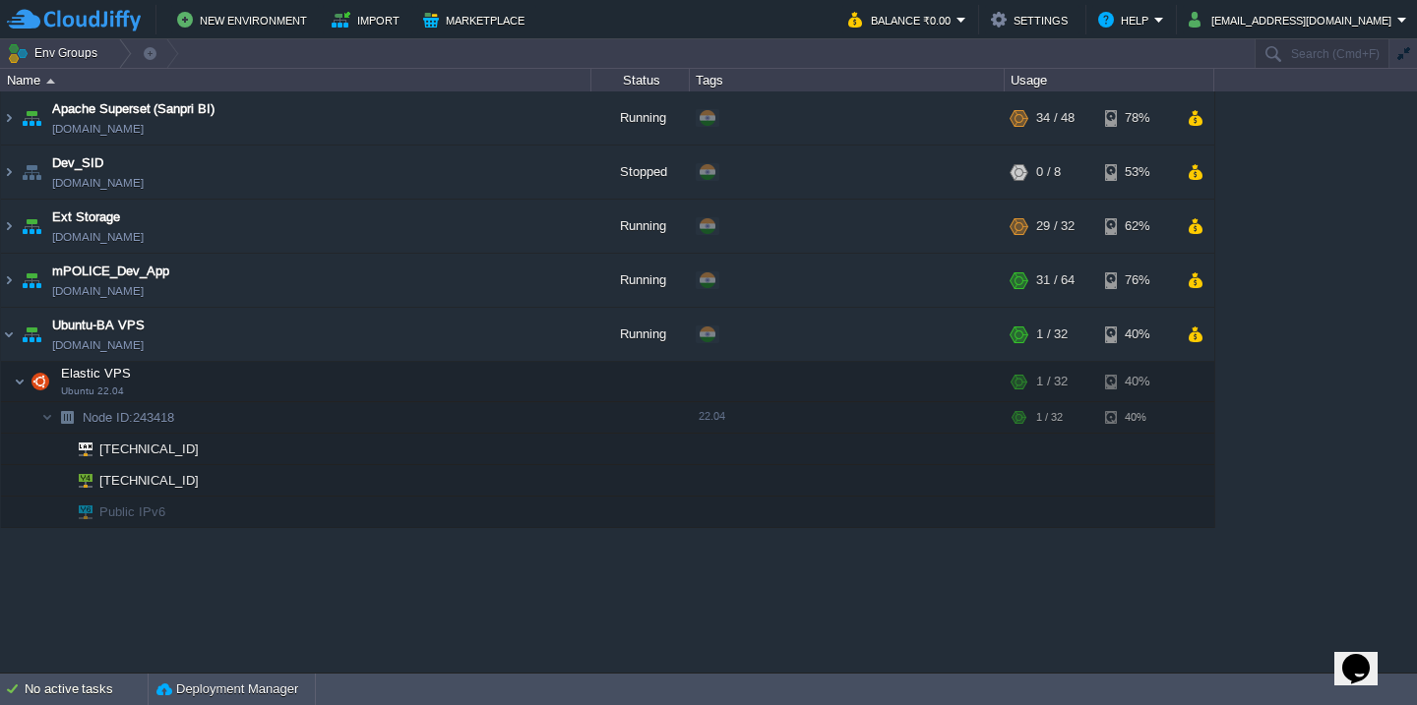
click at [1396, 17] on button "[EMAIL_ADDRESS][DOMAIN_NAME]" at bounding box center [1292, 20] width 209 height 24
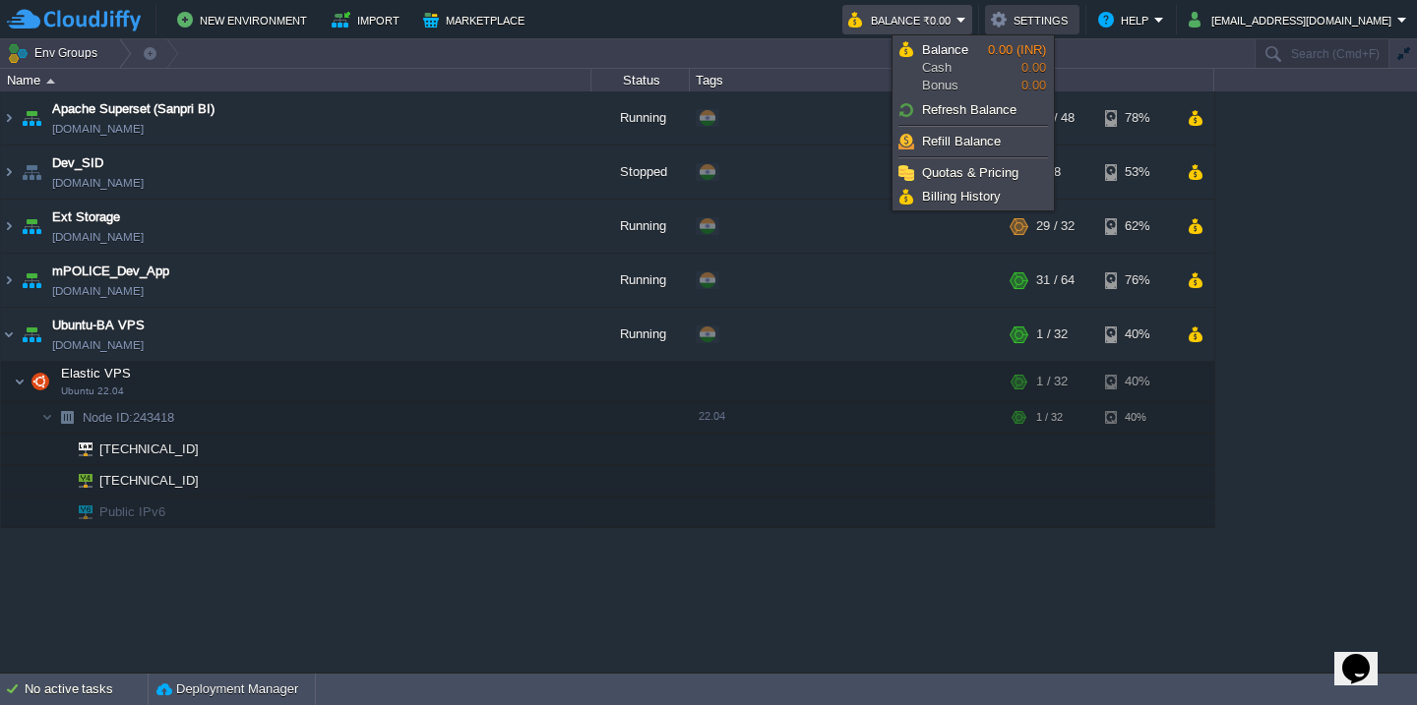
click at [1073, 24] on button "Settings" at bounding box center [1032, 20] width 83 height 24
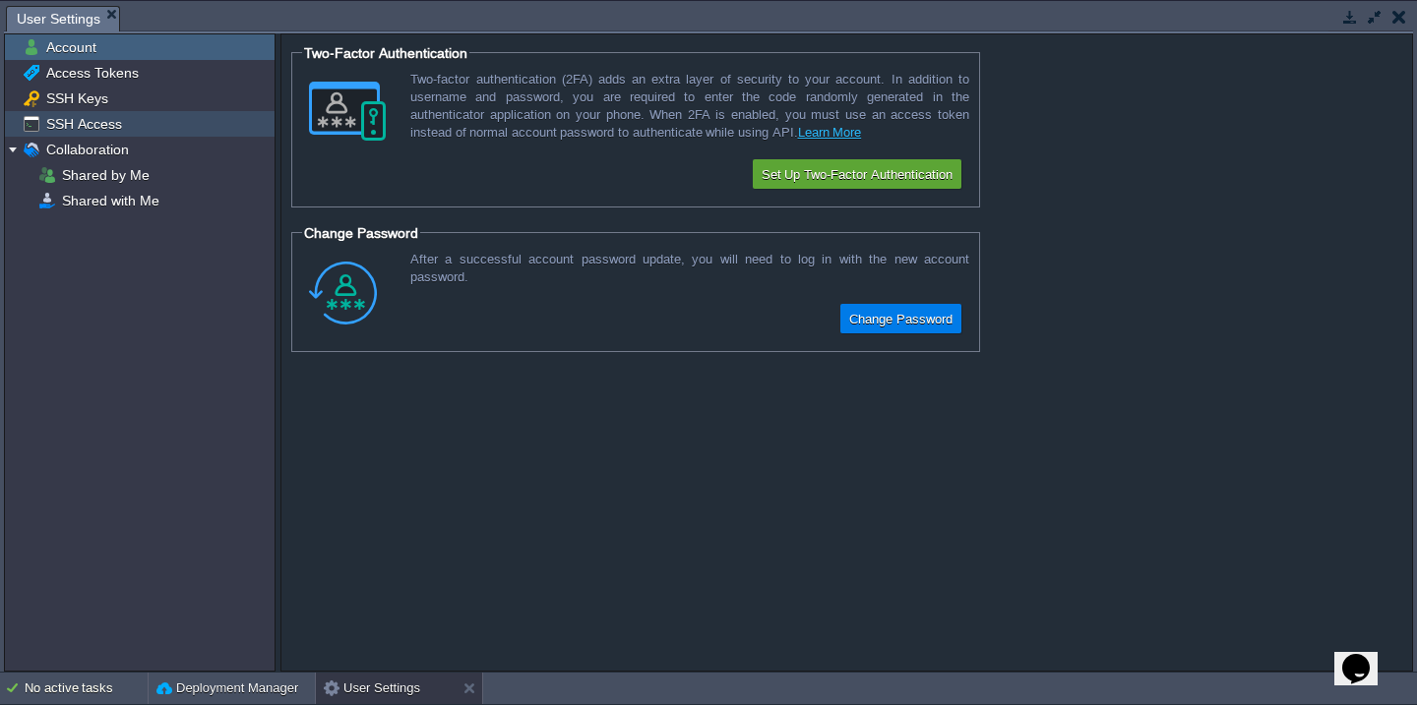
click at [95, 124] on span "SSH Access" at bounding box center [83, 124] width 83 height 18
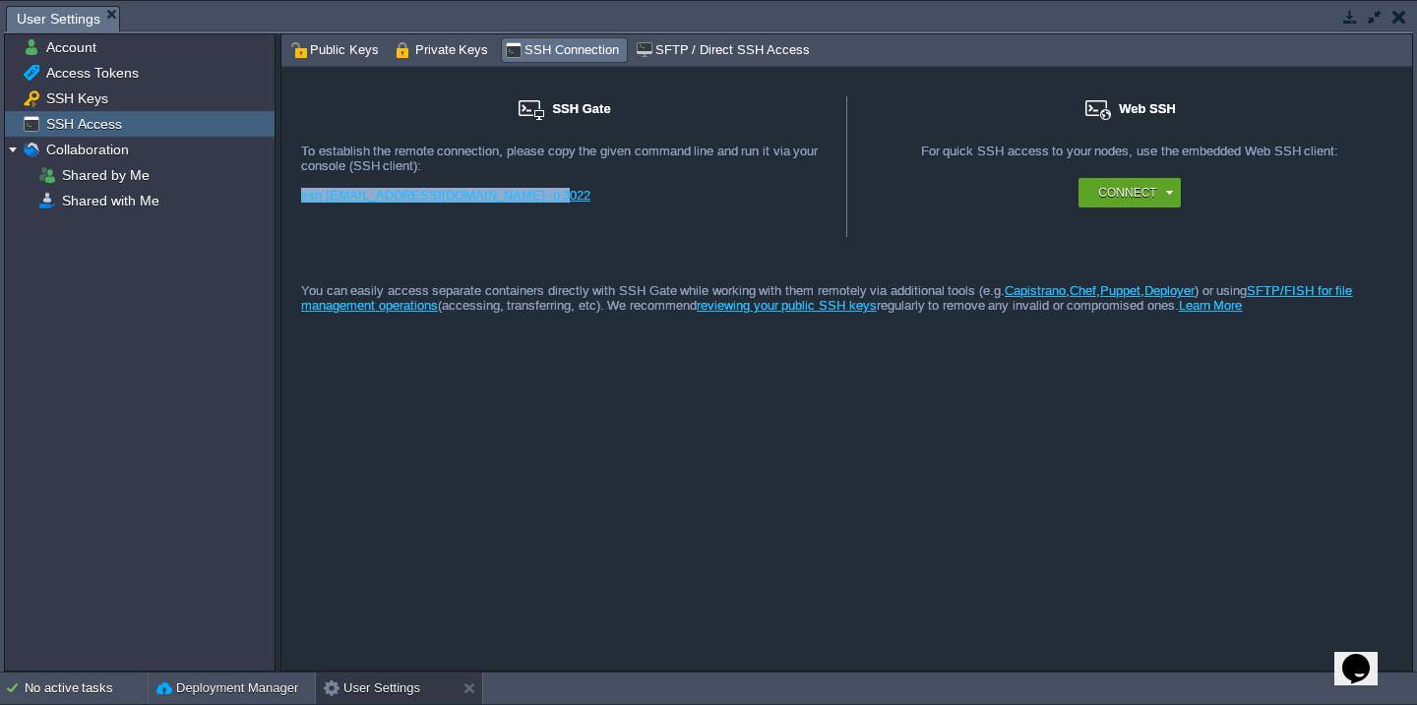
drag, startPoint x: 551, startPoint y: 203, endPoint x: 295, endPoint y: 205, distance: 255.8
click at [295, 205] on div "SSH Gate For remote connection you require SSH public key to be added to the ac…" at bounding box center [564, 166] width 566 height 141
copy link "ssh 10757@gate.cloudjiffy.com -p 3022"
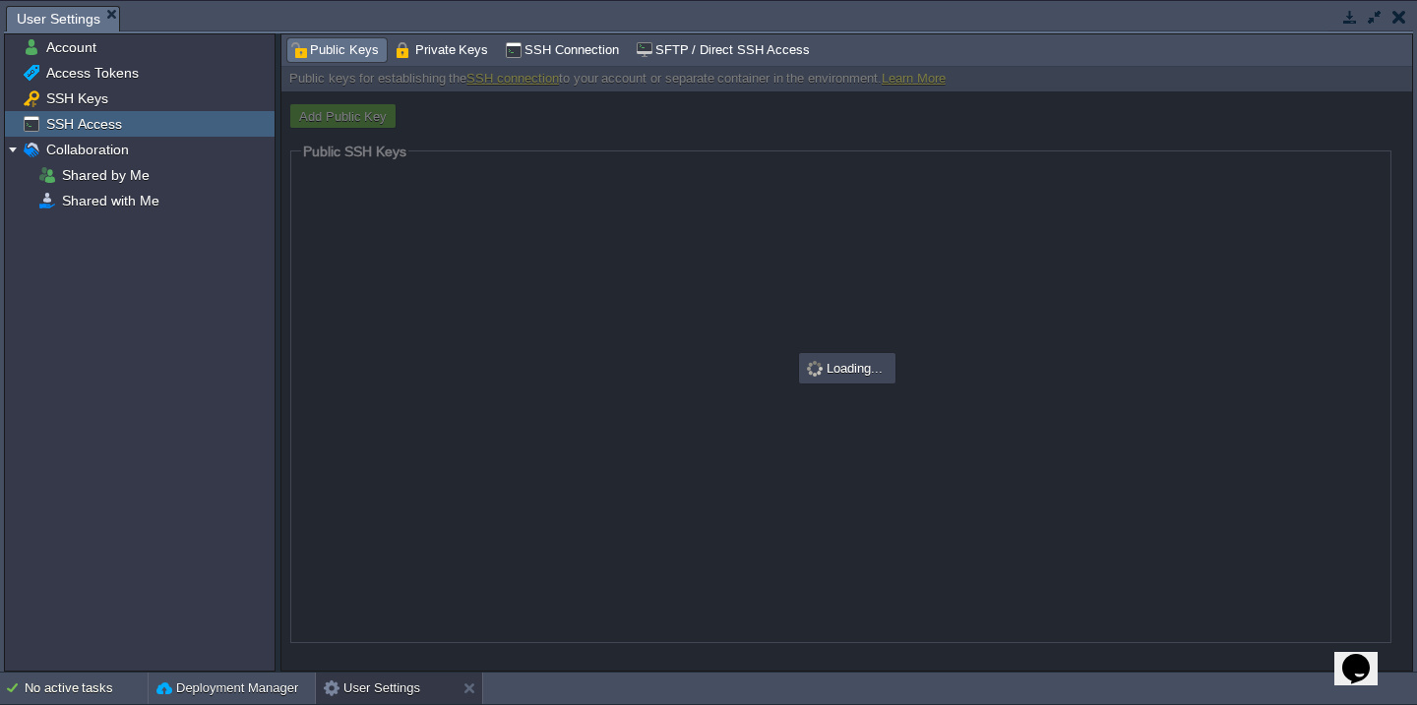
click at [346, 53] on span "Public Keys" at bounding box center [334, 50] width 89 height 22
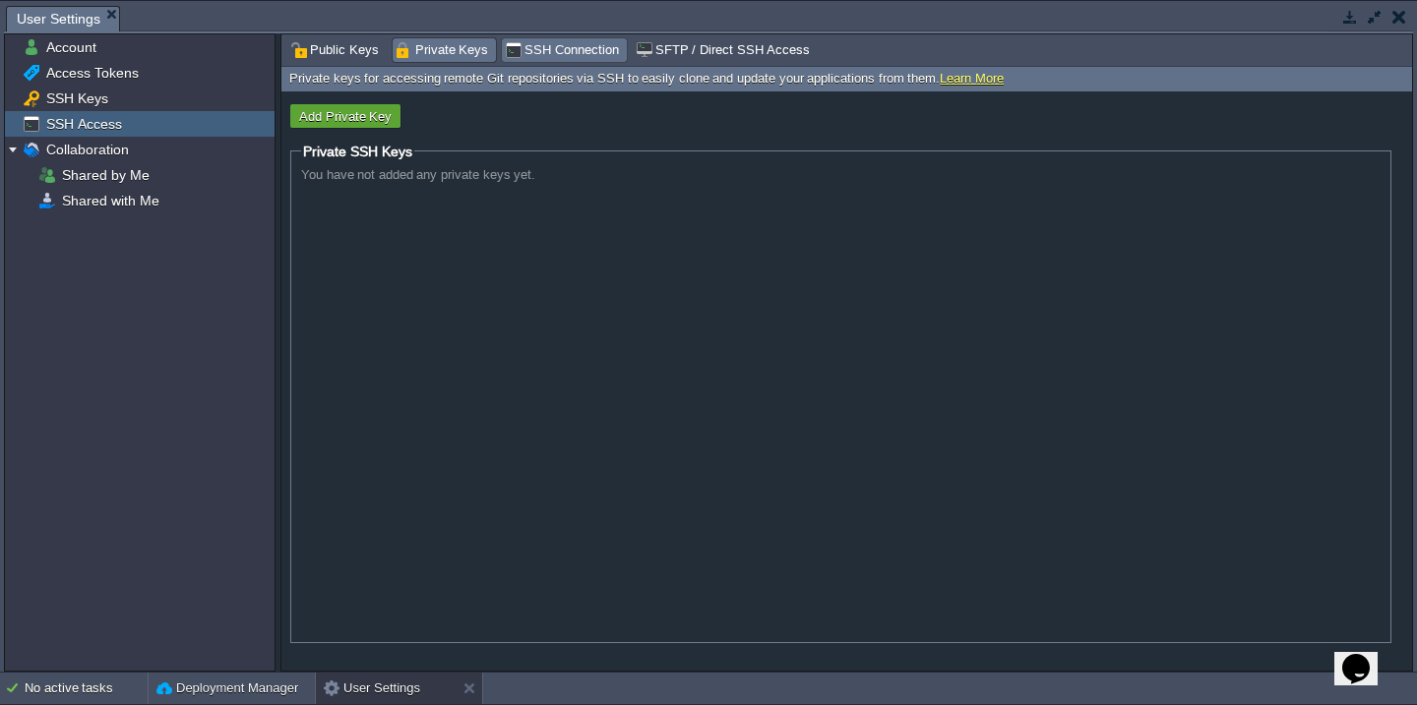
click at [558, 55] on span "SSH Connection" at bounding box center [562, 50] width 114 height 22
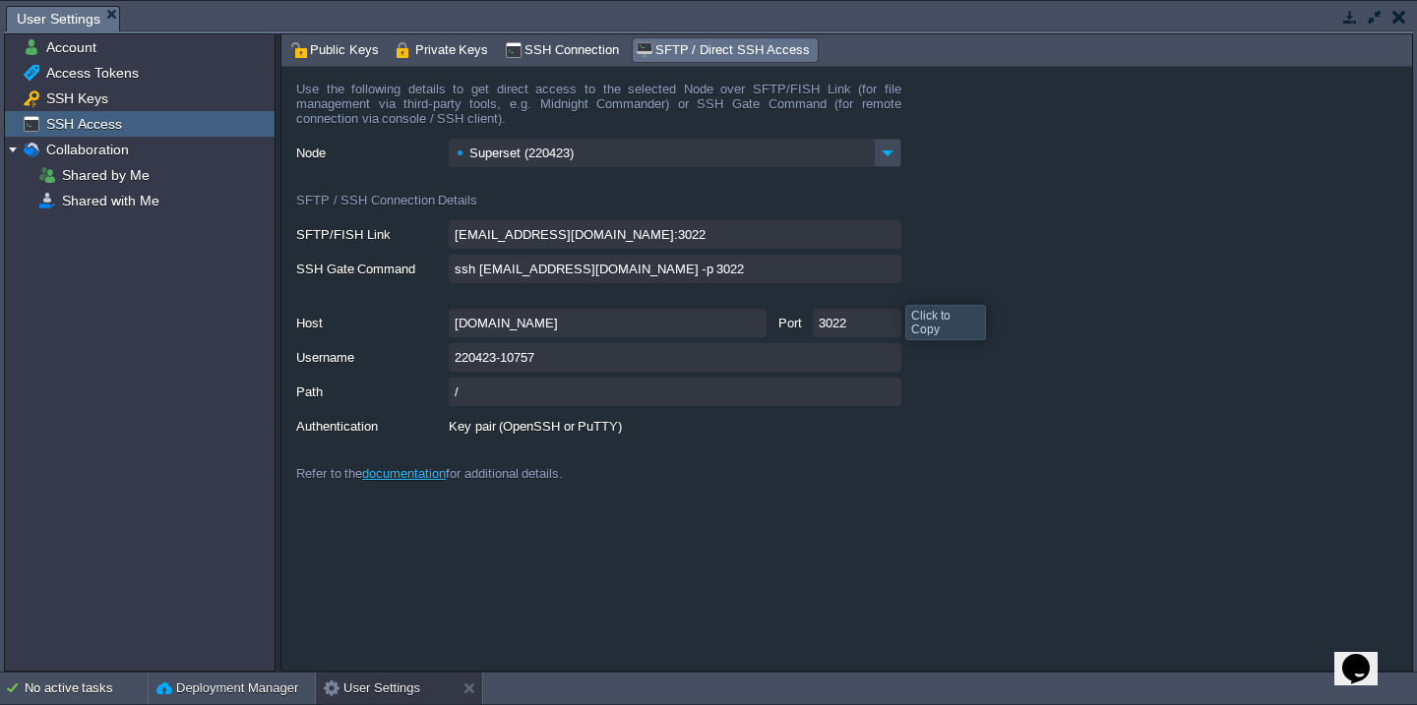
click at [887, 276] on input "ssh 220423-10757@gate.cloudjiffy.com -p 3022" at bounding box center [675, 269] width 453 height 29
type textarea "ssh 220423-10757@gate.cloudjiffy.com -p 3022"
click at [358, 50] on span "Public Keys" at bounding box center [334, 50] width 89 height 22
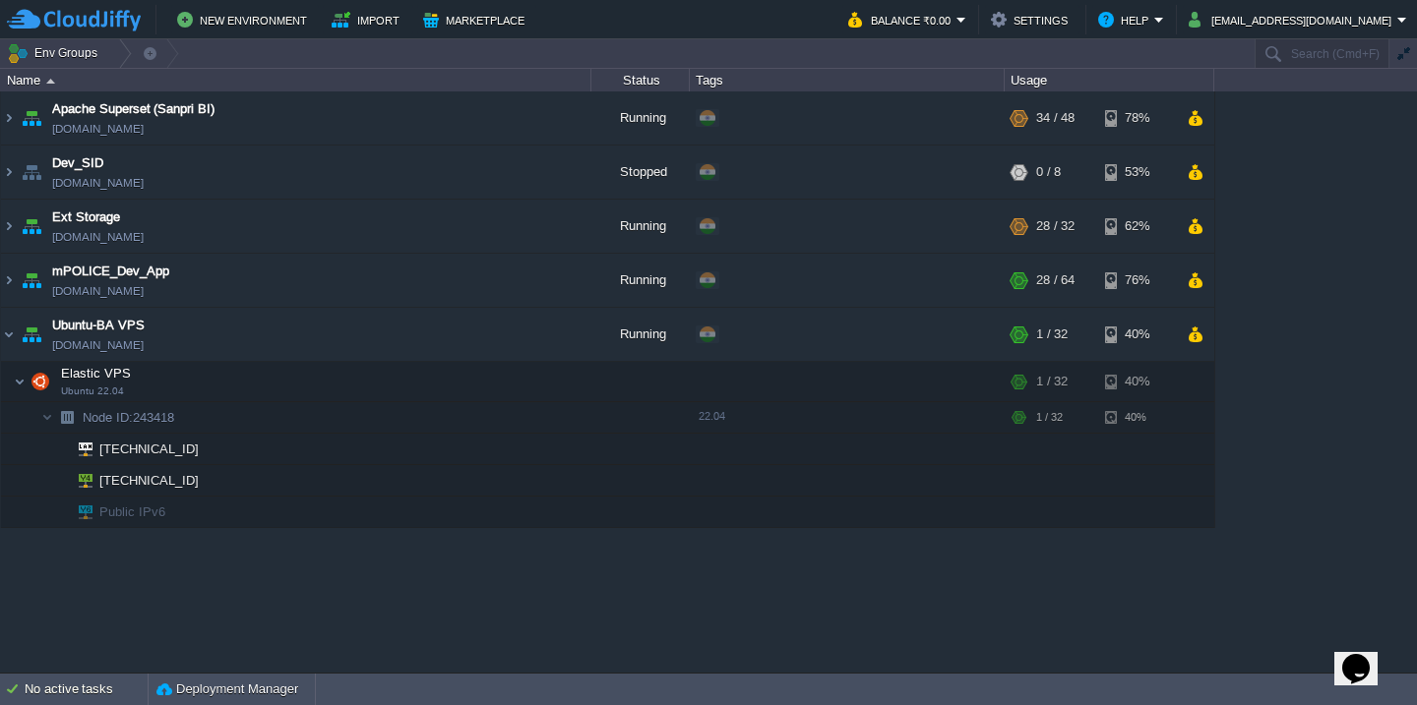
click at [107, 15] on img at bounding box center [74, 20] width 134 height 25
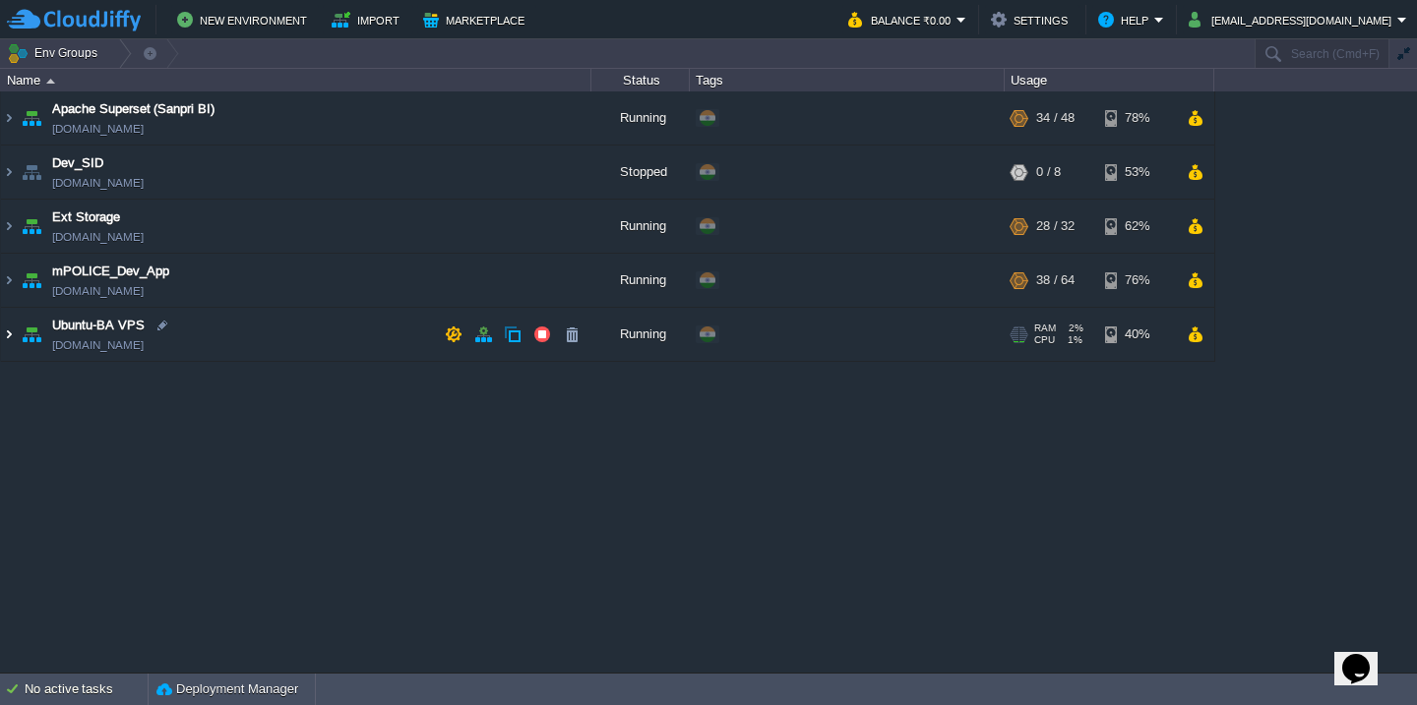
click at [4, 338] on img at bounding box center [9, 334] width 16 height 53
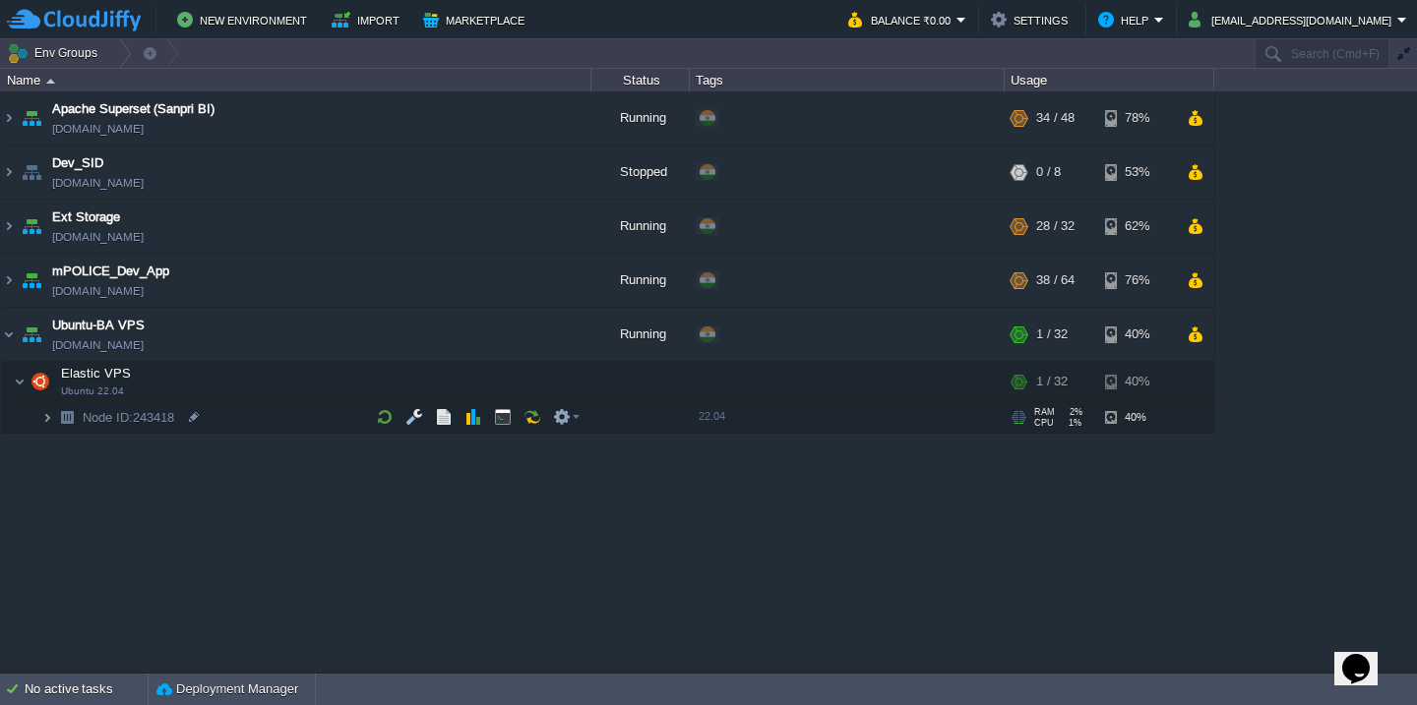
click at [50, 411] on img at bounding box center [47, 417] width 12 height 30
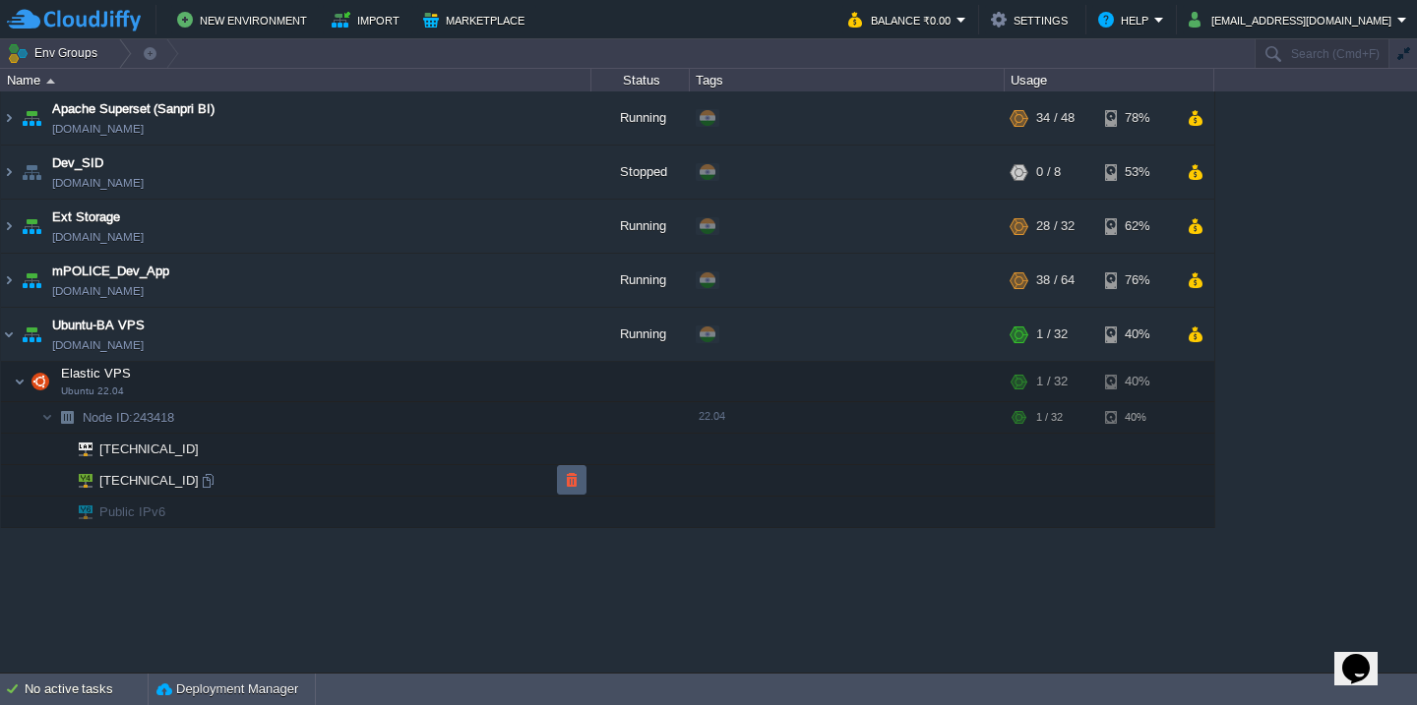
click at [567, 483] on button "button" at bounding box center [572, 480] width 18 height 18
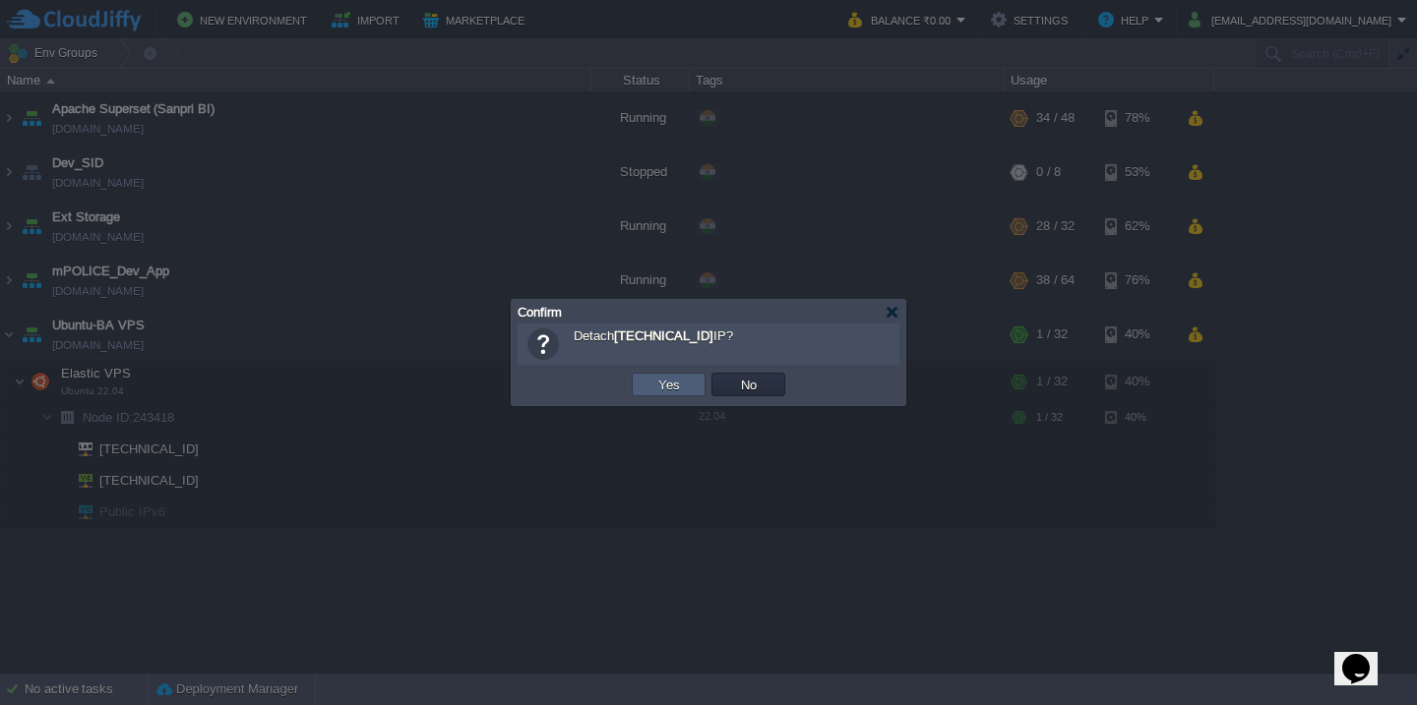
click at [657, 389] on button "Yes" at bounding box center [668, 385] width 33 height 18
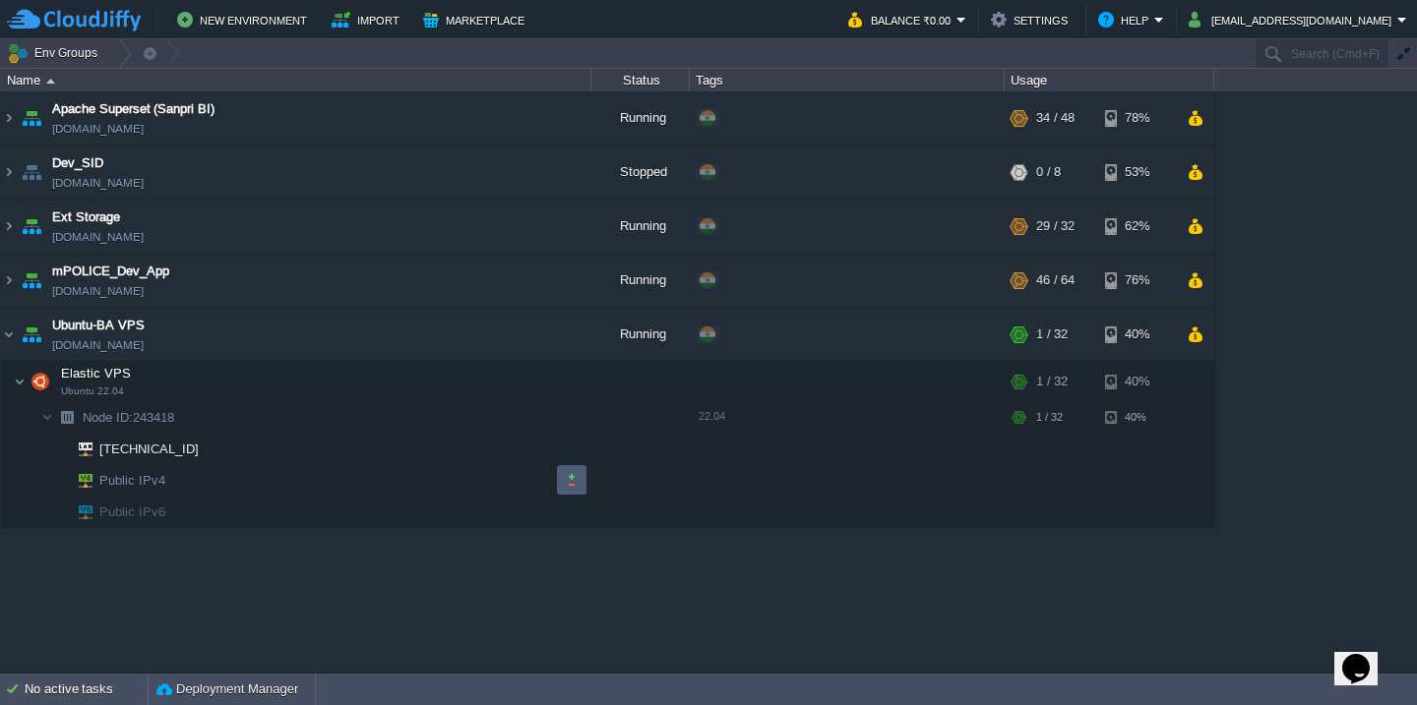
click at [576, 478] on button "button" at bounding box center [572, 480] width 18 height 18
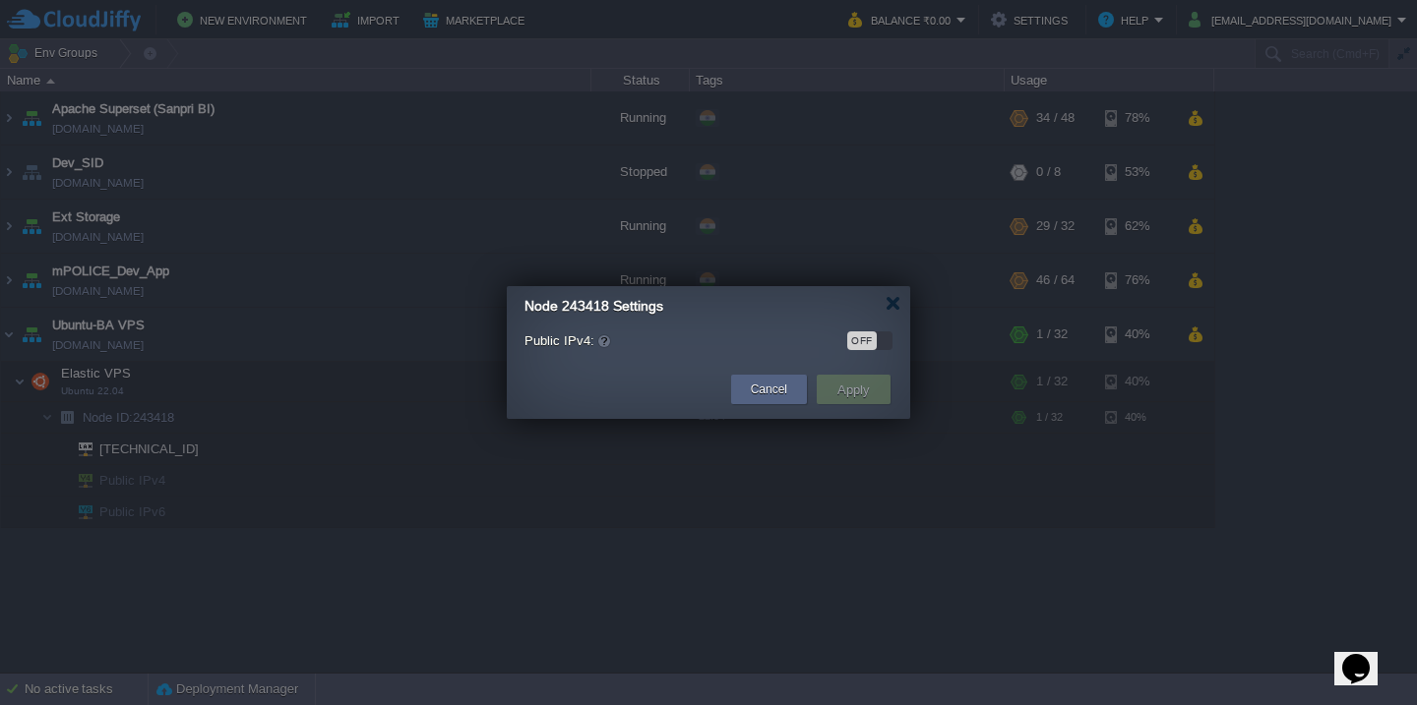
click at [887, 337] on div "OFF" at bounding box center [869, 341] width 45 height 19
click at [862, 379] on button "Apply" at bounding box center [853, 390] width 44 height 24
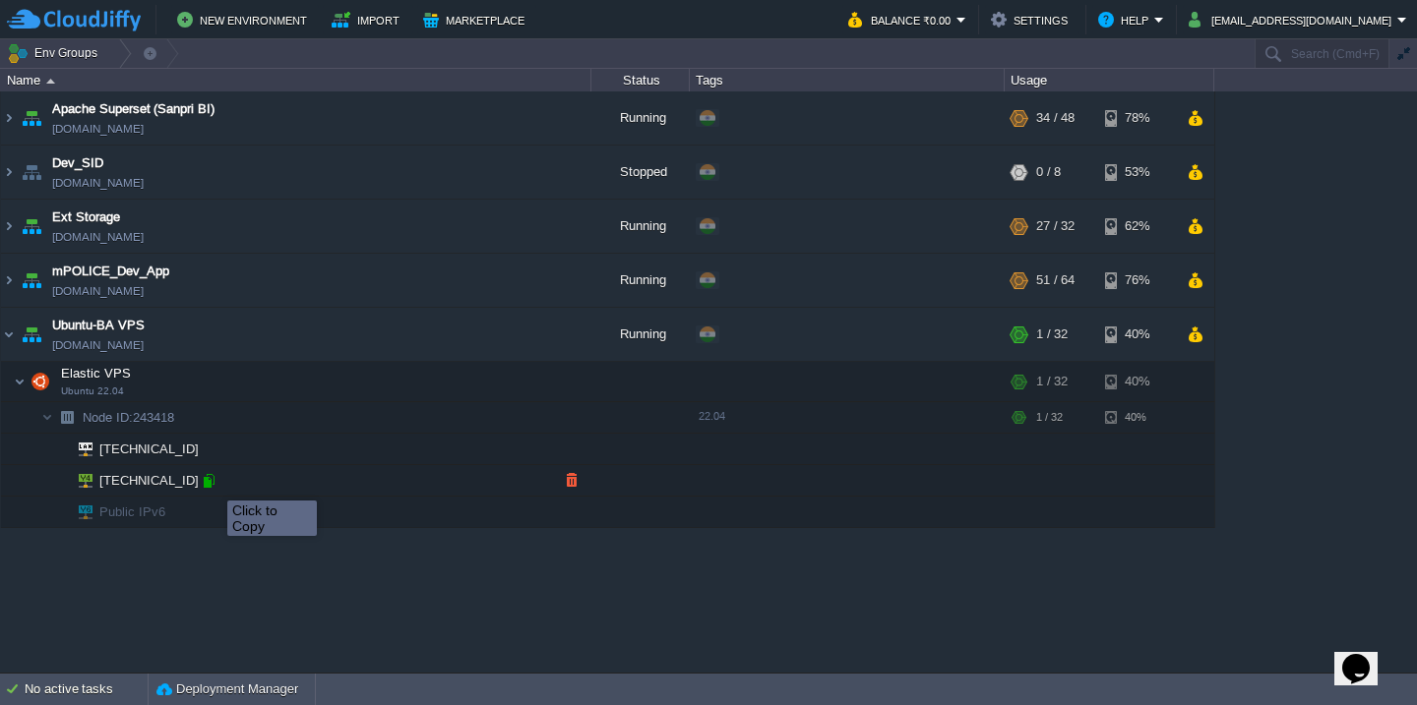
click at [212, 483] on div at bounding box center [209, 481] width 18 height 18
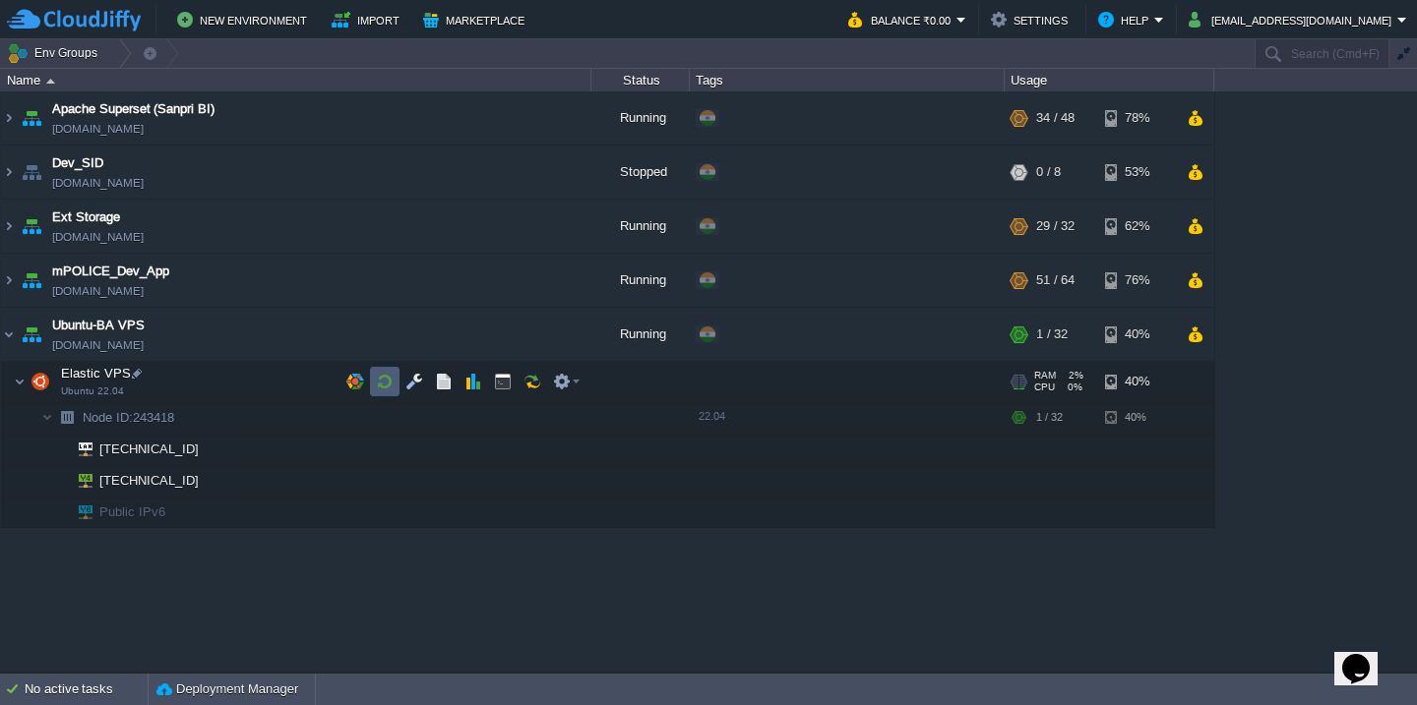
click at [379, 380] on button "button" at bounding box center [385, 382] width 18 height 18
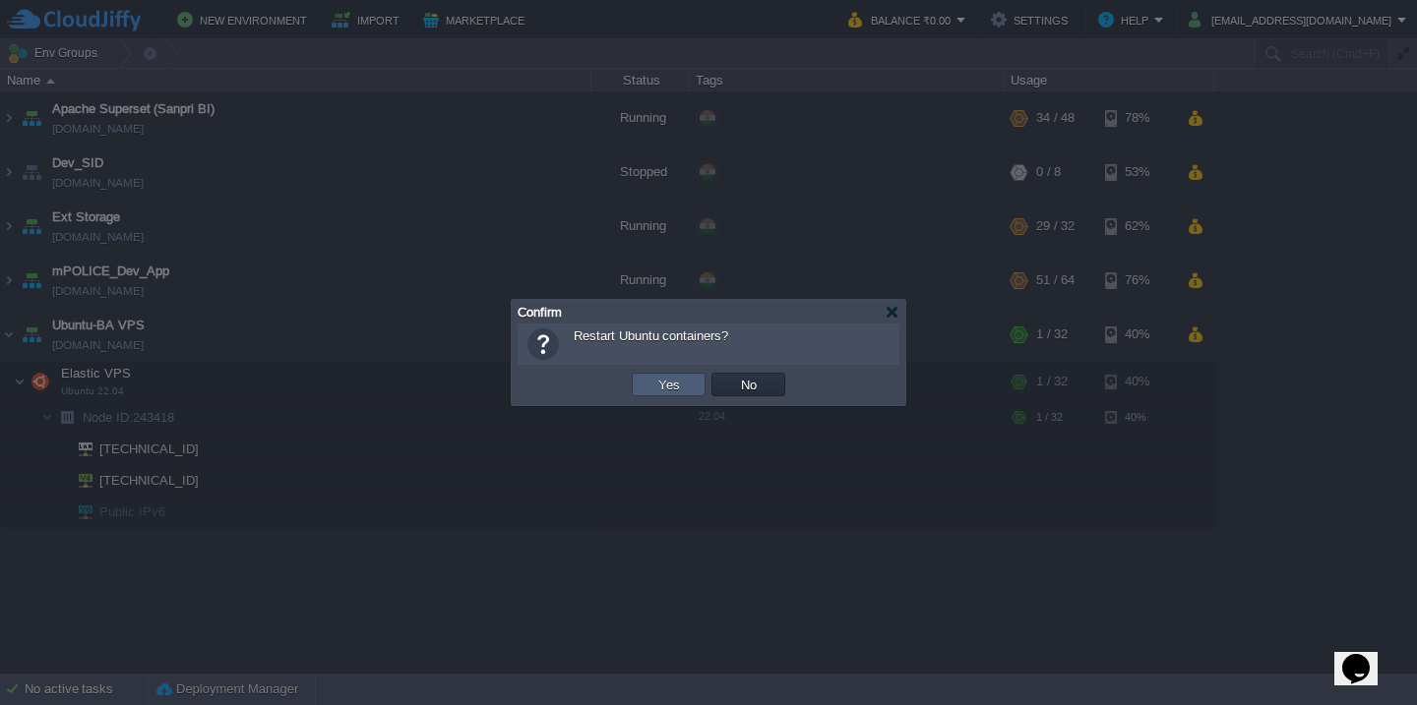
click at [651, 386] on td "Yes" at bounding box center [669, 385] width 74 height 24
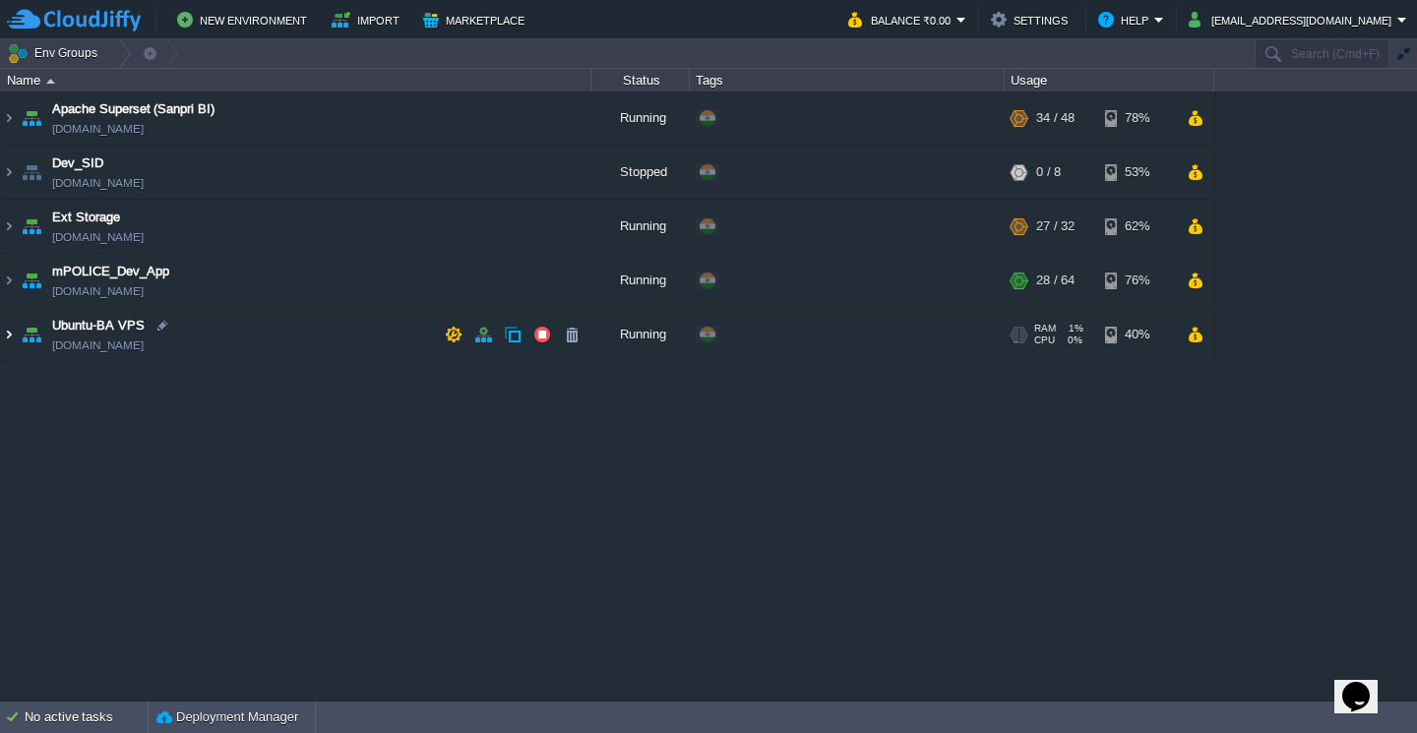
click at [8, 345] on img at bounding box center [9, 334] width 16 height 53
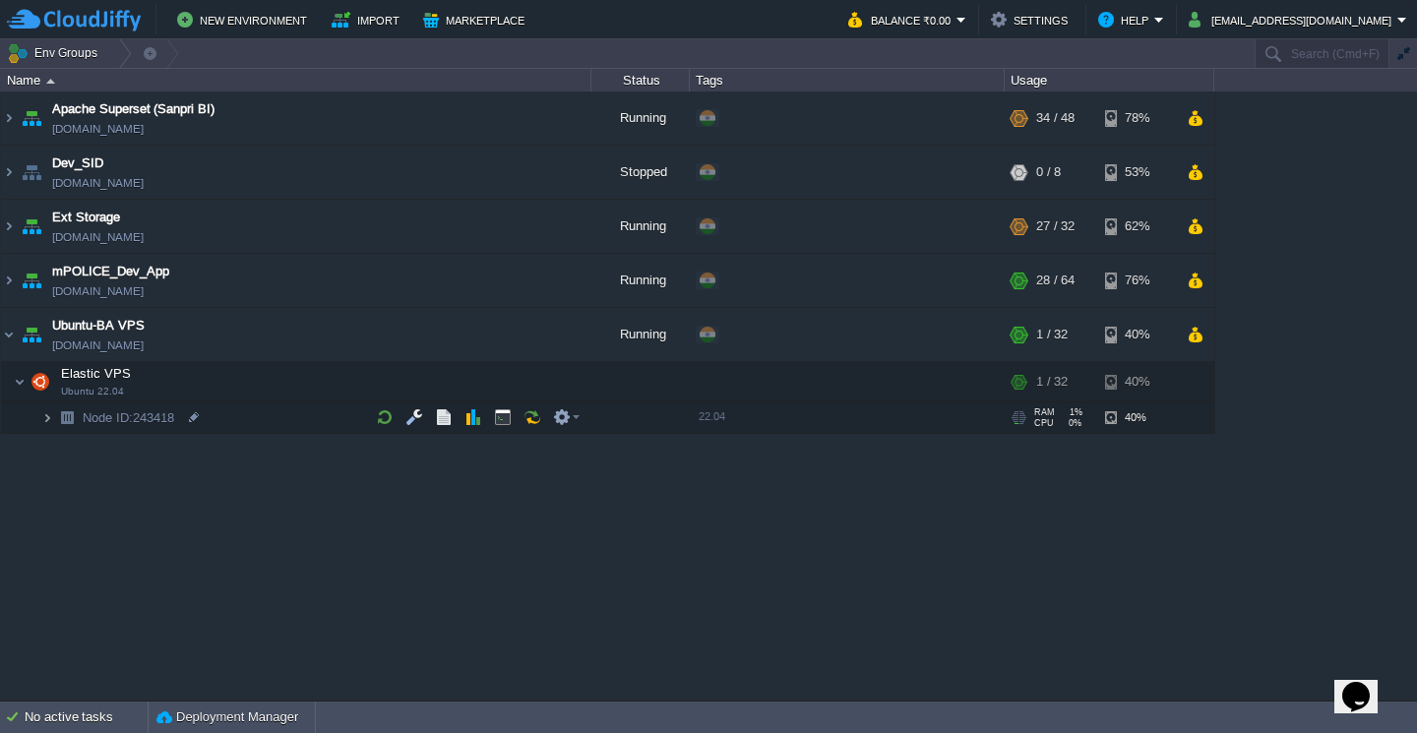
click at [49, 415] on img at bounding box center [47, 417] width 12 height 30
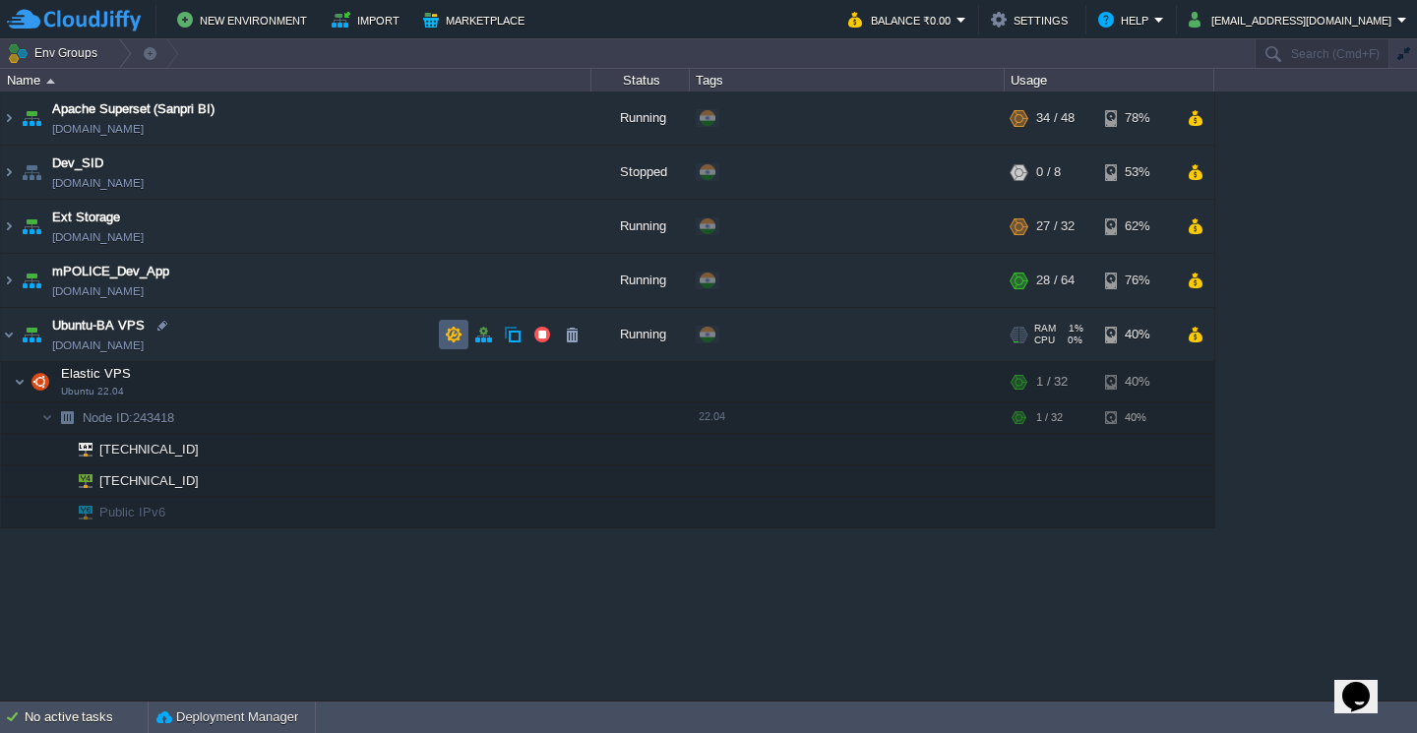
click at [450, 334] on button "button" at bounding box center [454, 335] width 18 height 18
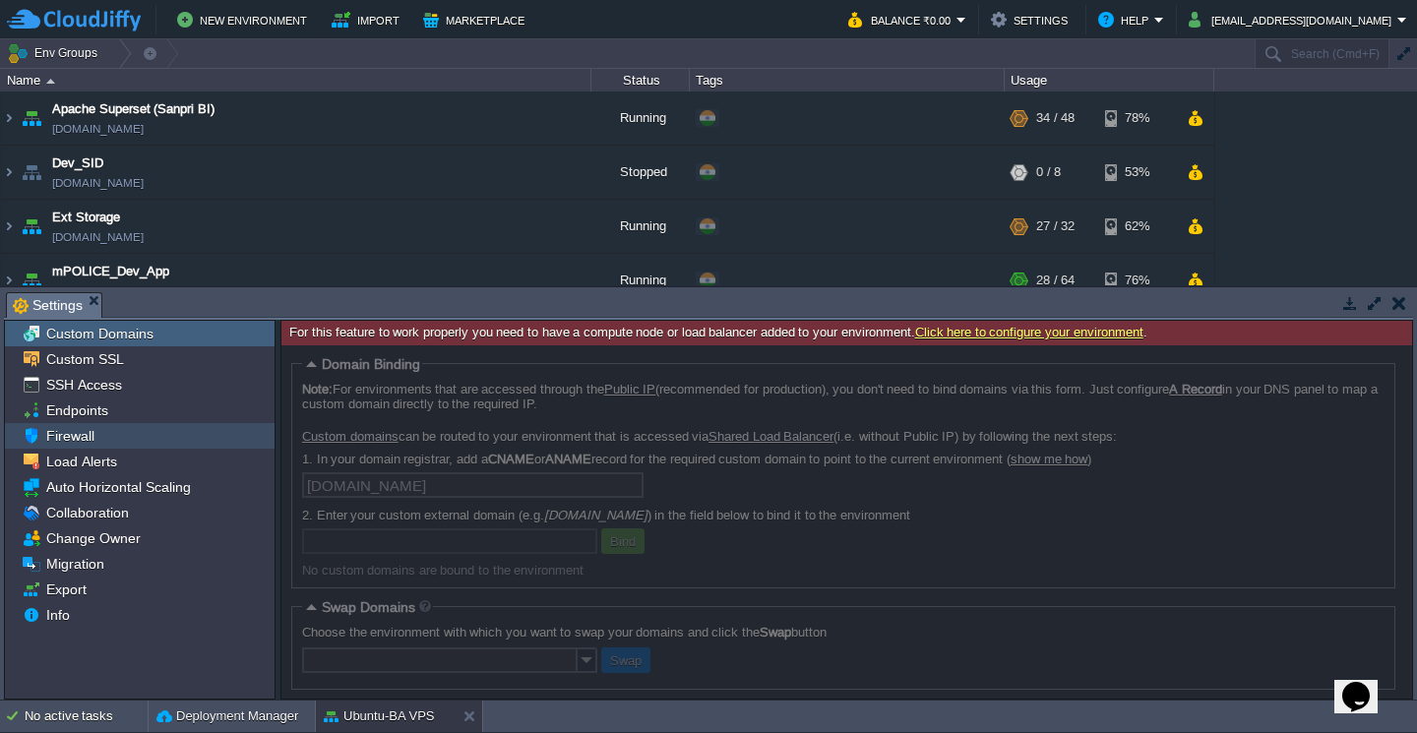
click at [222, 438] on div "Firewall" at bounding box center [140, 436] width 270 height 26
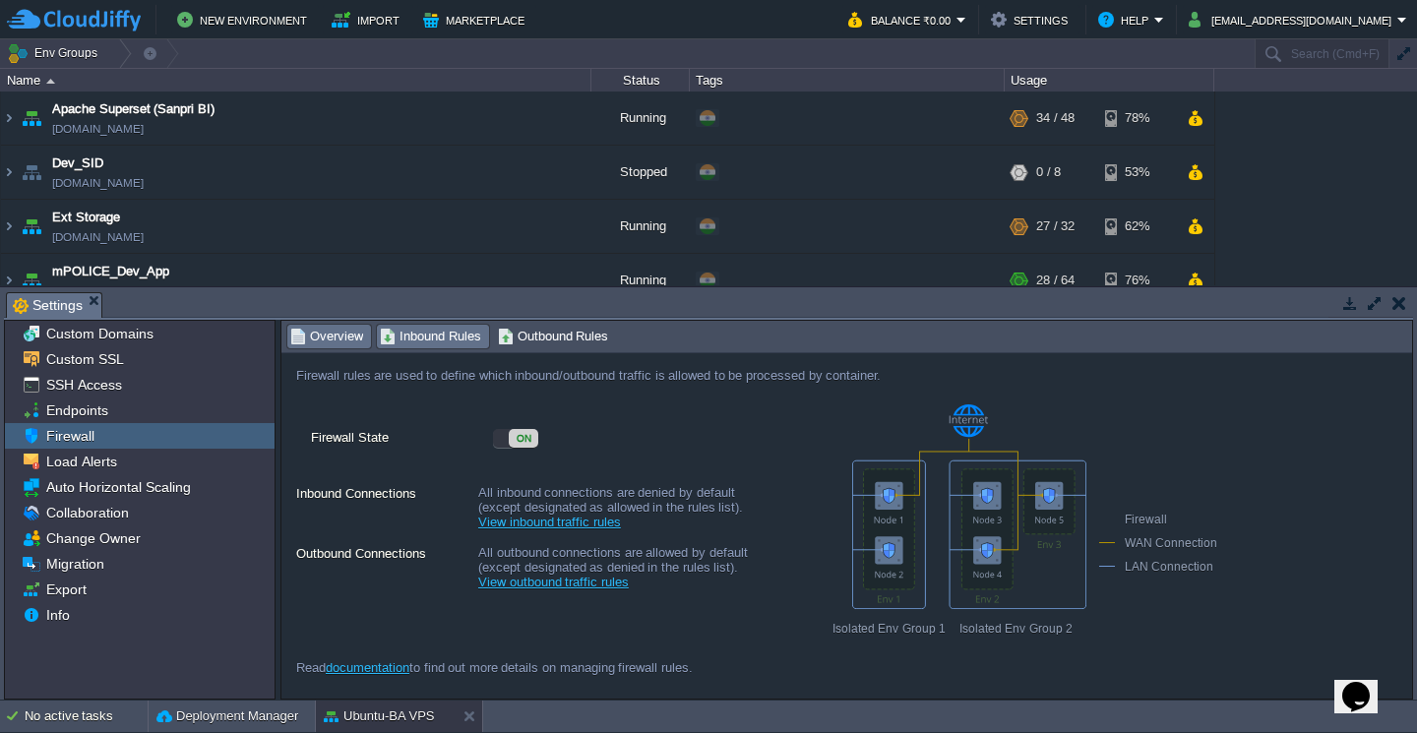
click at [432, 346] on span "Inbound Rules" at bounding box center [430, 337] width 101 height 22
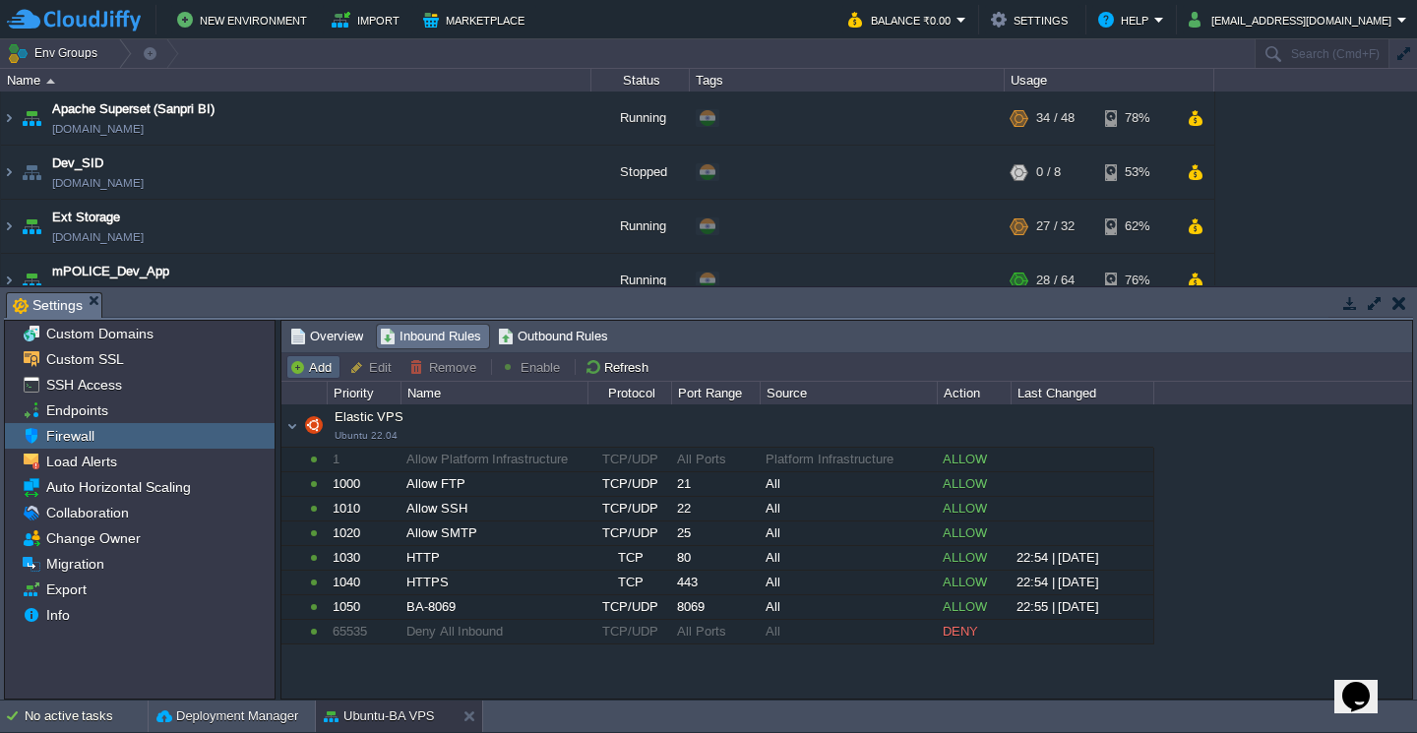
click at [318, 366] on button "Add" at bounding box center [313, 367] width 48 height 18
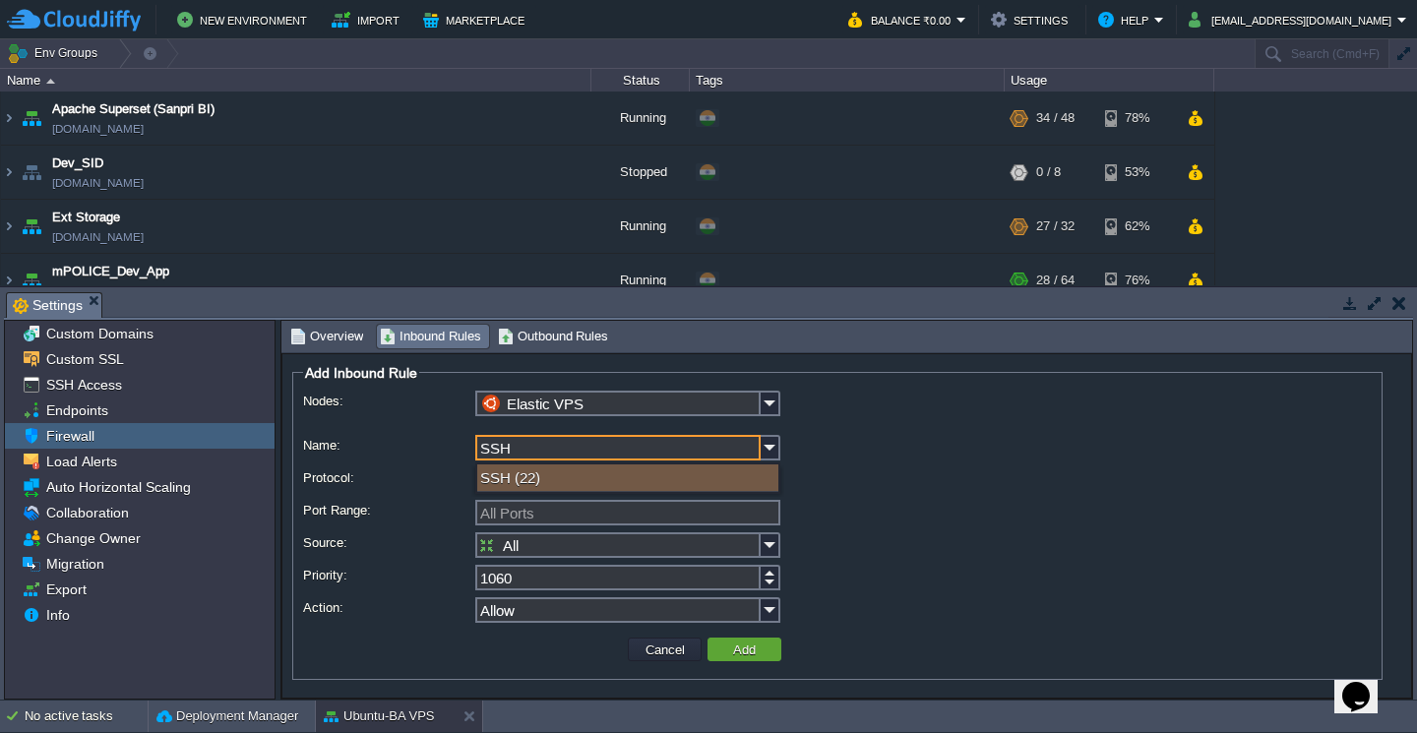
type input "SSH"
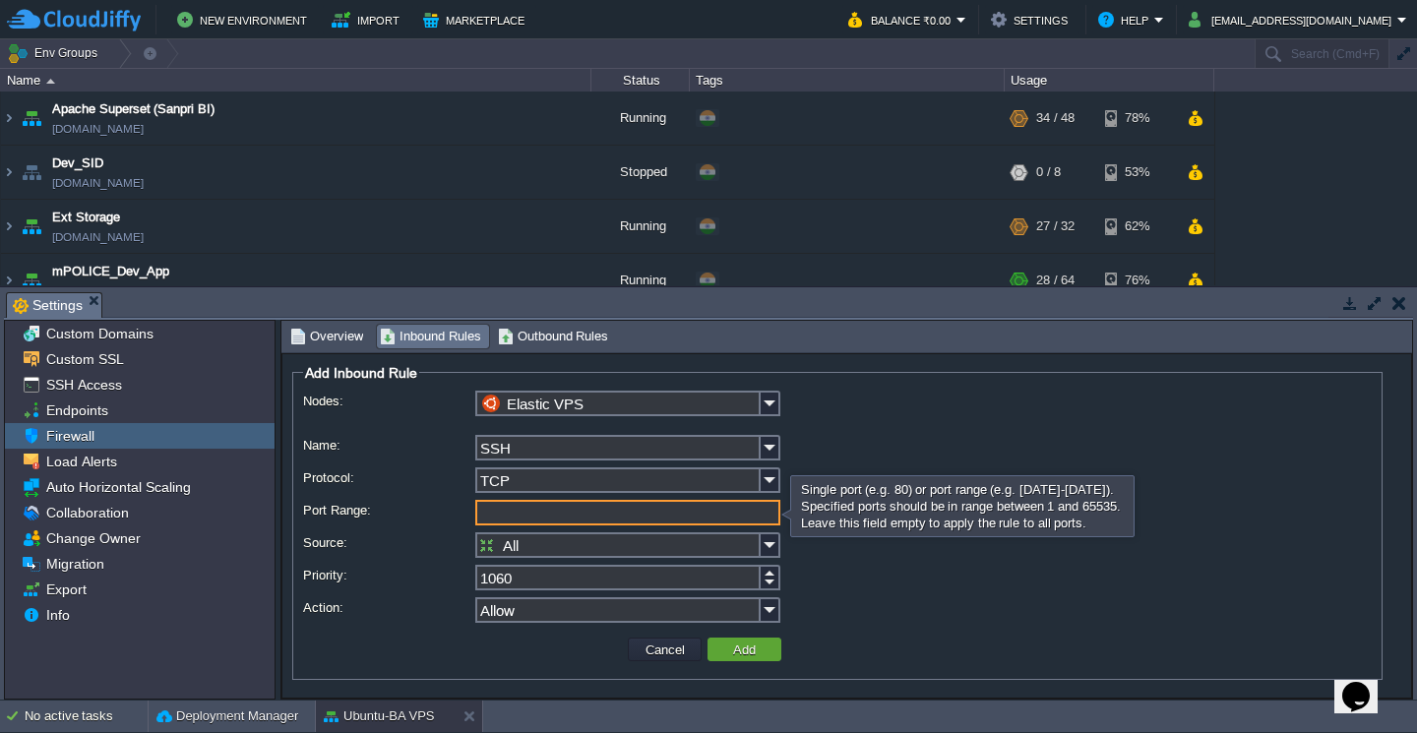
click at [557, 521] on input "Port Range:" at bounding box center [627, 513] width 305 height 26
type input "22"
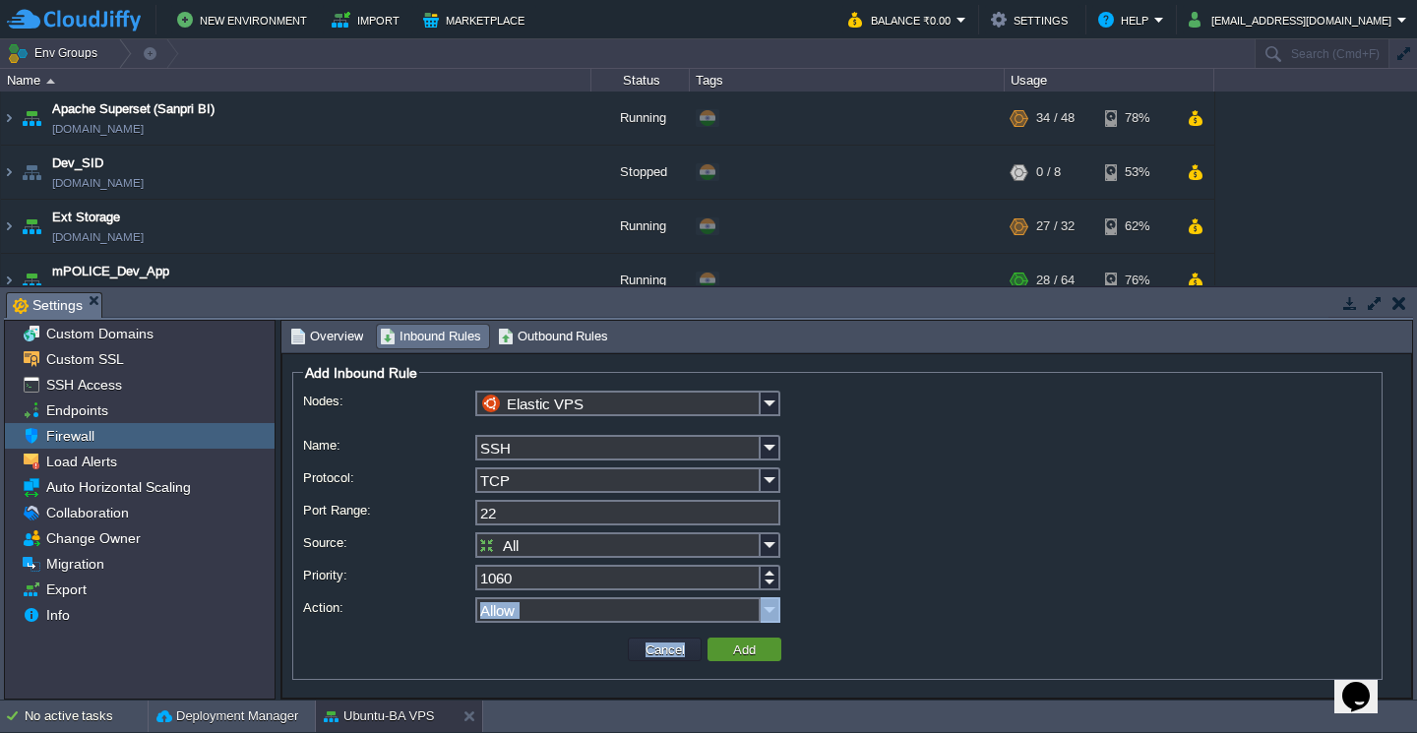
drag, startPoint x: 720, startPoint y: 631, endPoint x: 724, endPoint y: 653, distance: 23.0
click at [724, 653] on div "Nodes: Elastic VPS Name: SSH Protocol: TCP Port Range: 22 Source: All Destinati…" at bounding box center [837, 530] width 1068 height 278
click at [724, 654] on td "Add" at bounding box center [744, 649] width 74 height 24
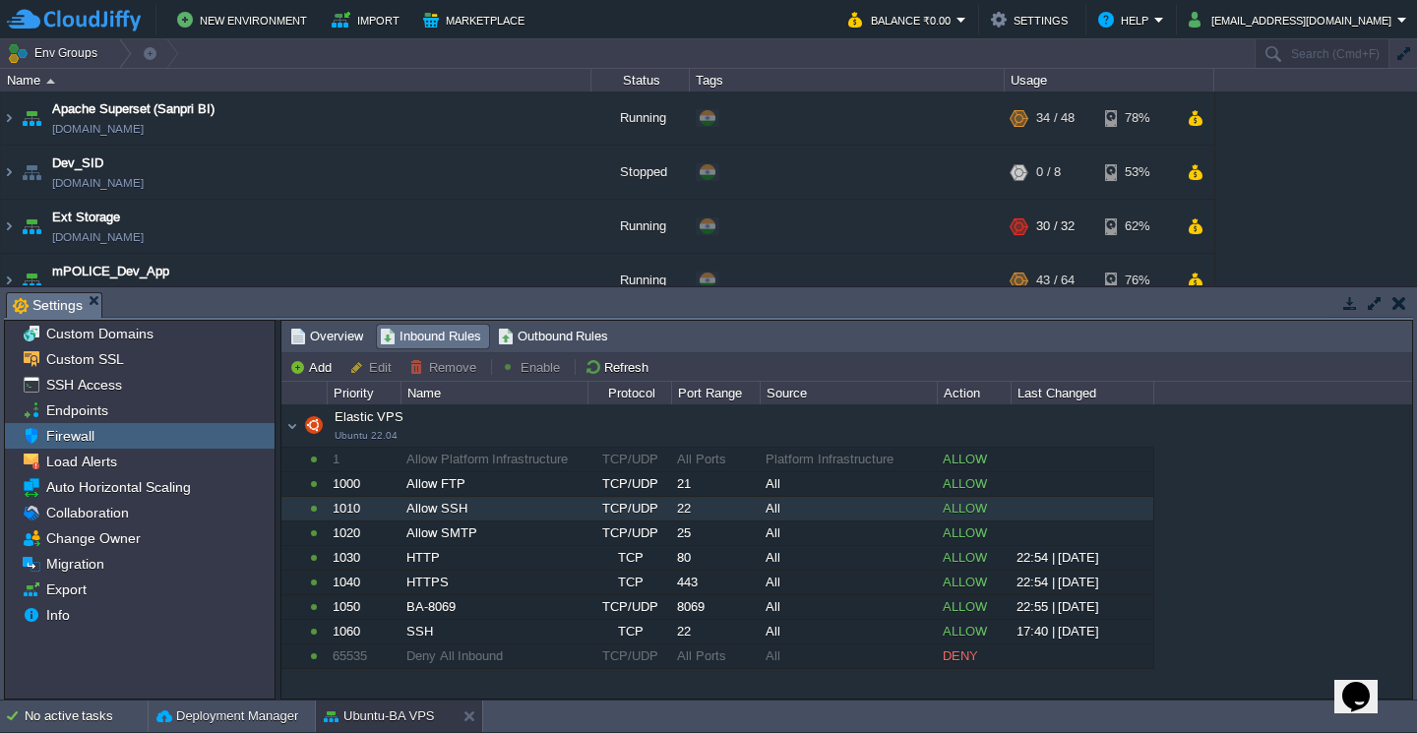
click at [511, 513] on div "Allow SSH" at bounding box center [493, 509] width 185 height 24
click at [379, 363] on button "Edit" at bounding box center [373, 367] width 48 height 18
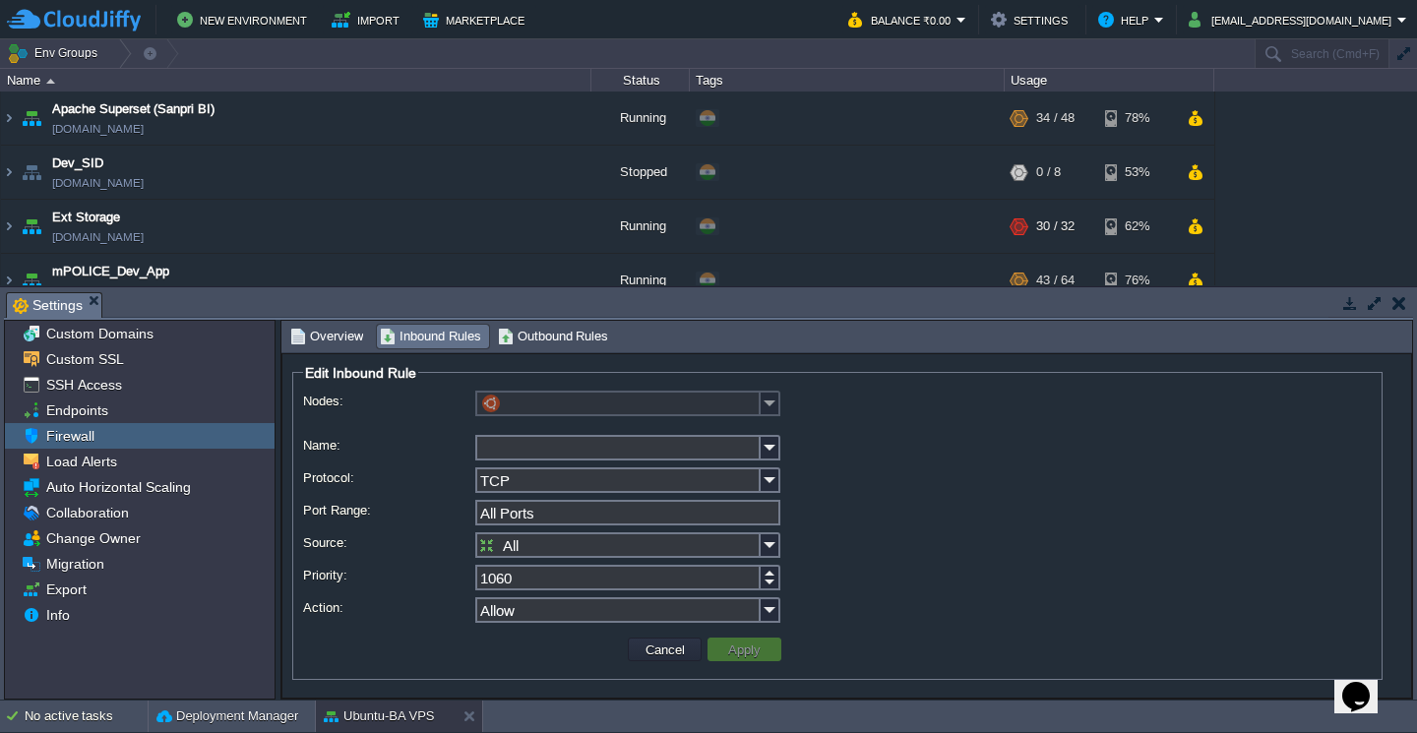
type input "Elastic VPS"
type input "Allow SSH"
type input "TCP/UDP"
type input "22"
type input "1010"
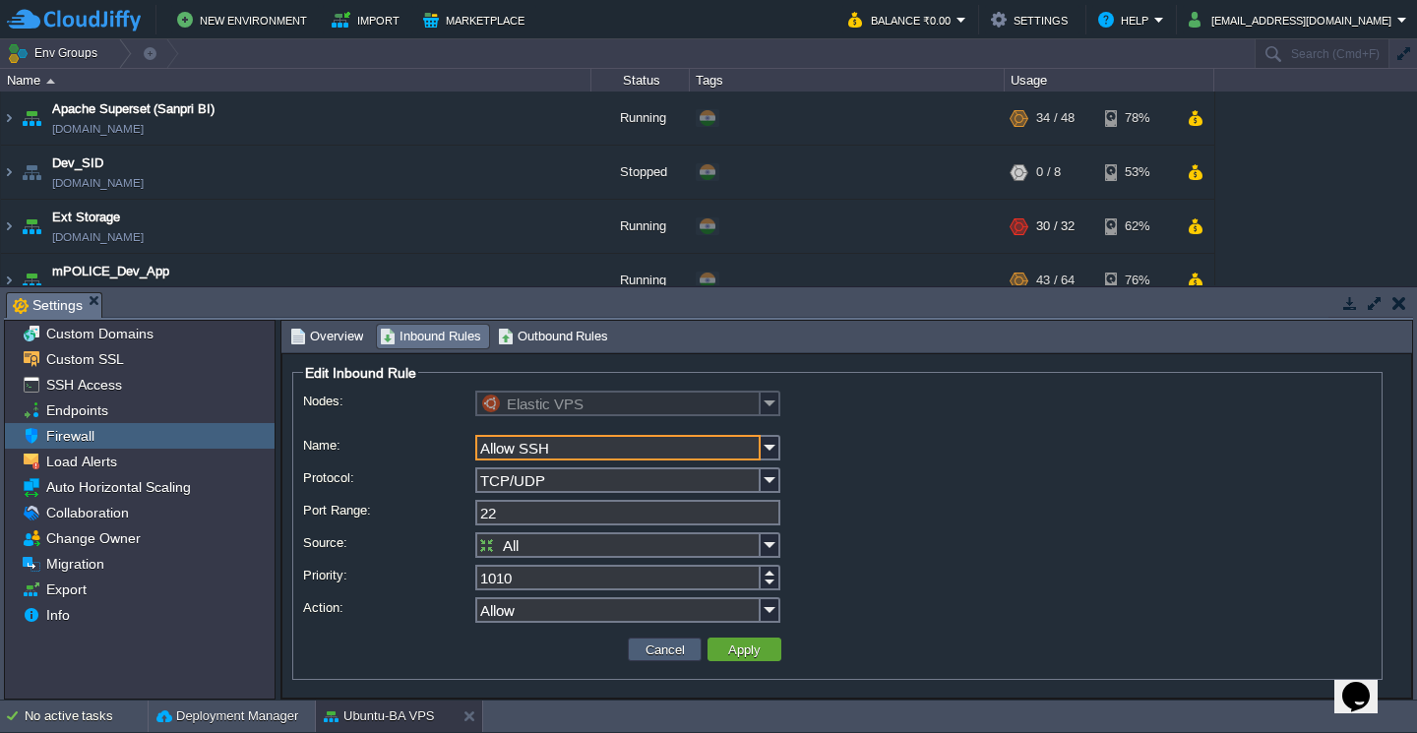
click at [672, 655] on button "Cancel" at bounding box center [664, 649] width 51 height 18
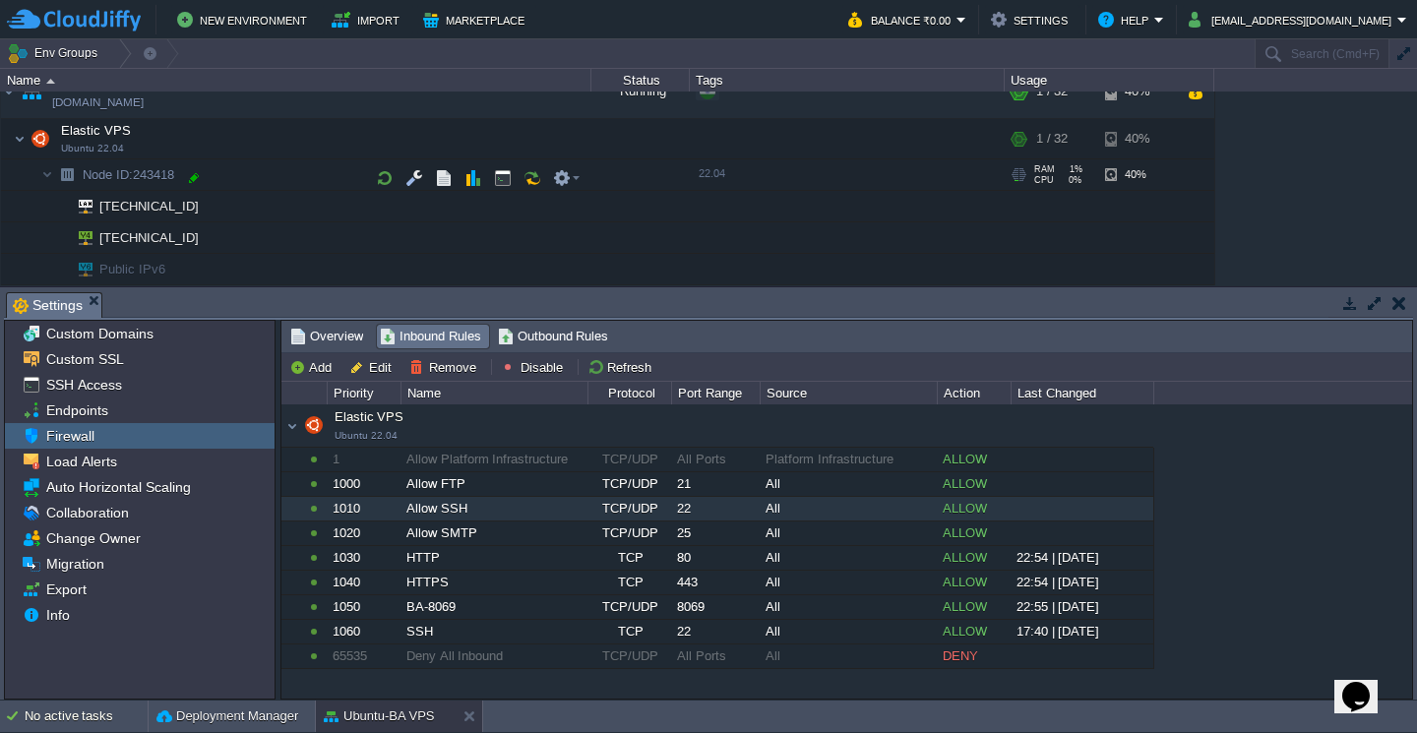
scroll to position [243, 0]
click at [505, 134] on button "button" at bounding box center [503, 139] width 18 height 18
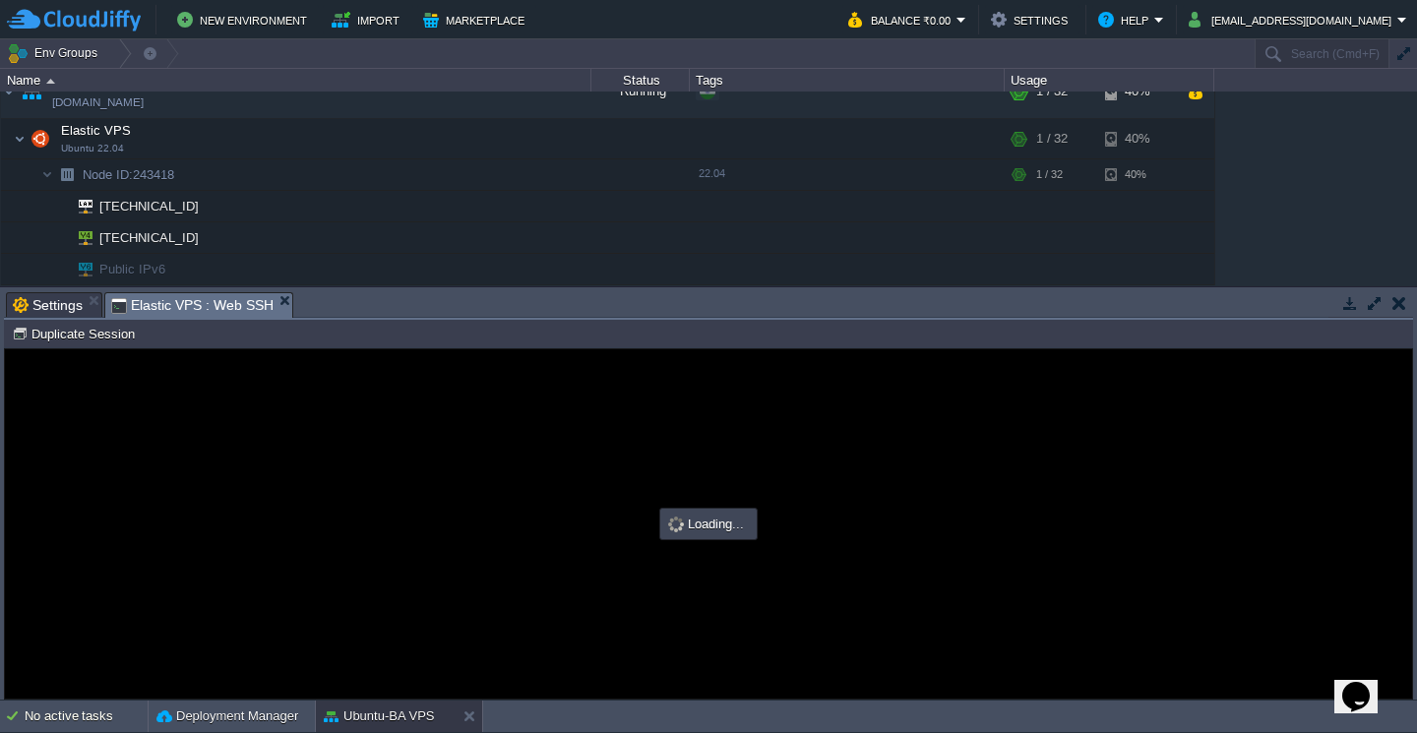
scroll to position [0, 0]
type input "#000000"
